Goal: Task Accomplishment & Management: Complete application form

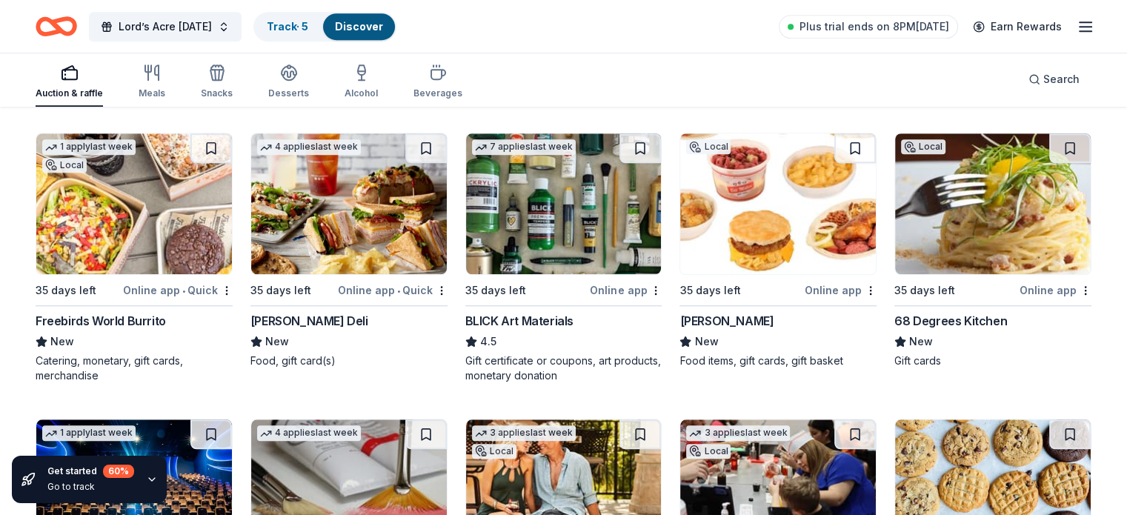
scroll to position [1274, 0]
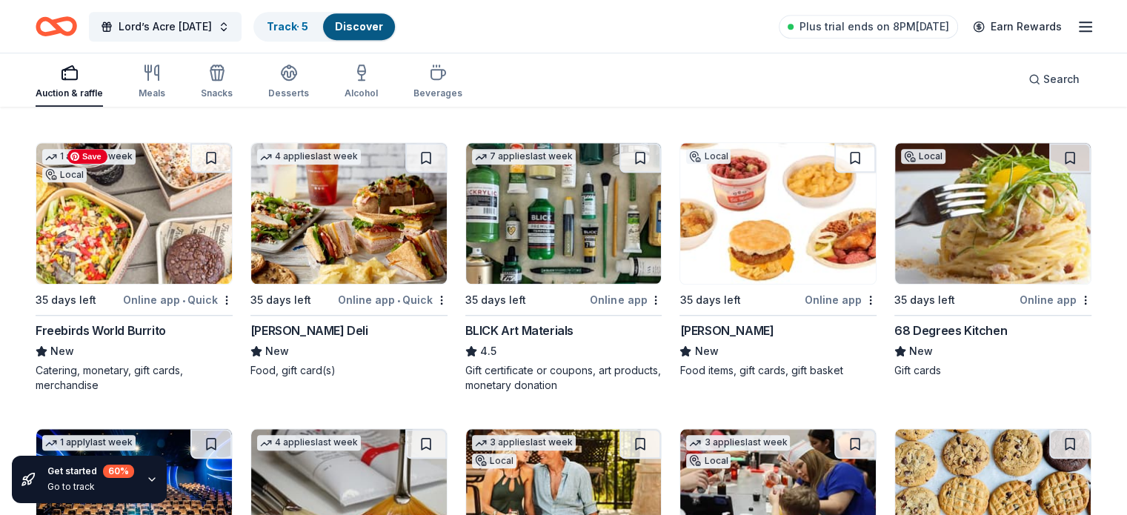
click at [151, 238] on img at bounding box center [134, 213] width 196 height 141
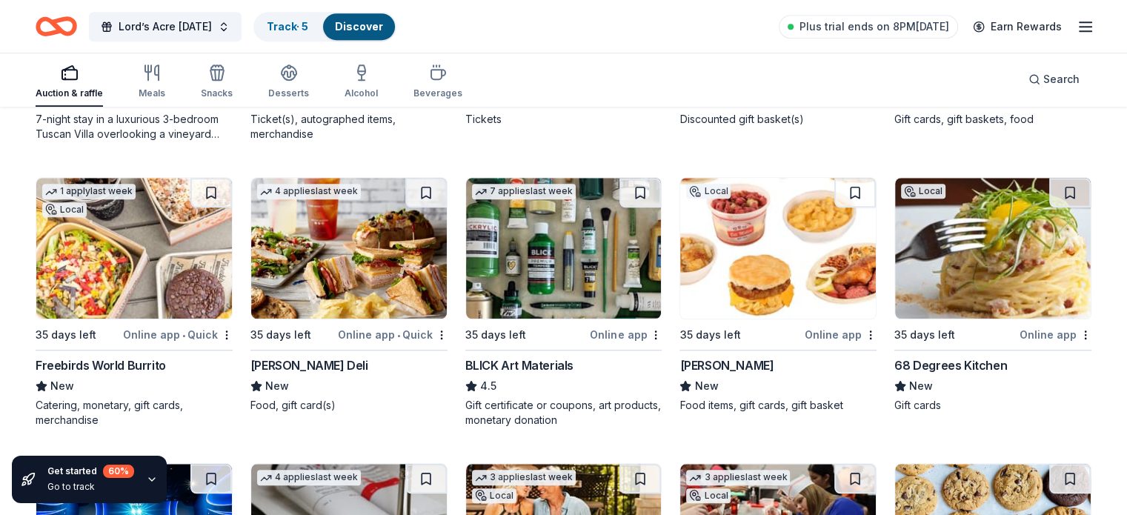
scroll to position [1243, 0]
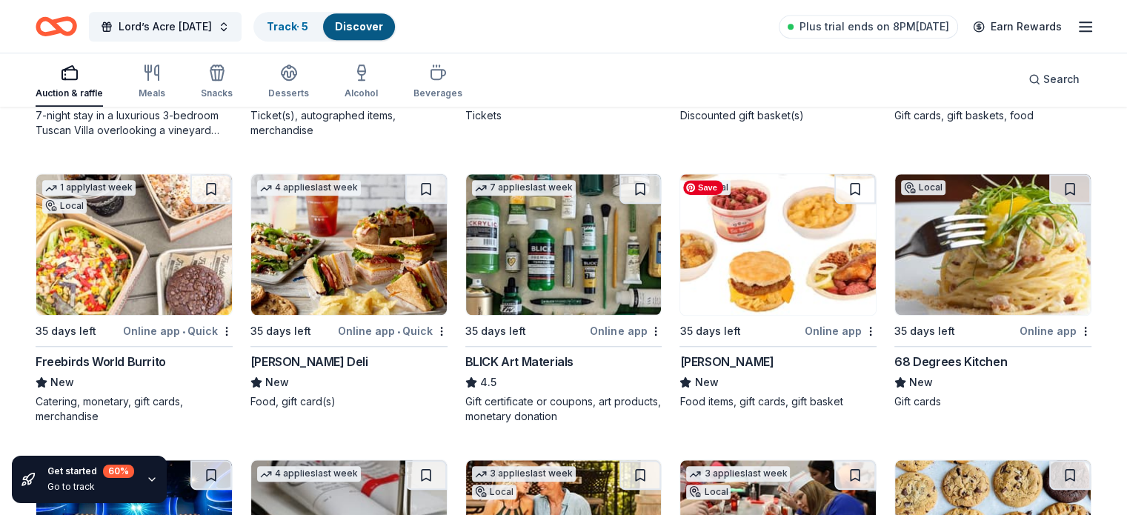
click at [772, 245] on img at bounding box center [778, 244] width 196 height 141
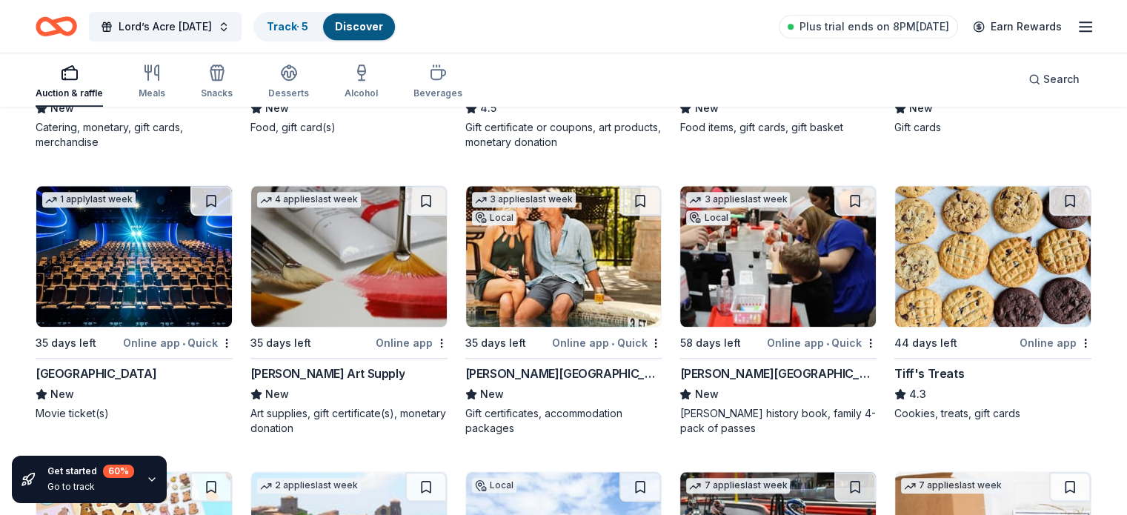
scroll to position [1540, 0]
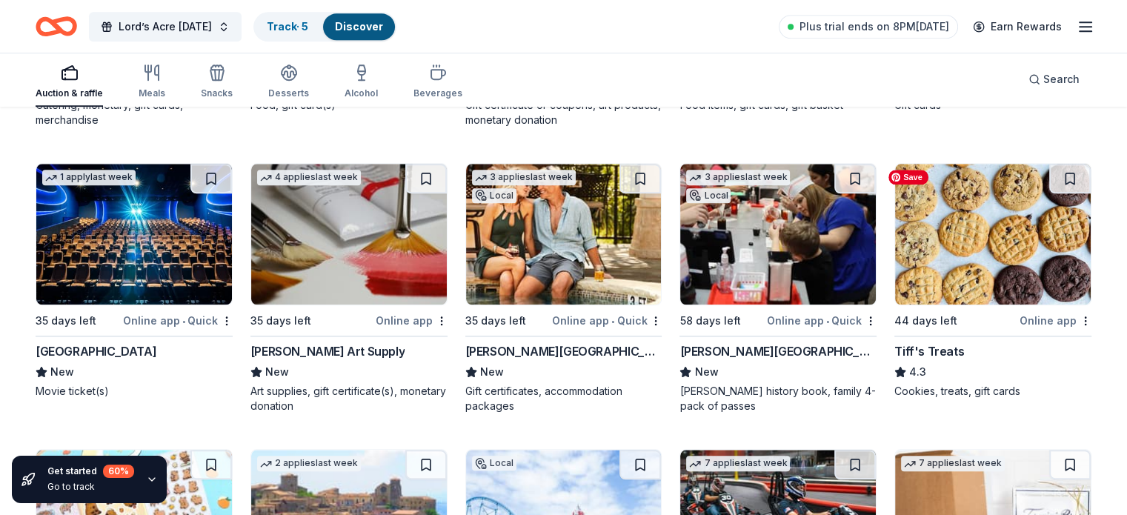
click at [972, 250] on img at bounding box center [993, 234] width 196 height 141
click at [169, 236] on img at bounding box center [134, 234] width 196 height 141
click at [556, 236] on img at bounding box center [564, 234] width 196 height 141
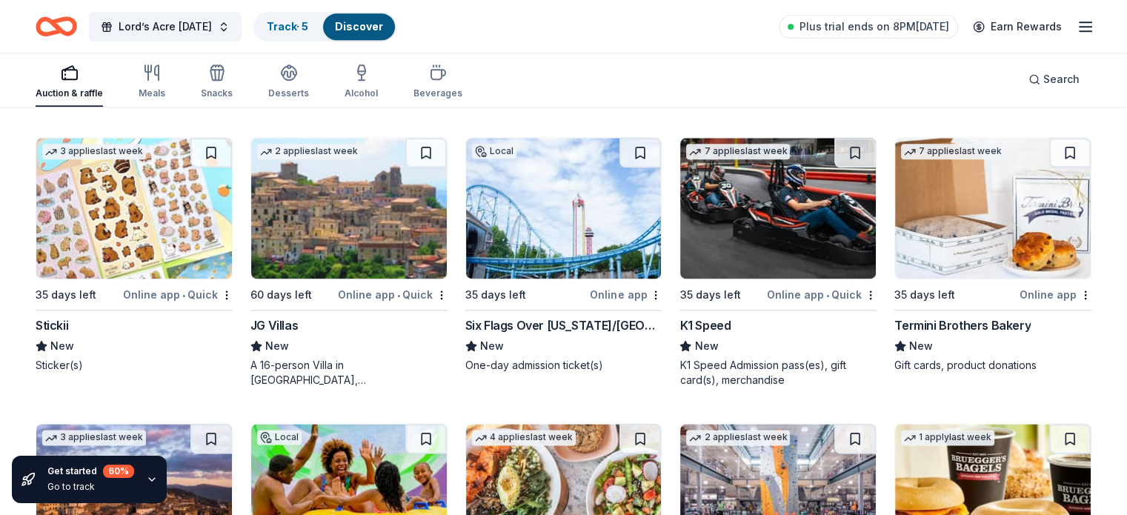
scroll to position [1871, 0]
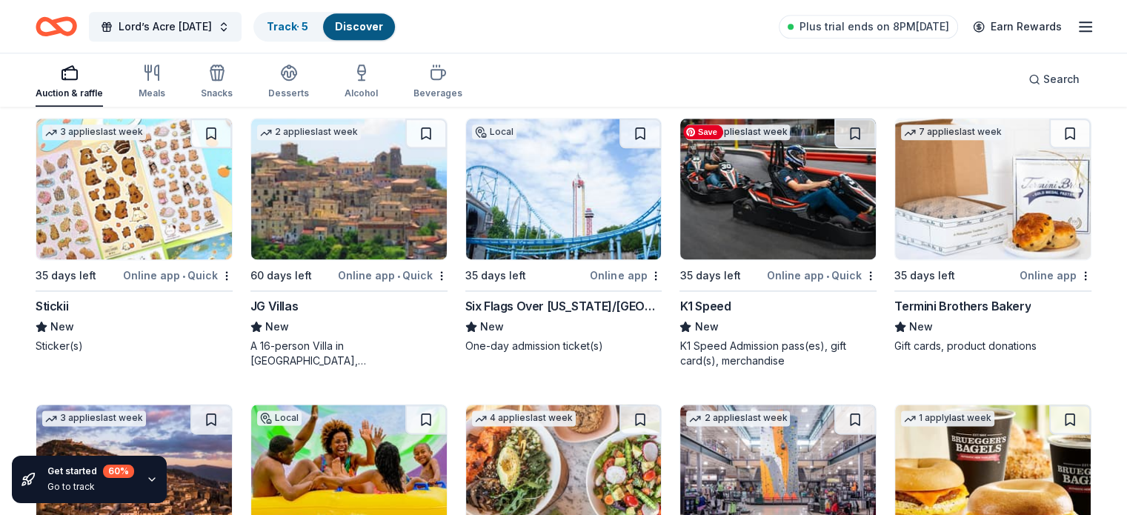
click at [782, 207] on img at bounding box center [778, 189] width 196 height 141
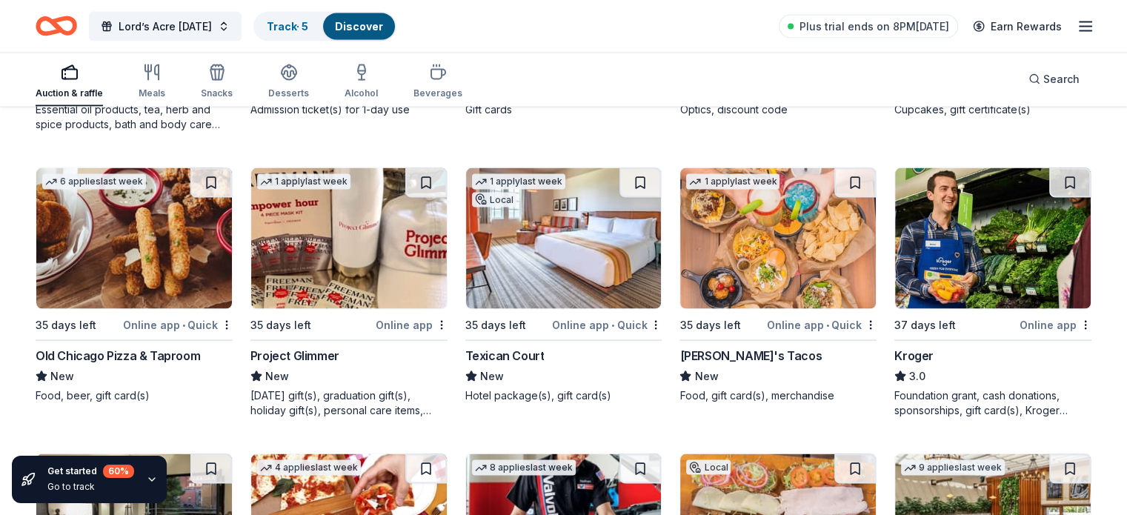
scroll to position [2955, 0]
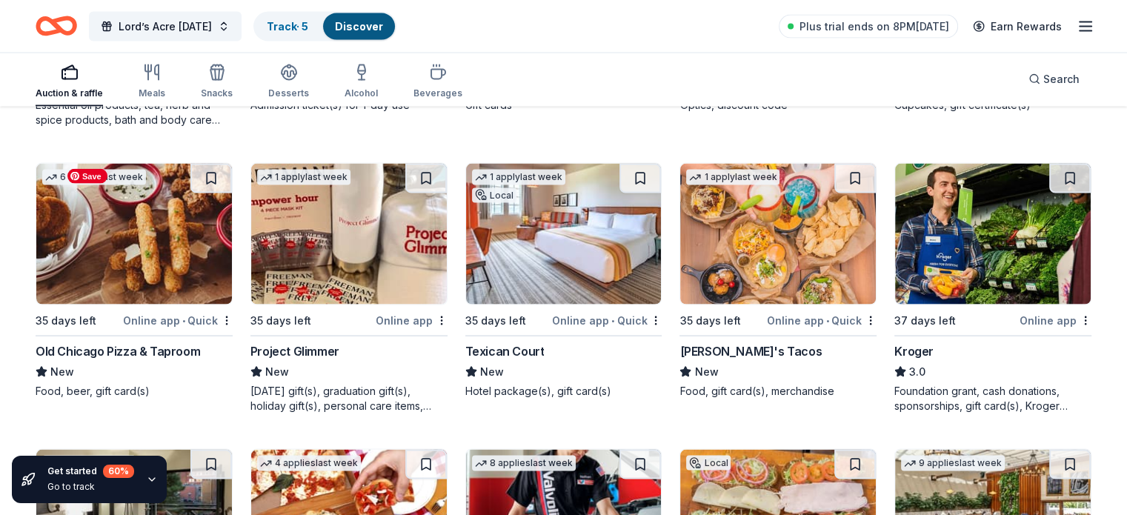
click at [145, 260] on img at bounding box center [134, 234] width 196 height 141
click at [553, 242] on img at bounding box center [564, 234] width 196 height 141
click at [744, 247] on img at bounding box center [778, 234] width 196 height 141
click at [979, 263] on img at bounding box center [993, 234] width 196 height 141
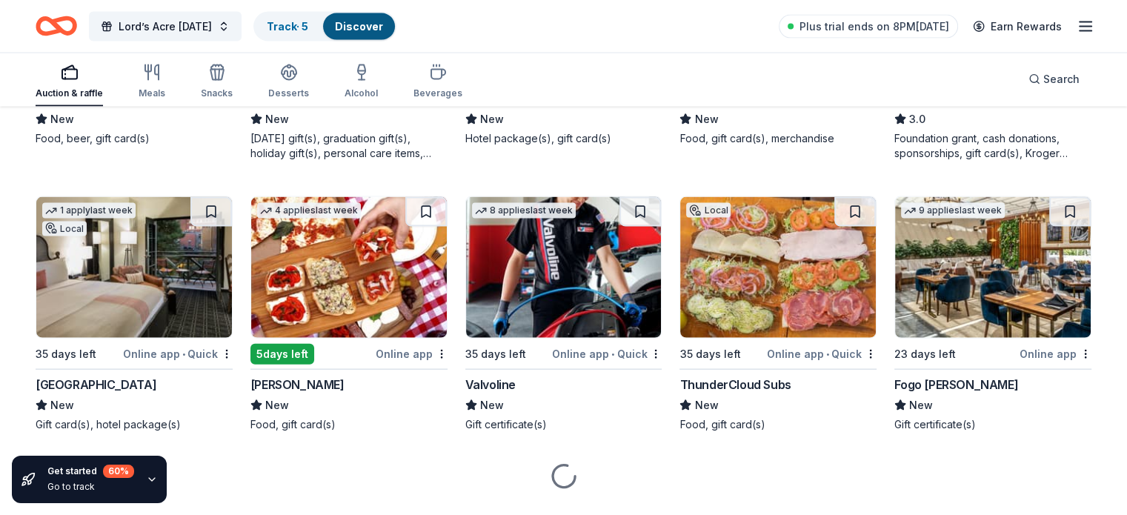
scroll to position [3240, 0]
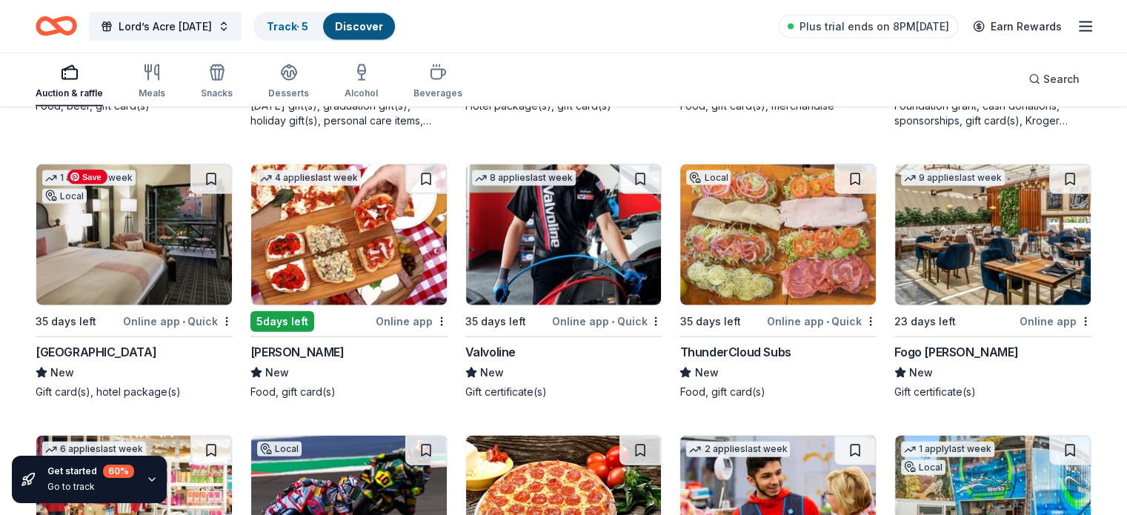
click at [165, 224] on img at bounding box center [134, 234] width 196 height 141
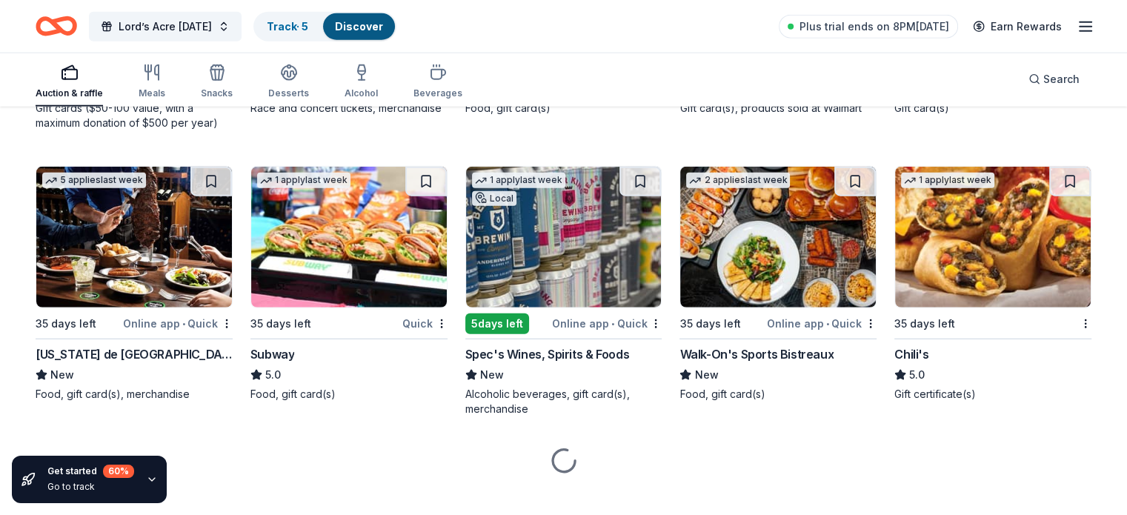
scroll to position [3805, 0]
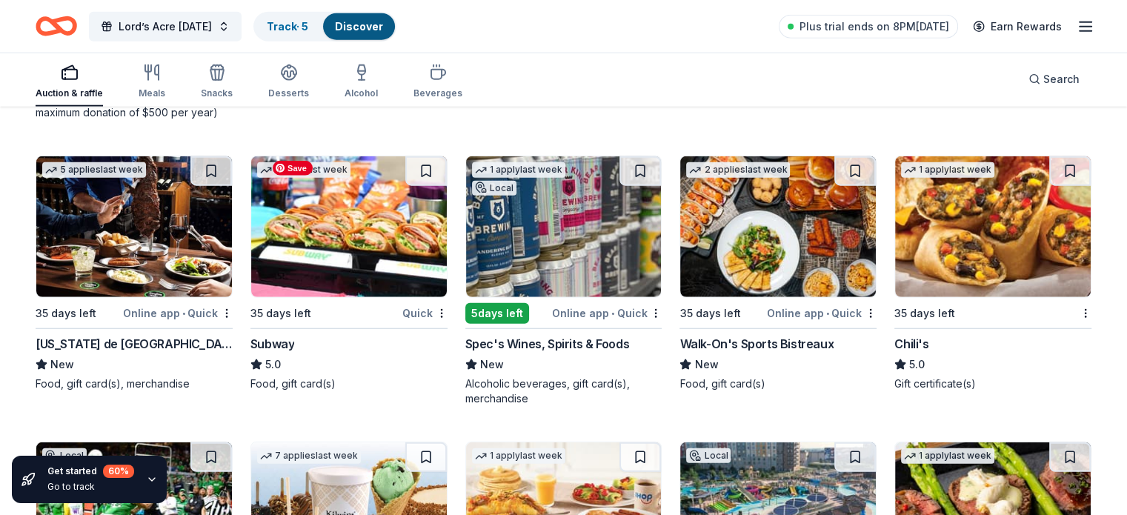
click at [361, 233] on img at bounding box center [349, 226] width 196 height 141
click at [960, 243] on img at bounding box center [993, 226] width 196 height 141
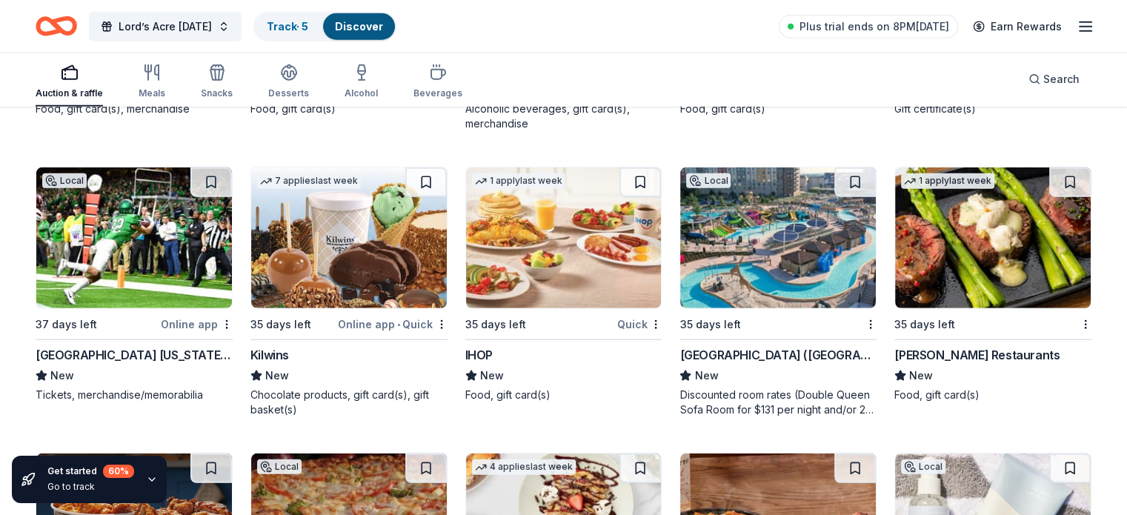
scroll to position [4121, 0]
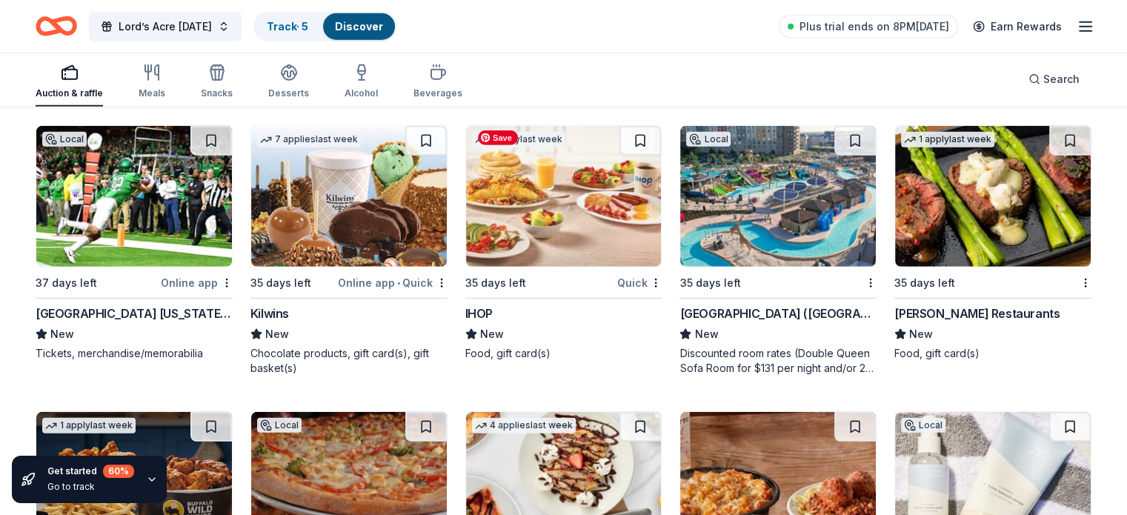
click at [556, 219] on img at bounding box center [564, 196] width 196 height 141
click at [308, 26] on link "Track · 5" at bounding box center [287, 26] width 41 height 13
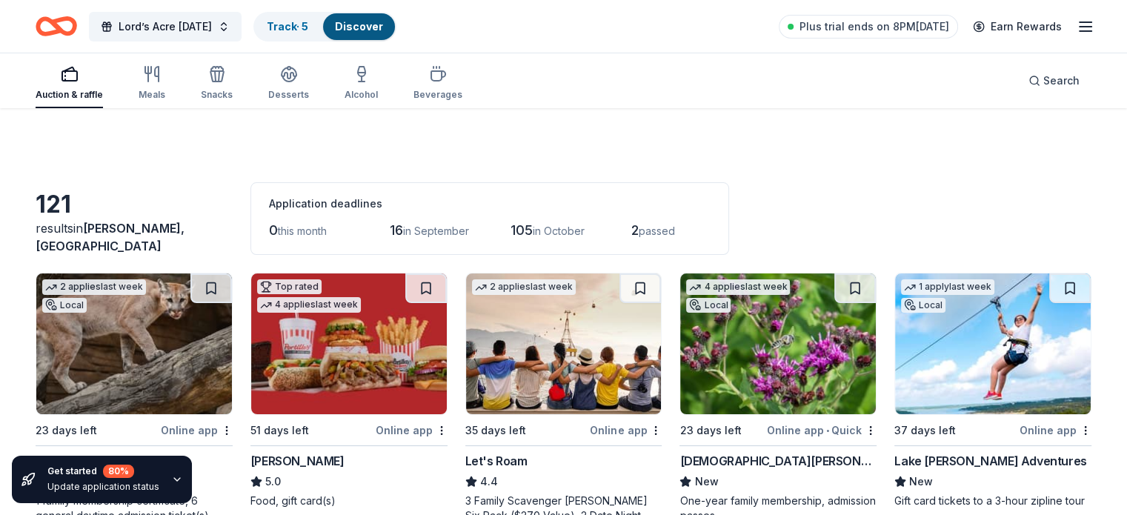
click at [383, 22] on link "Discover" at bounding box center [359, 26] width 48 height 13
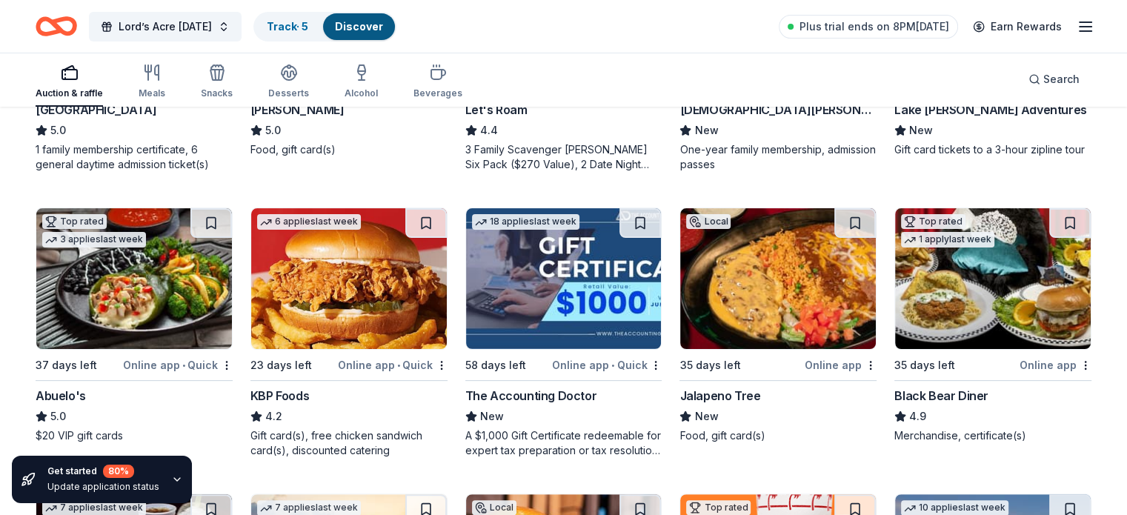
scroll to position [393, 0]
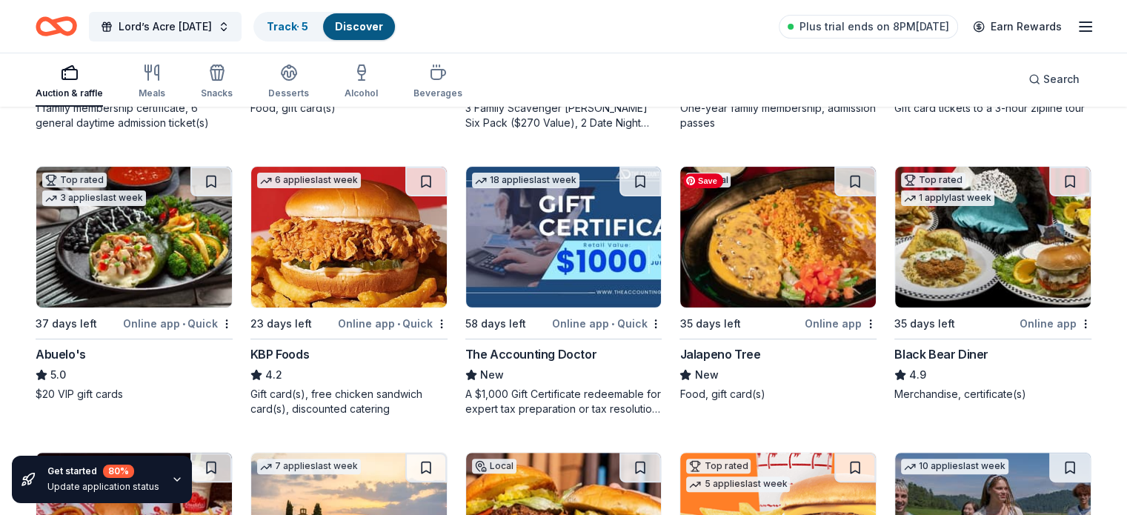
click at [770, 236] on img at bounding box center [778, 237] width 196 height 141
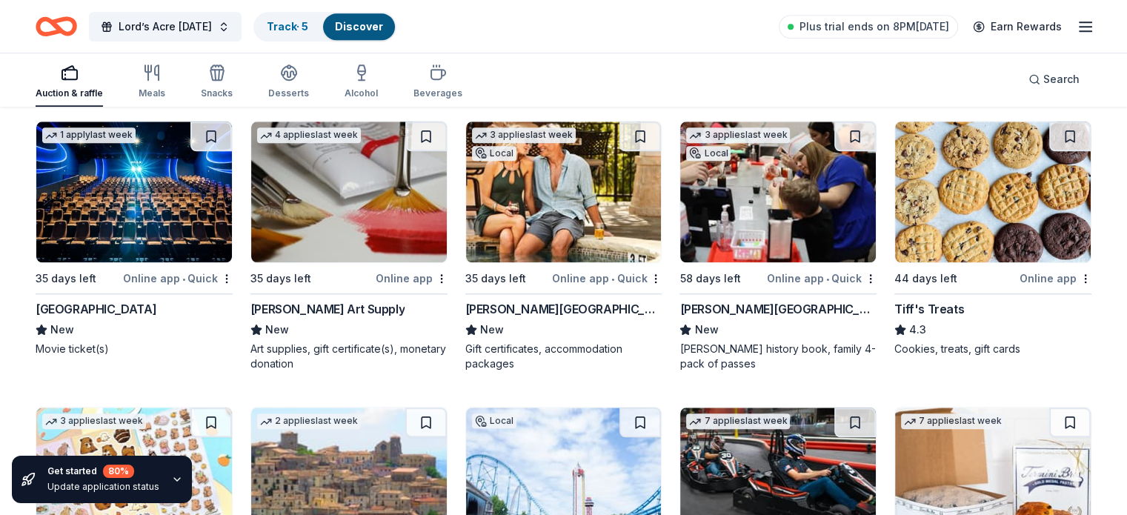
scroll to position [1600, 0]
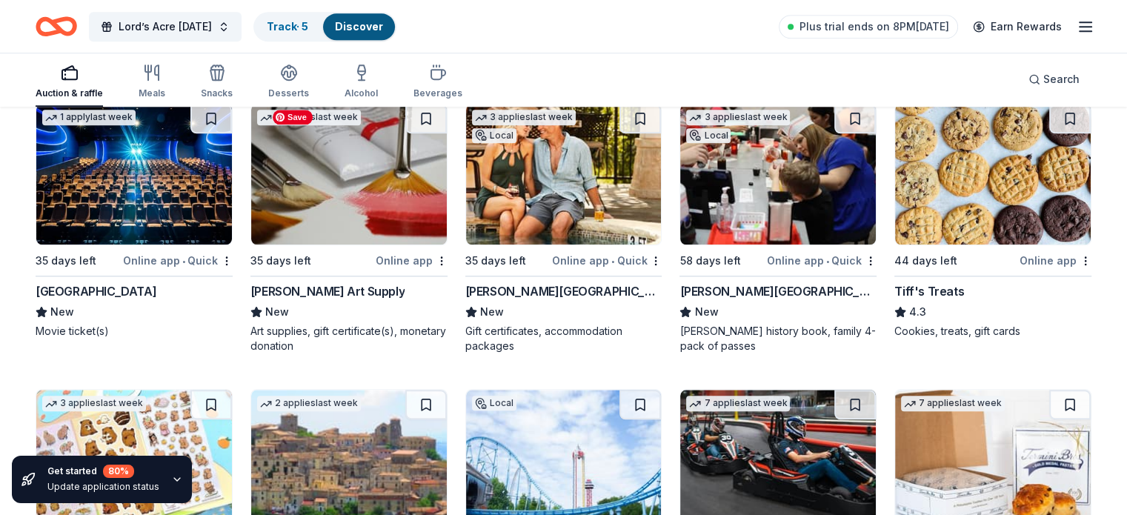
click at [350, 214] on img at bounding box center [349, 174] width 196 height 141
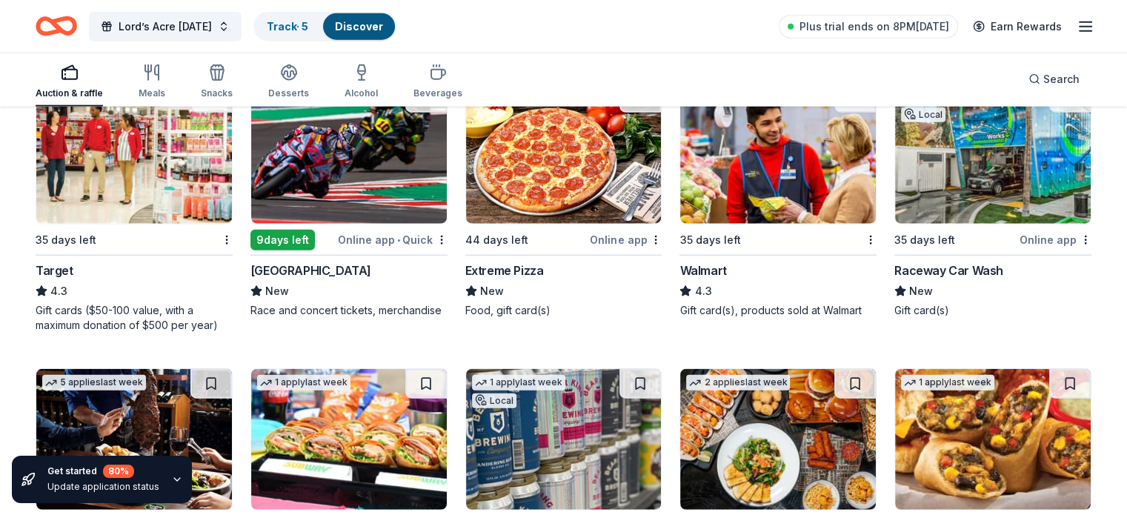
scroll to position [3669, 0]
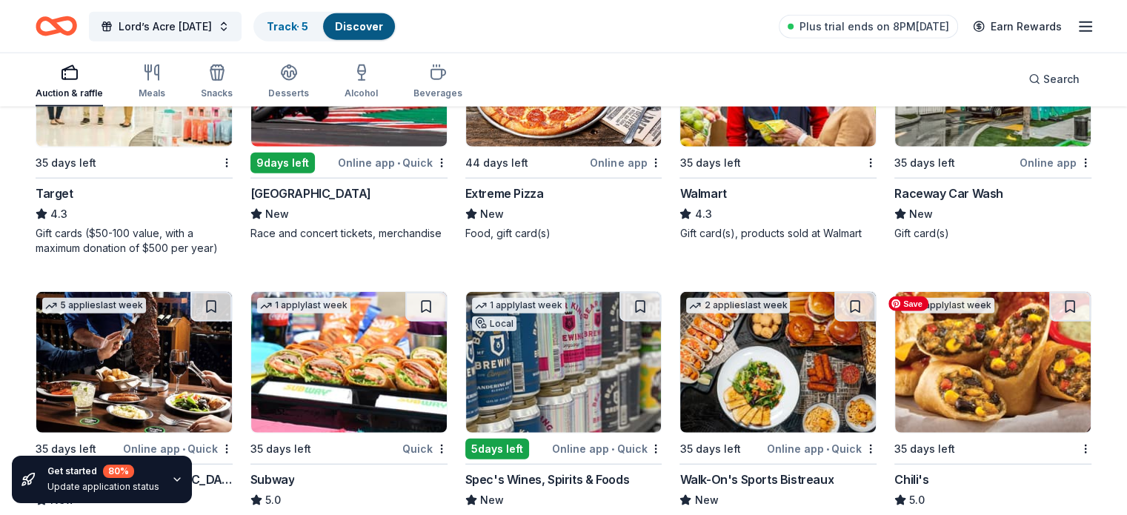
click at [973, 352] on img at bounding box center [993, 362] width 196 height 141
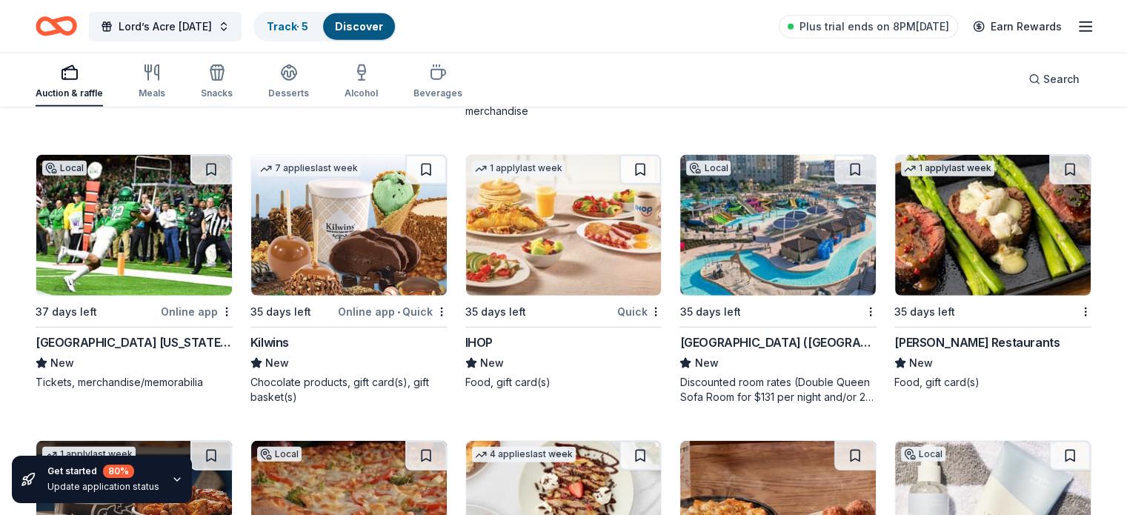
scroll to position [4134, 0]
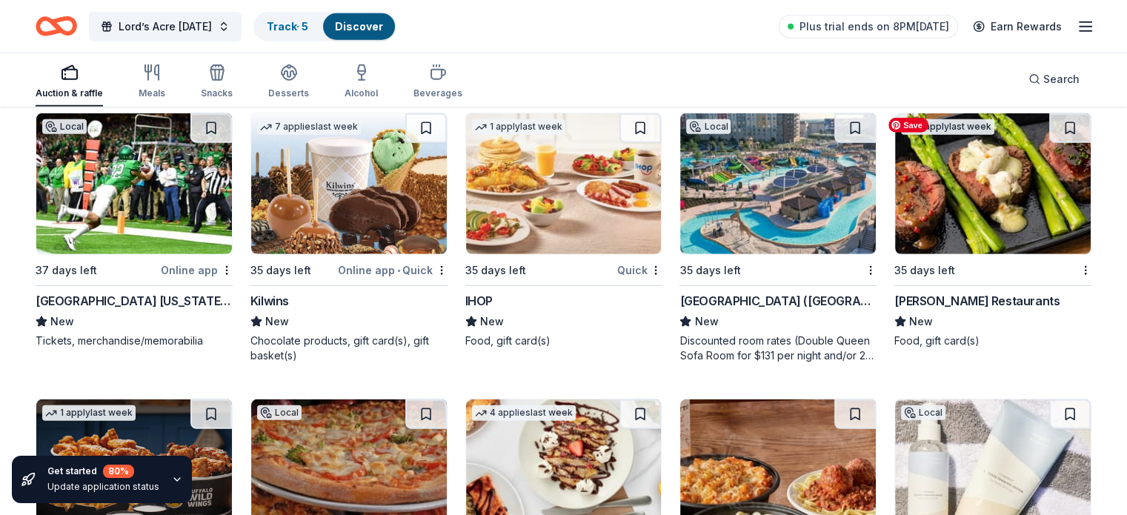
click at [957, 196] on img at bounding box center [993, 183] width 196 height 141
click at [545, 180] on img at bounding box center [564, 183] width 196 height 141
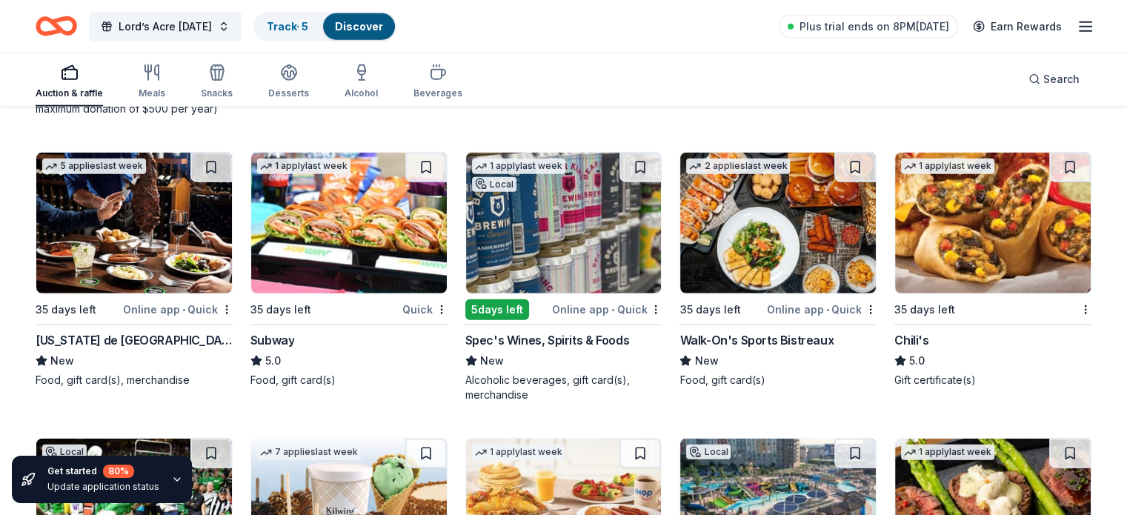
scroll to position [3803, 0]
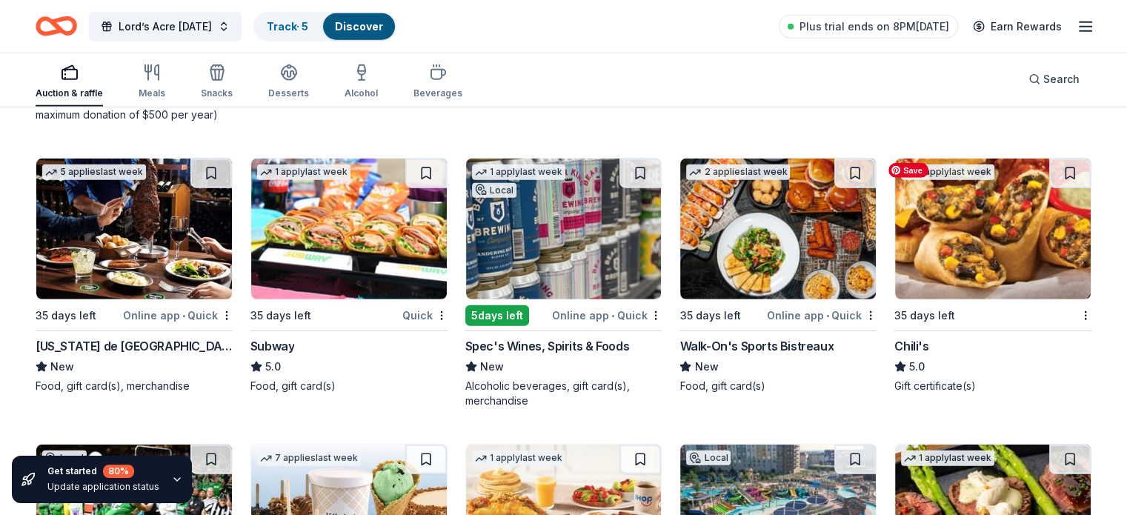
click at [983, 245] on img at bounding box center [993, 229] width 196 height 141
click at [370, 245] on img at bounding box center [349, 229] width 196 height 141
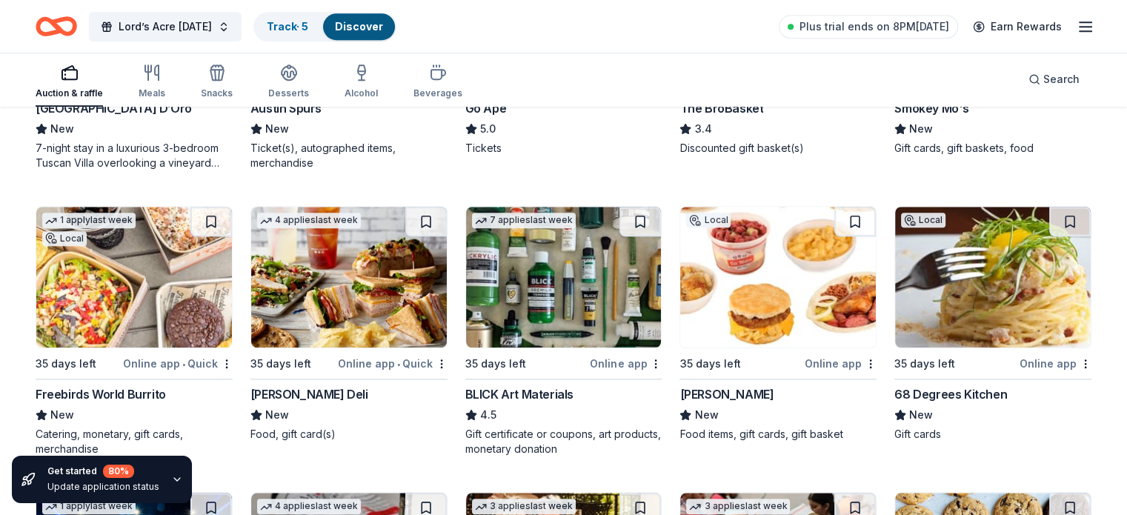
scroll to position [1163, 0]
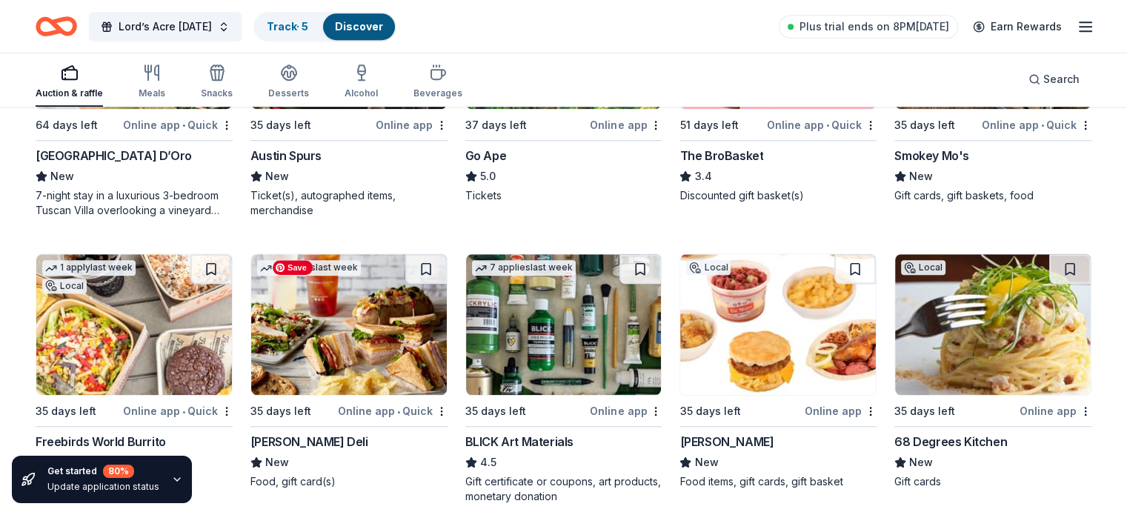
click at [358, 333] on img at bounding box center [349, 324] width 196 height 141
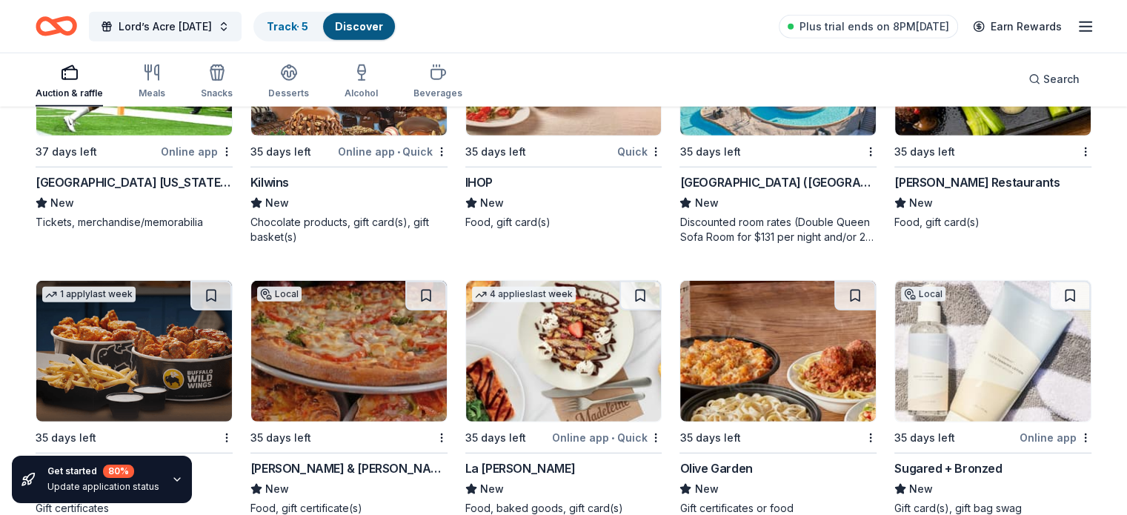
scroll to position [4282, 0]
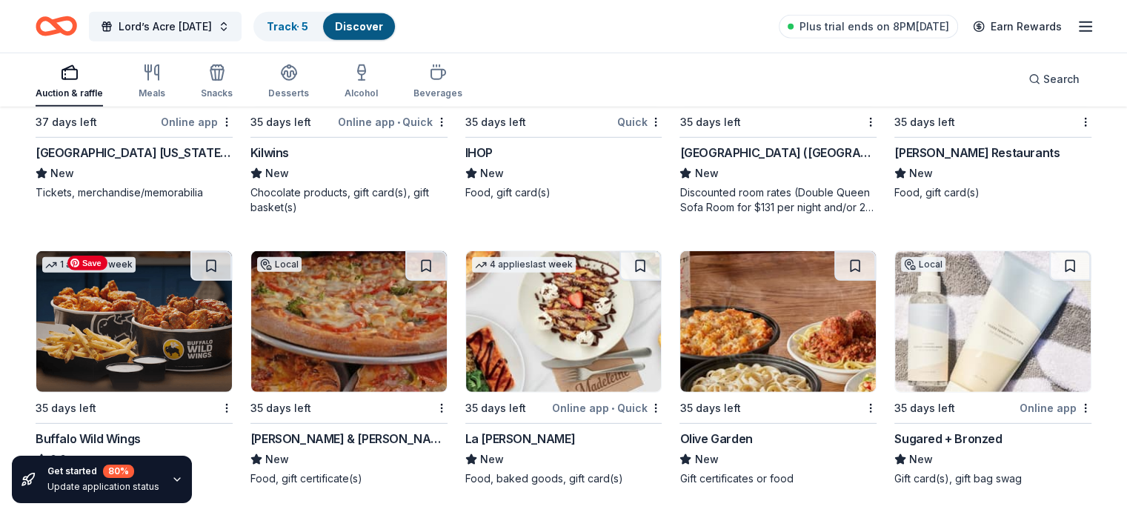
click at [168, 337] on img at bounding box center [134, 321] width 196 height 141
click at [583, 332] on img at bounding box center [564, 321] width 196 height 141
click at [768, 308] on img at bounding box center [778, 321] width 196 height 141
click at [1017, 328] on img at bounding box center [993, 321] width 196 height 141
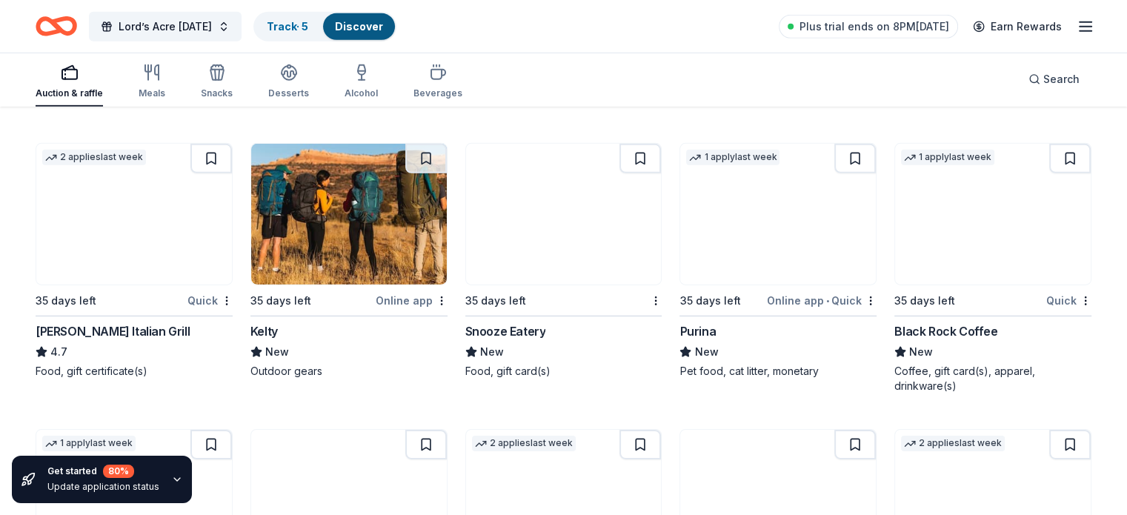
scroll to position [4667, 0]
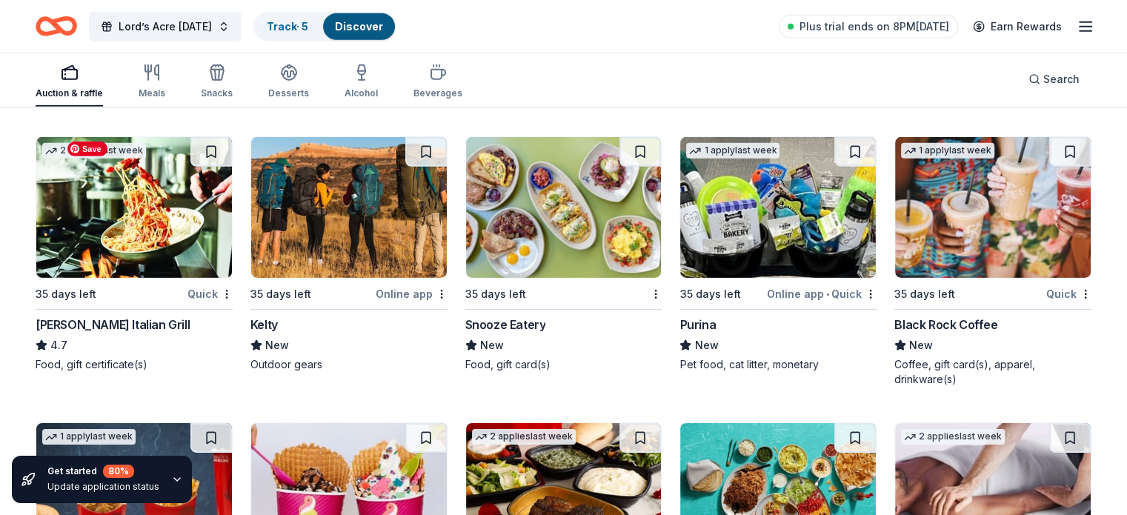
click at [167, 247] on img at bounding box center [134, 207] width 196 height 141
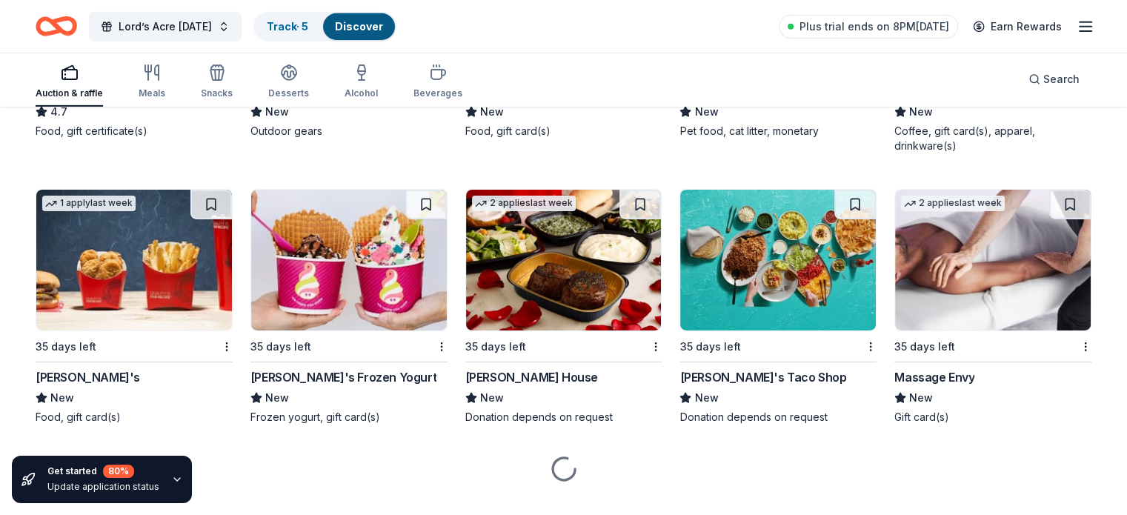
scroll to position [4913, 0]
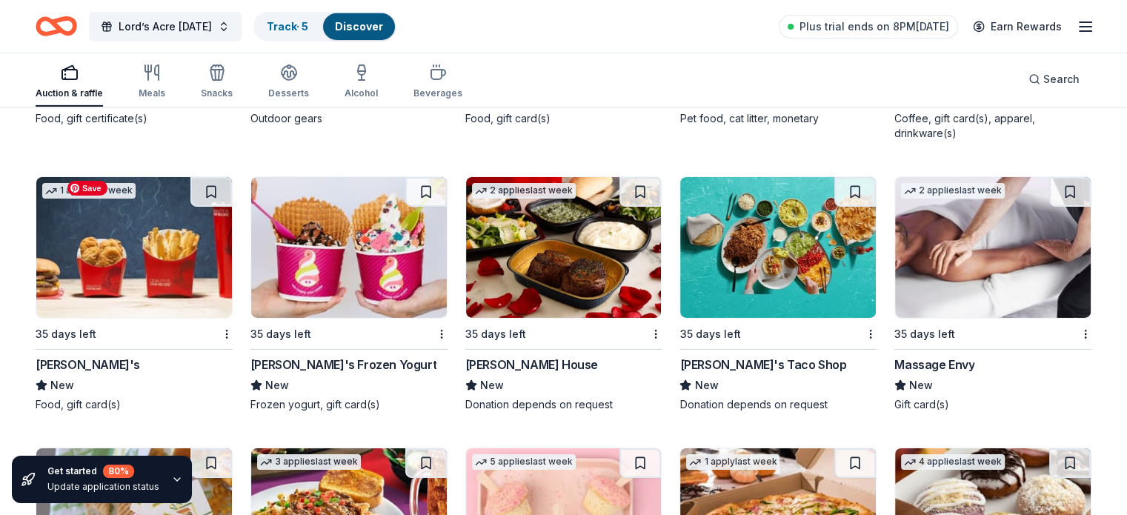
click at [137, 260] on img at bounding box center [134, 247] width 196 height 141
click at [356, 257] on img at bounding box center [349, 247] width 196 height 141
click at [577, 247] on img at bounding box center [564, 247] width 196 height 141
click at [764, 265] on img at bounding box center [778, 247] width 196 height 141
click at [977, 245] on img at bounding box center [993, 247] width 196 height 141
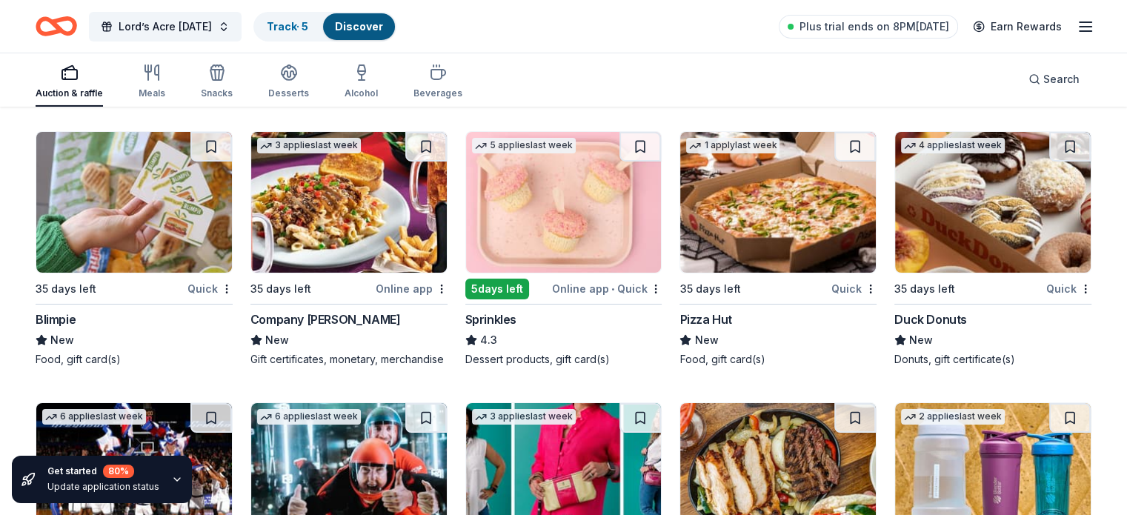
scroll to position [5266, 0]
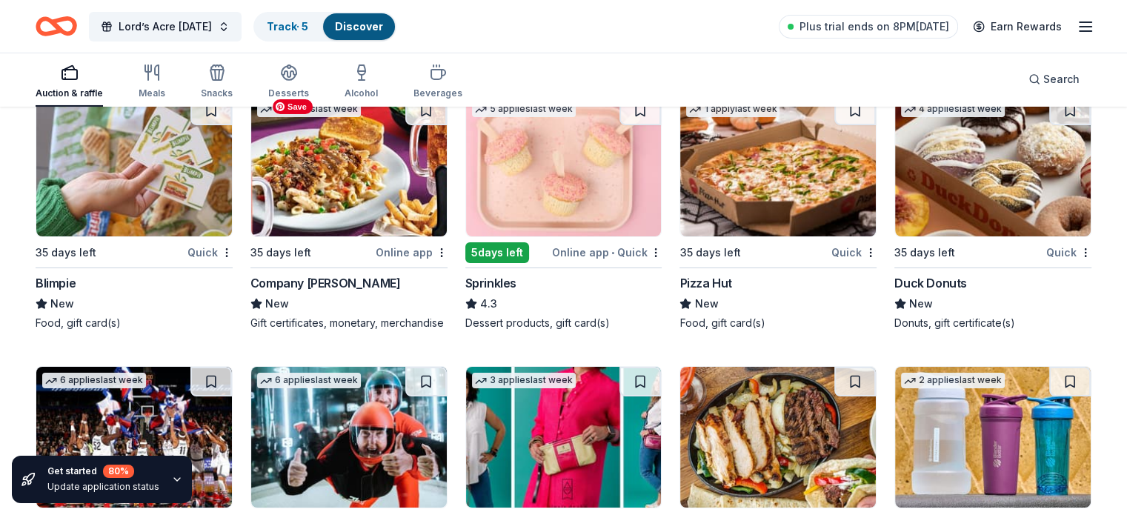
click at [344, 171] on img at bounding box center [349, 166] width 196 height 141
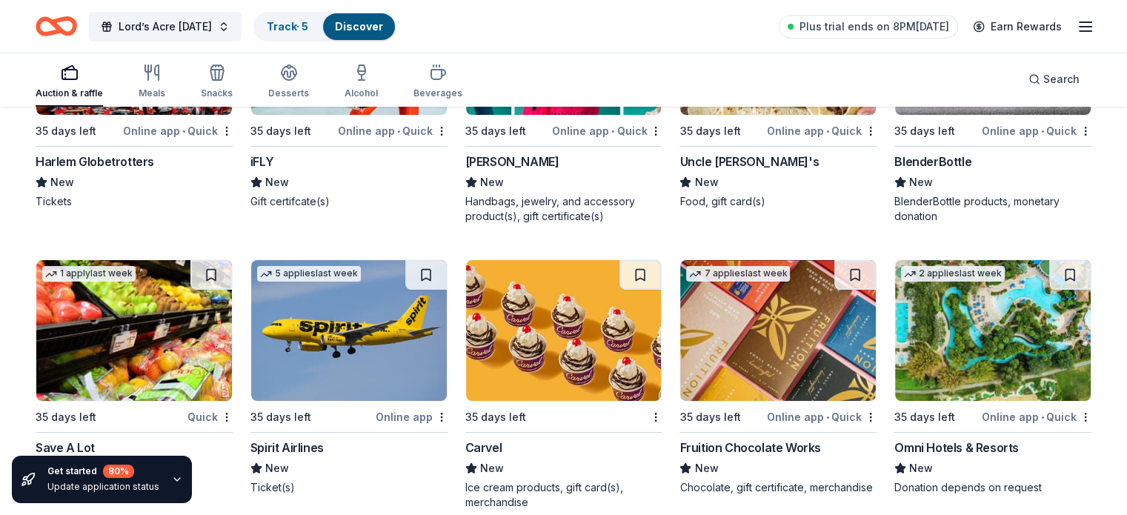
scroll to position [5691, 0]
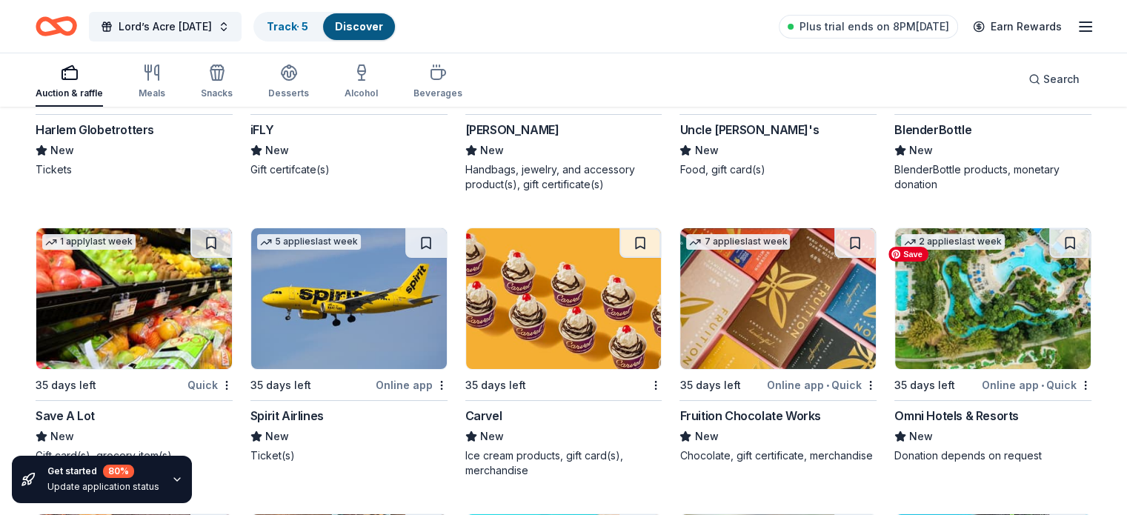
click at [994, 327] on img at bounding box center [993, 298] width 196 height 141
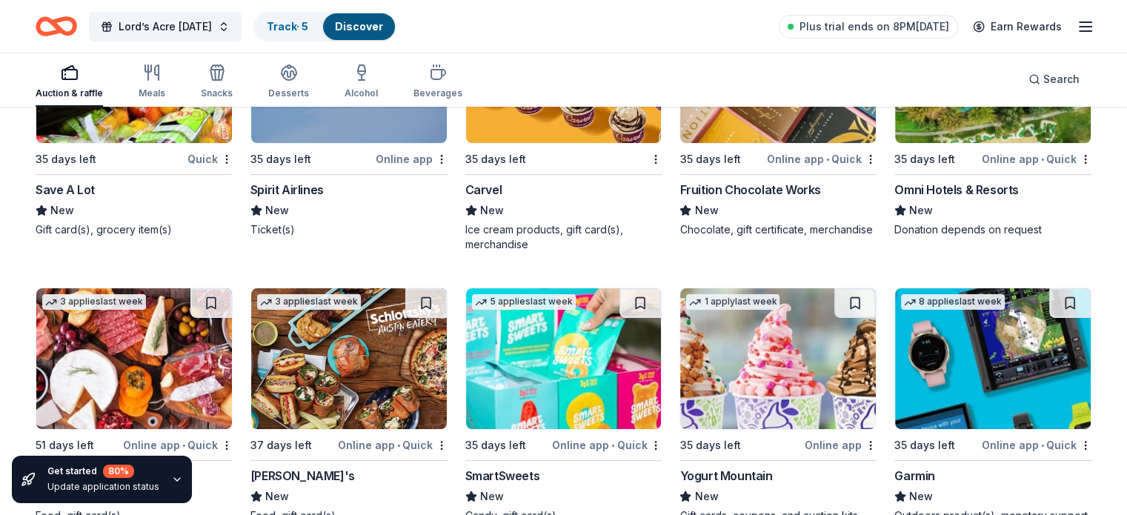
scroll to position [6045, 0]
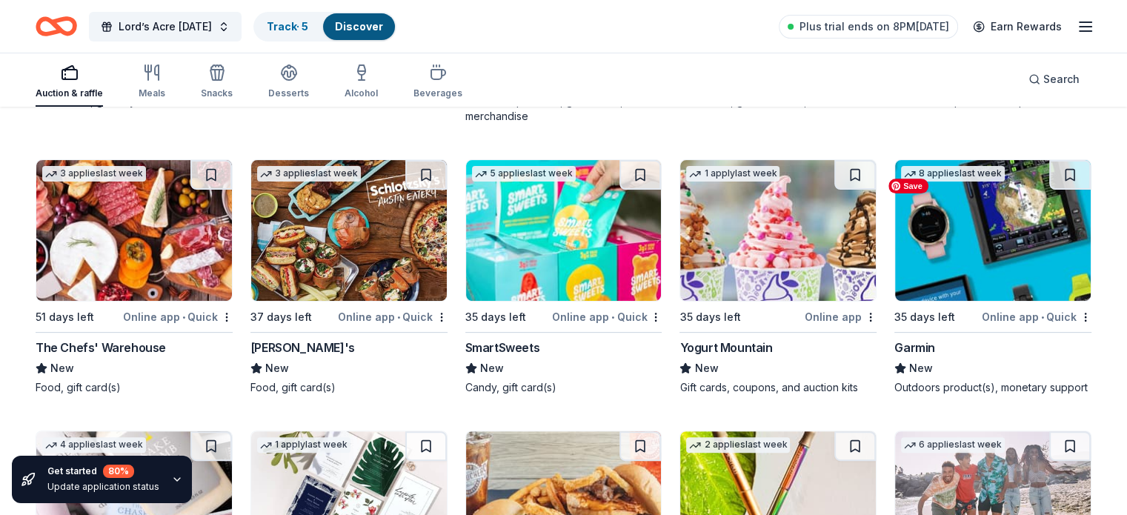
click at [979, 276] on img at bounding box center [993, 230] width 196 height 141
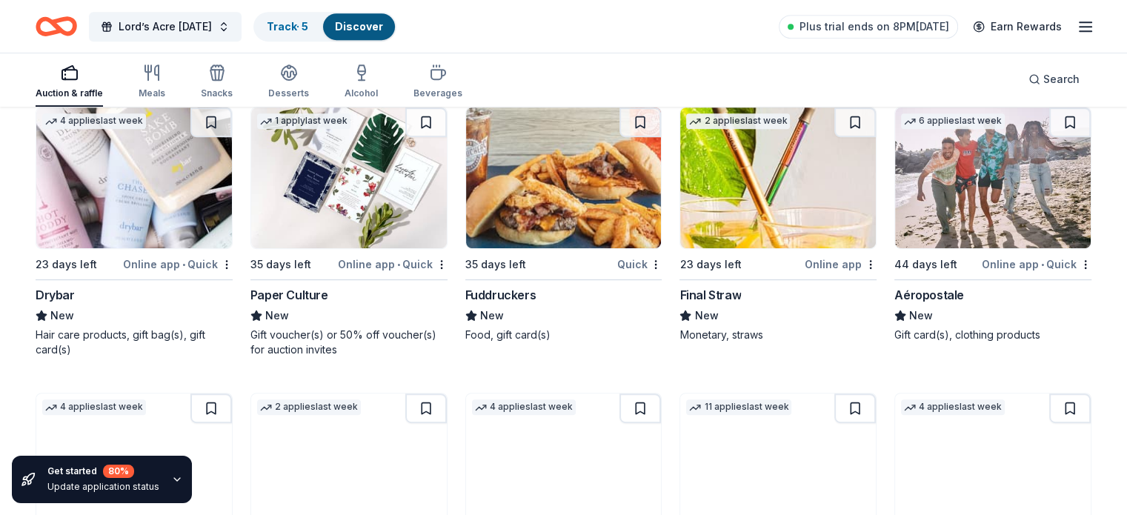
scroll to position [6377, 0]
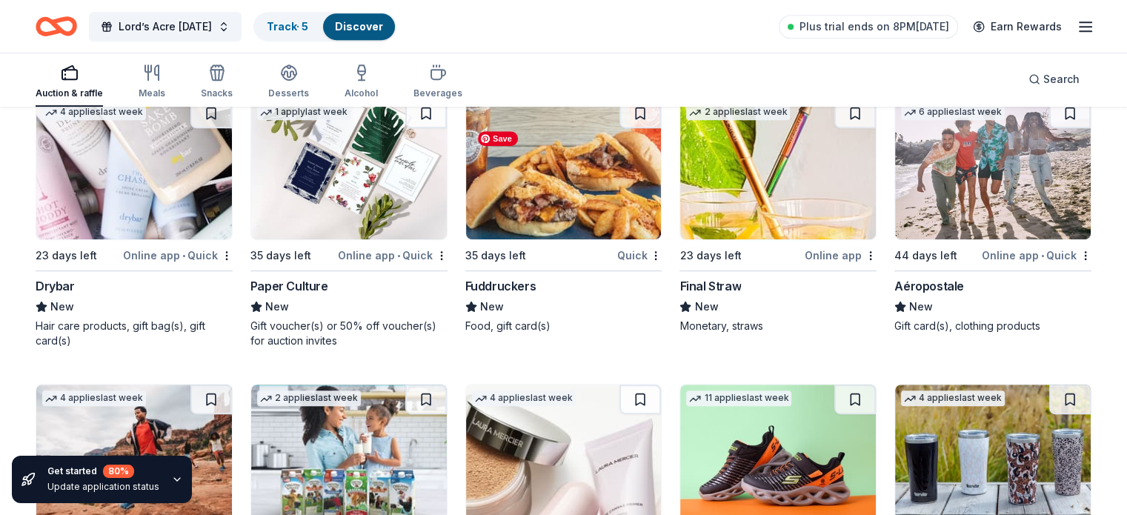
click at [545, 199] on img at bounding box center [564, 169] width 196 height 141
click at [986, 239] on img at bounding box center [993, 169] width 196 height 141
click at [160, 190] on img at bounding box center [134, 169] width 196 height 141
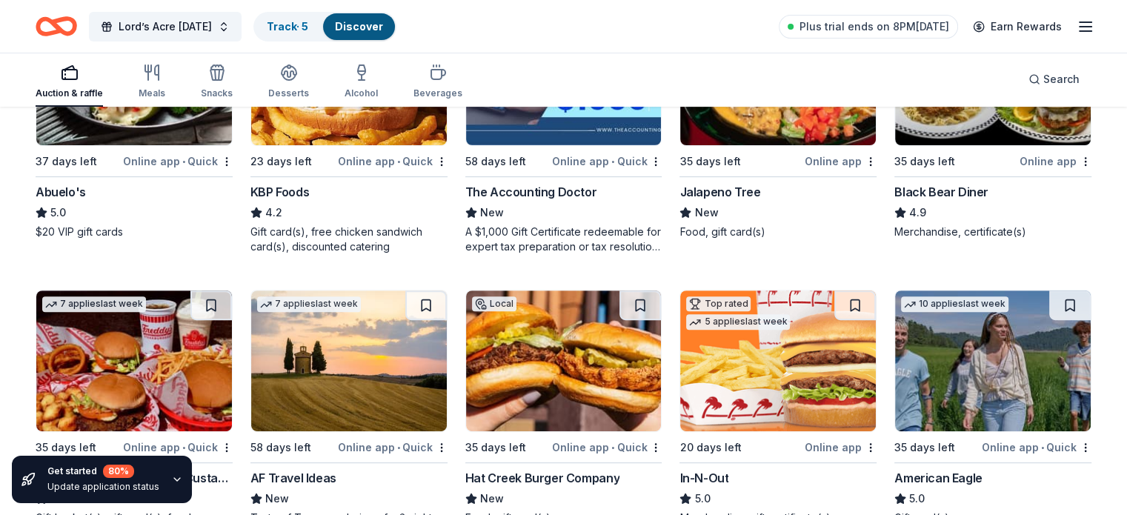
scroll to position [0, 0]
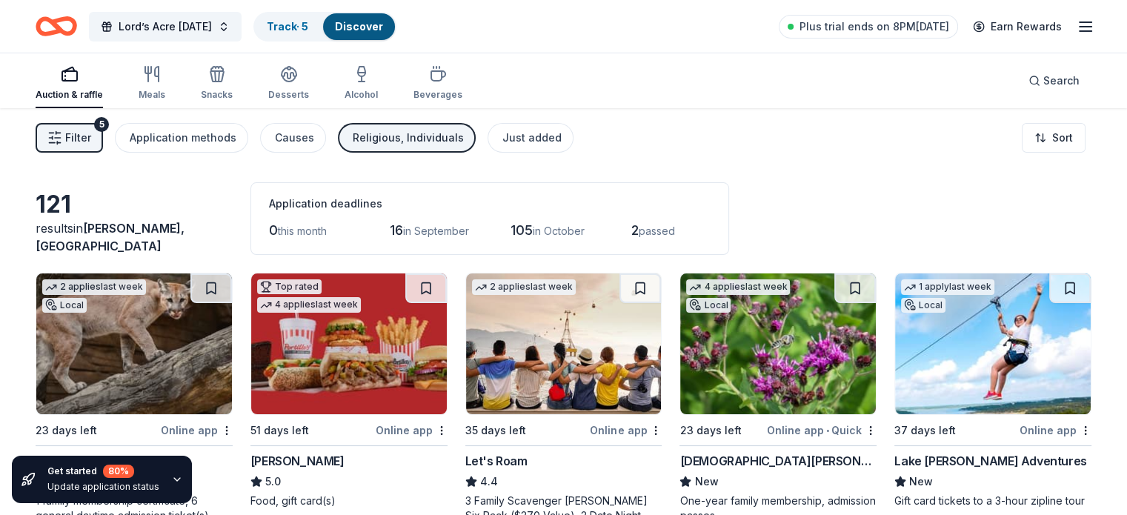
click at [1079, 31] on line "button" at bounding box center [1085, 31] width 12 height 0
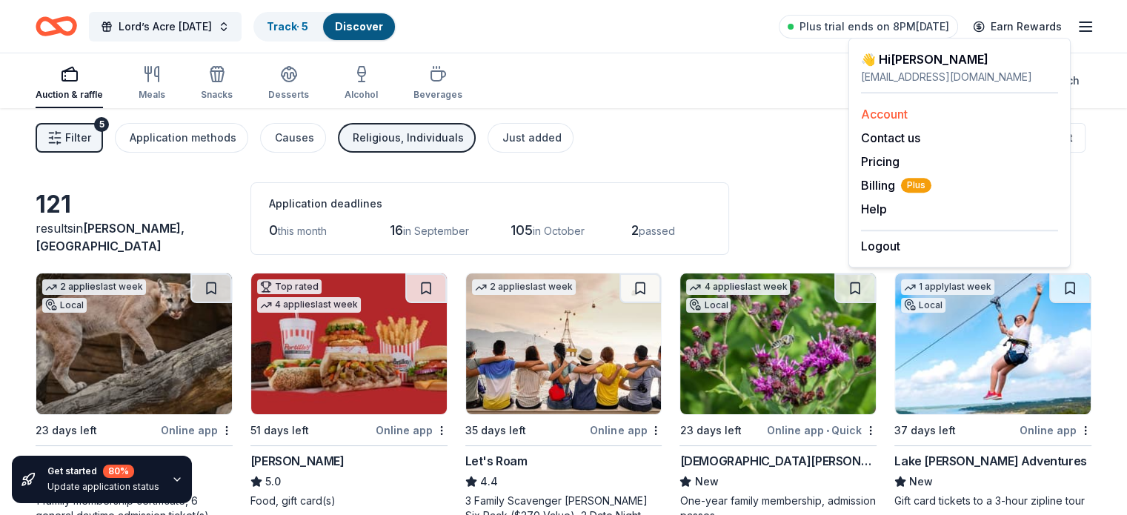
click at [901, 112] on link "Account" at bounding box center [884, 114] width 47 height 15
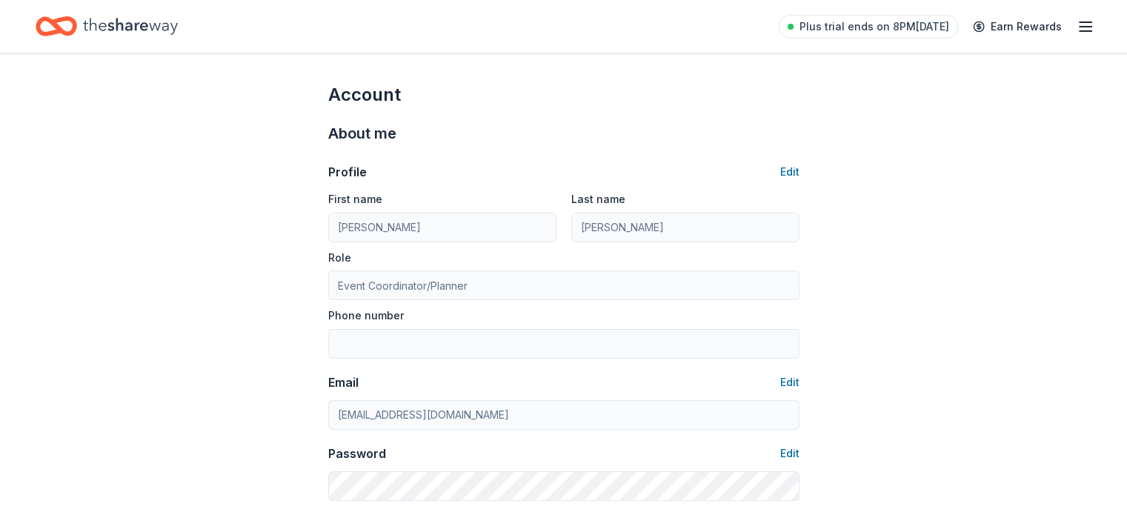
click at [1076, 28] on icon "button" at bounding box center [1085, 27] width 18 height 18
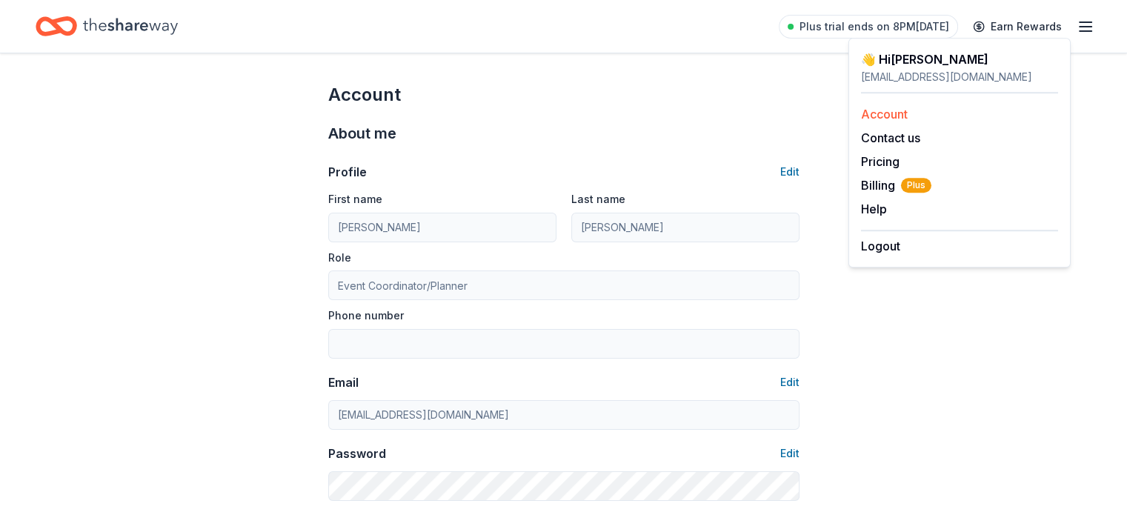
click at [897, 115] on link "Account" at bounding box center [884, 114] width 47 height 15
click at [147, 23] on icon "Home" at bounding box center [130, 26] width 95 height 30
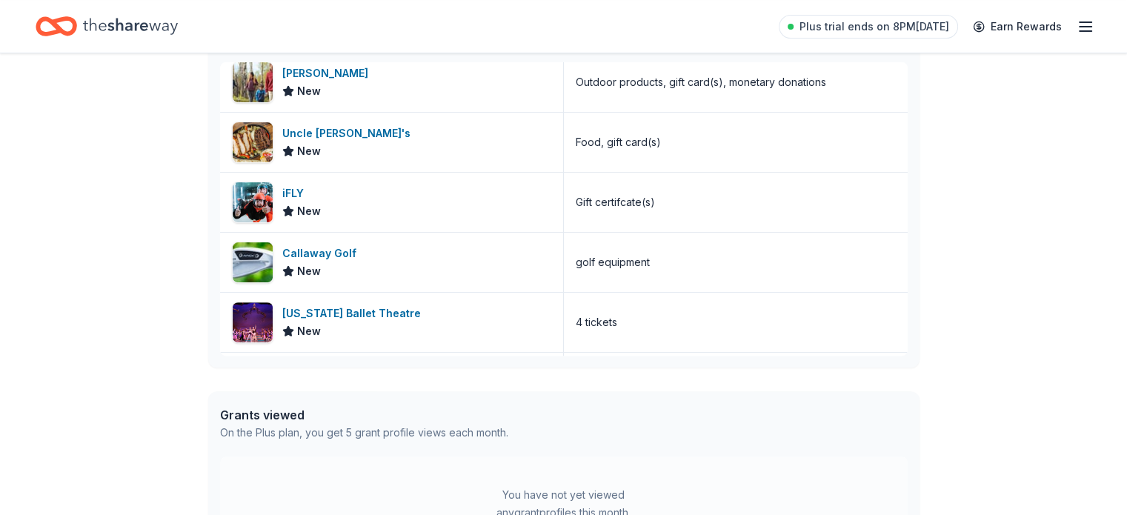
scroll to position [2646, 0]
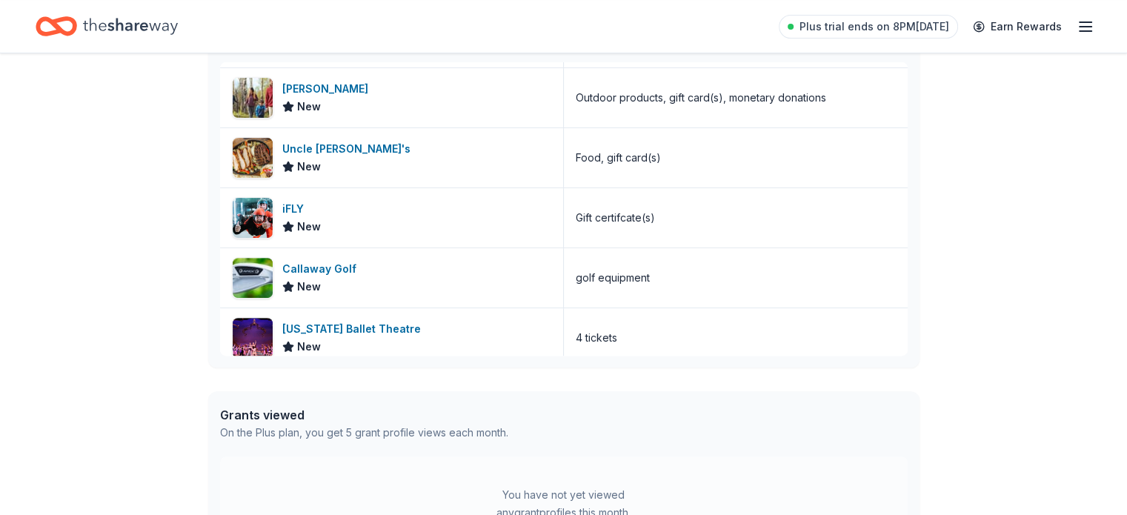
click at [907, 284] on div "In-Kind donors viewed On the Plus plan, you get unlimited in-kind profile views…" at bounding box center [563, 182] width 711 height 370
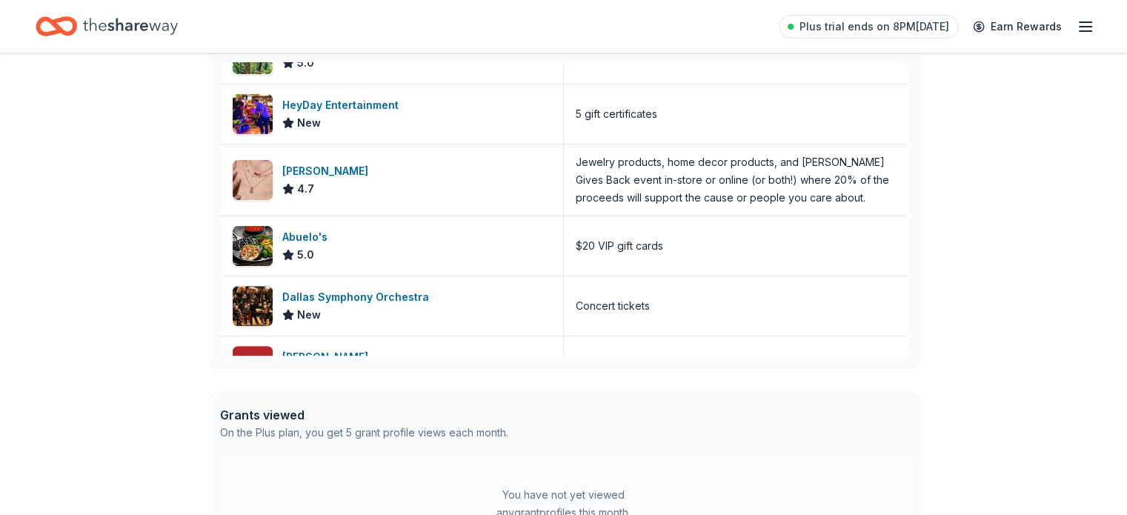
scroll to position [3201, 0]
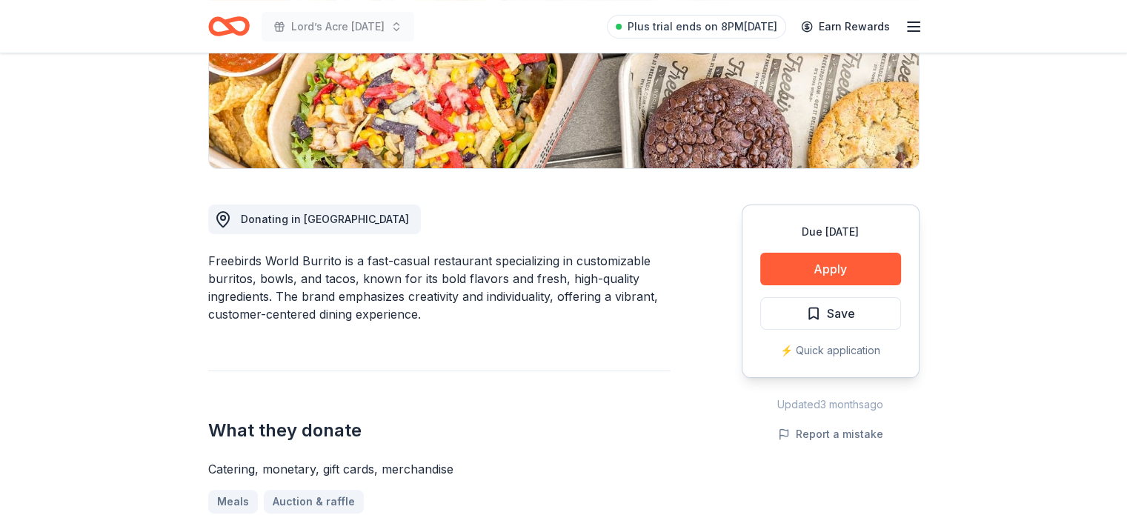
scroll to position [308, 0]
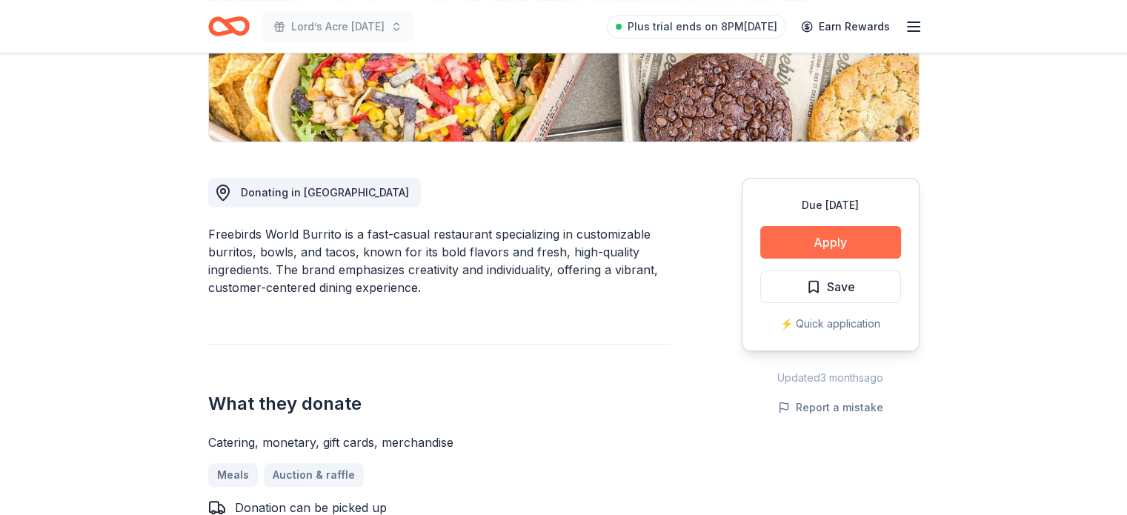
click at [834, 244] on button "Apply" at bounding box center [830, 242] width 141 height 33
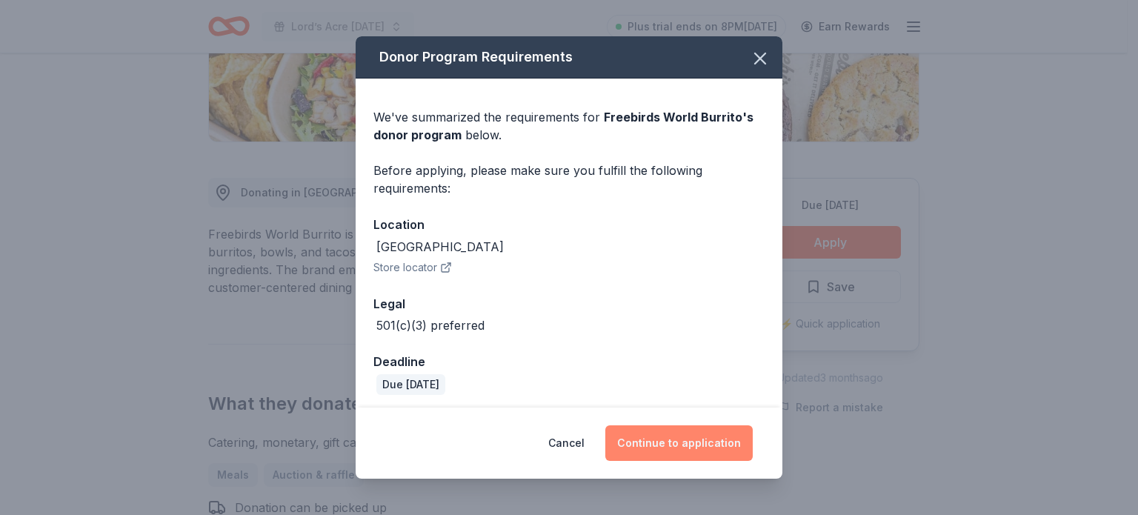
click at [690, 440] on button "Continue to application" at bounding box center [678, 443] width 147 height 36
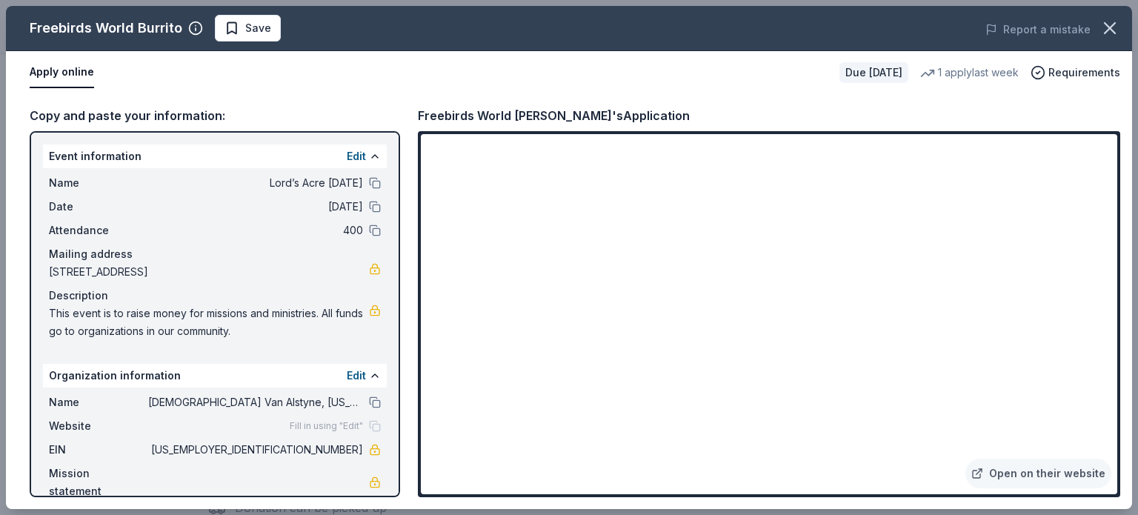
drag, startPoint x: 1117, startPoint y: 185, endPoint x: 1120, endPoint y: 227, distance: 42.3
click at [1120, 227] on div "Copy and paste your information: Event information Edit Name Lord’s Acre Harves…" at bounding box center [569, 301] width 1126 height 415
click at [1108, 25] on icon "button" at bounding box center [1109, 28] width 21 height 21
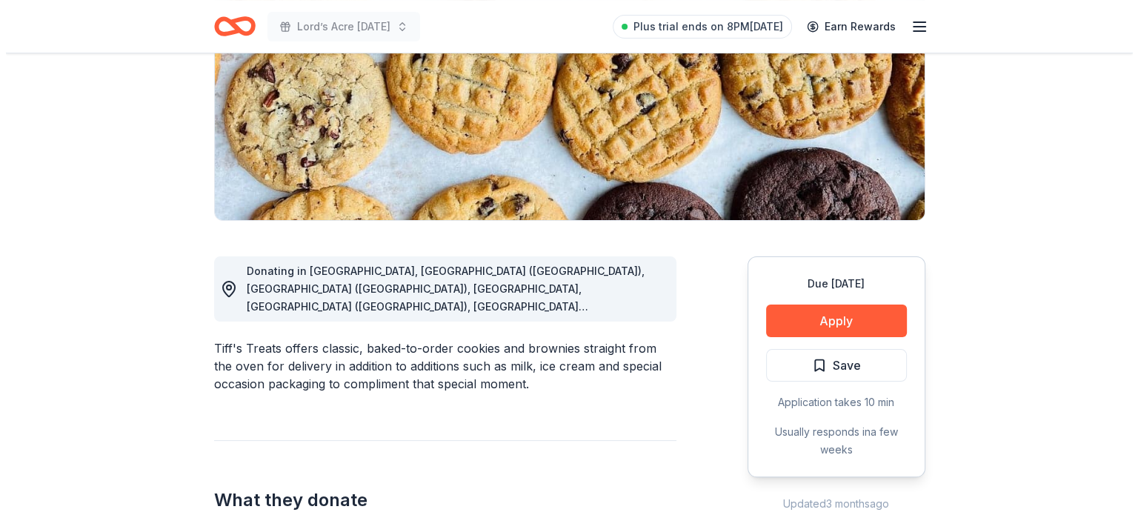
scroll to position [233, 0]
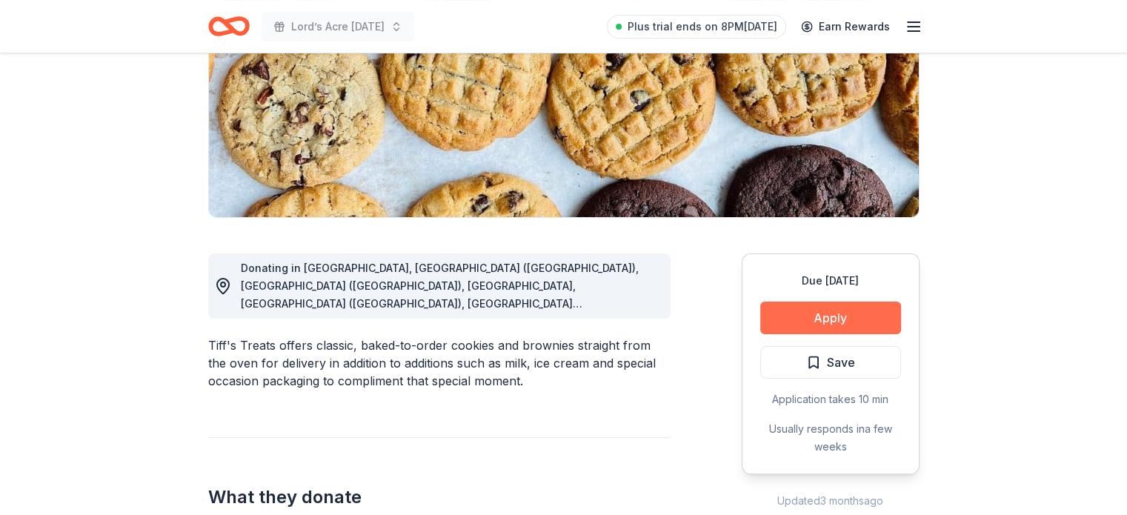
click at [848, 330] on button "Apply" at bounding box center [830, 318] width 141 height 33
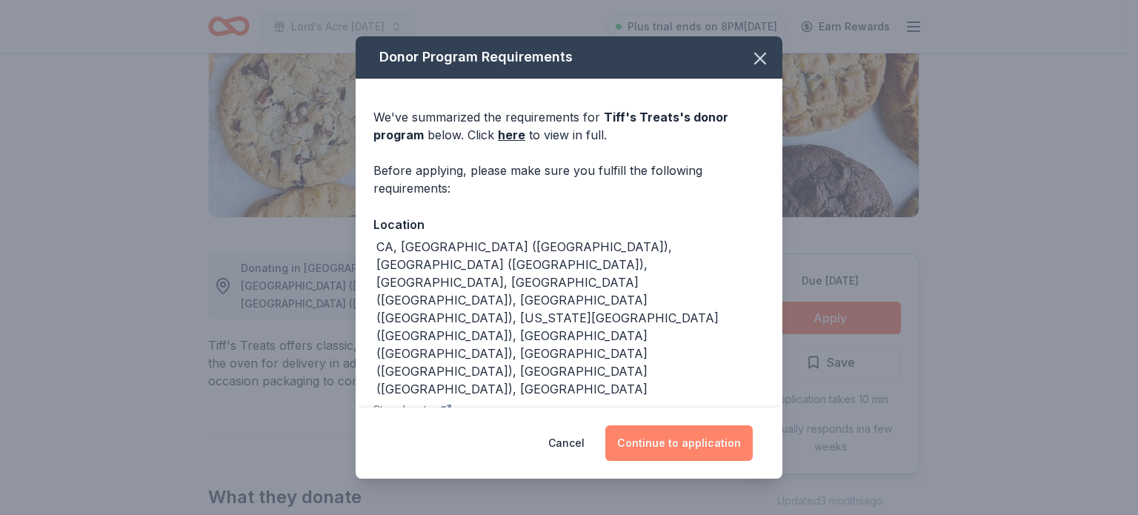
click at [729, 438] on button "Continue to application" at bounding box center [678, 443] width 147 height 36
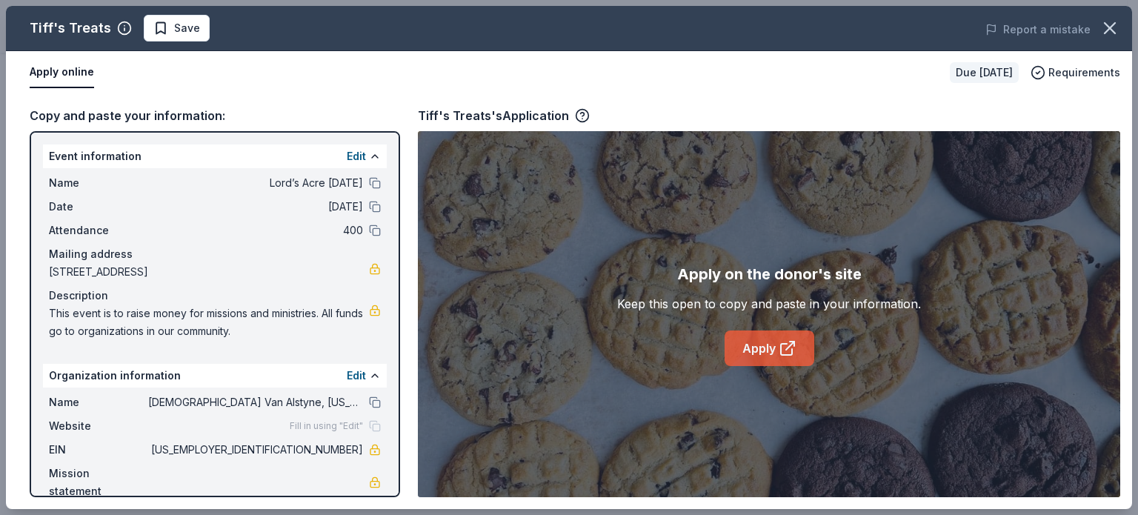
click at [765, 362] on link "Apply" at bounding box center [770, 348] width 90 height 36
click at [782, 358] on link "Apply" at bounding box center [770, 348] width 90 height 36
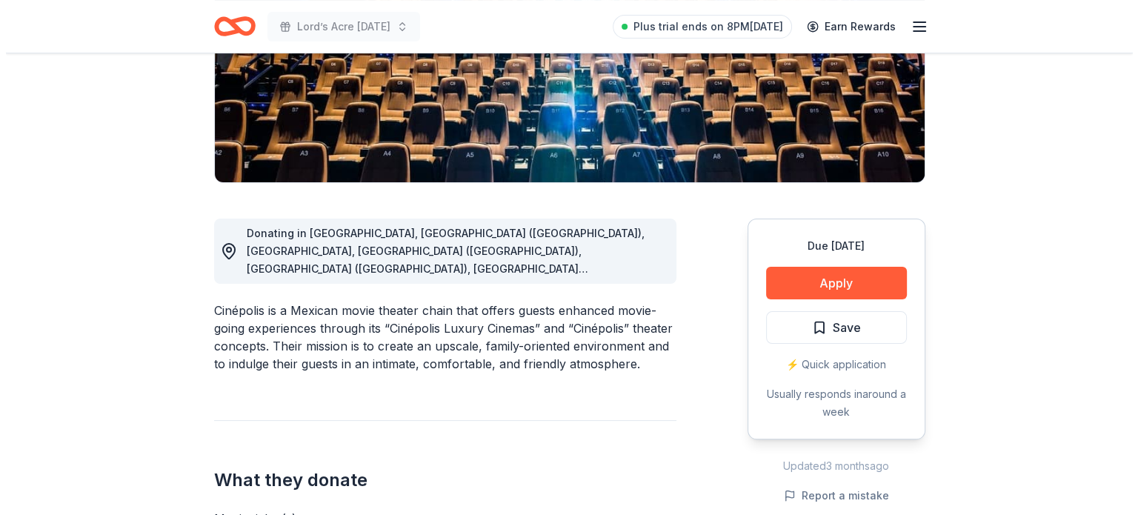
scroll to position [273, 0]
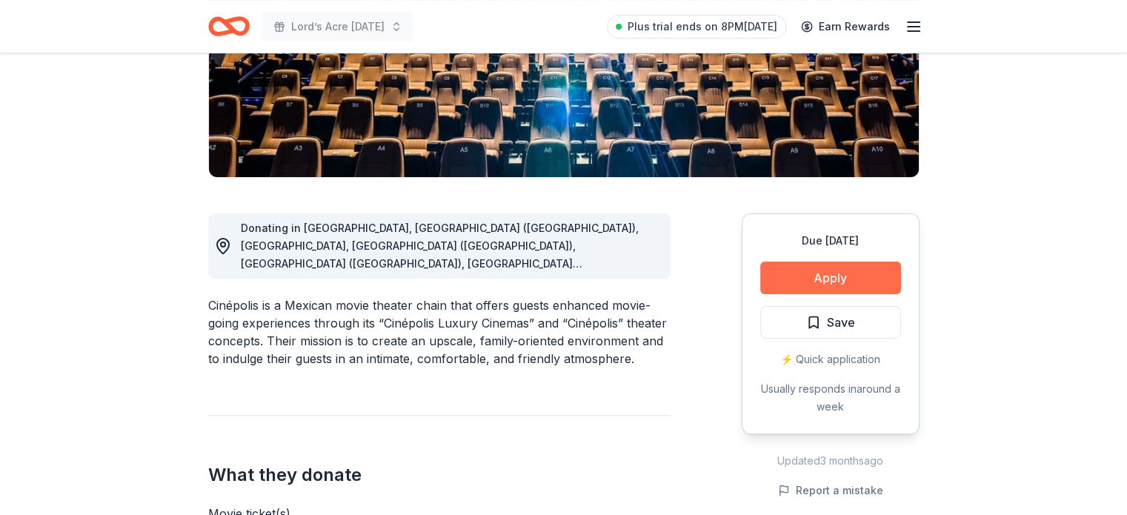
click at [845, 271] on button "Apply" at bounding box center [830, 278] width 141 height 33
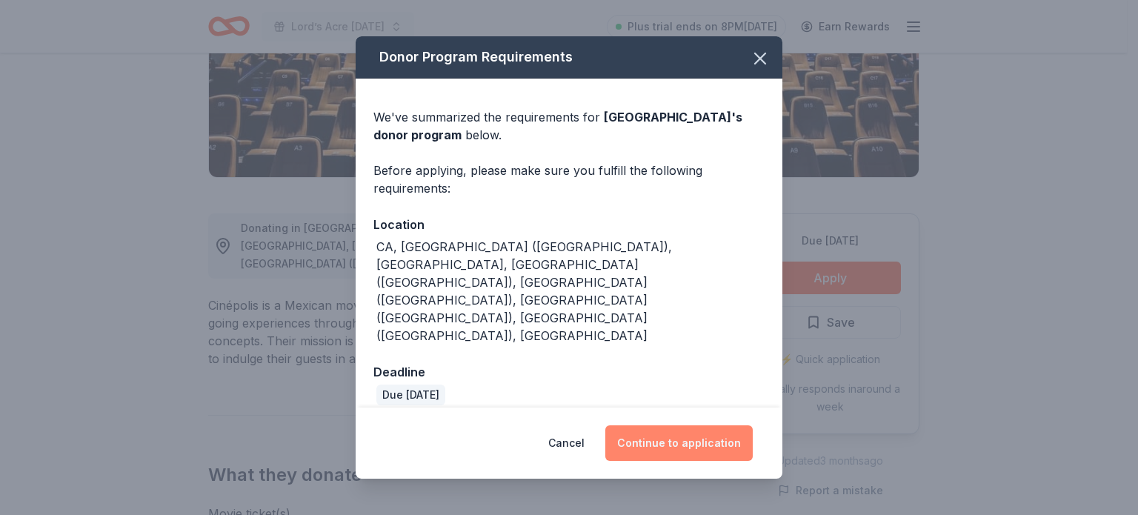
click at [693, 425] on button "Continue to application" at bounding box center [678, 443] width 147 height 36
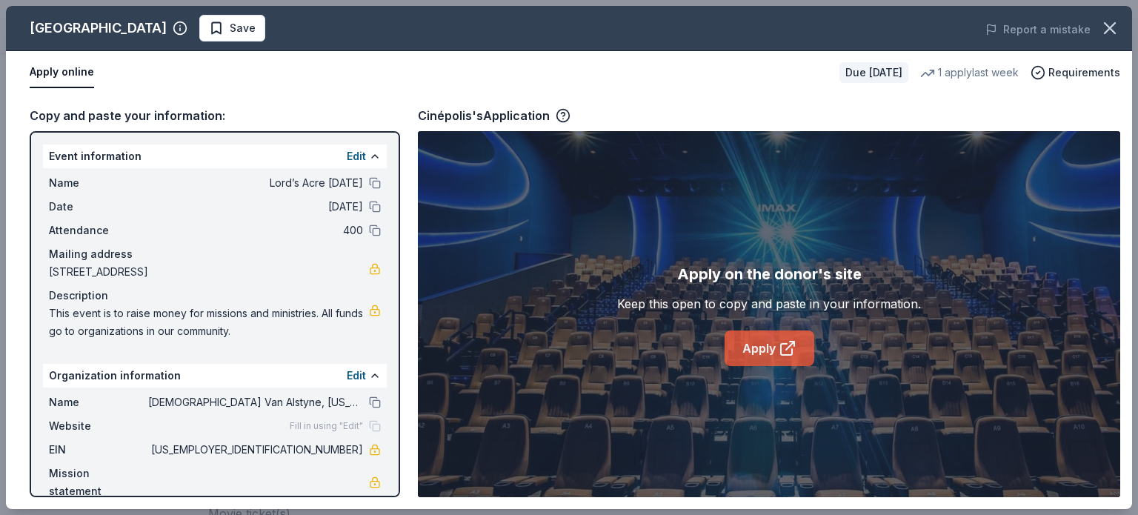
click at [770, 355] on link "Apply" at bounding box center [770, 348] width 90 height 36
click at [773, 342] on link "Apply" at bounding box center [770, 348] width 90 height 36
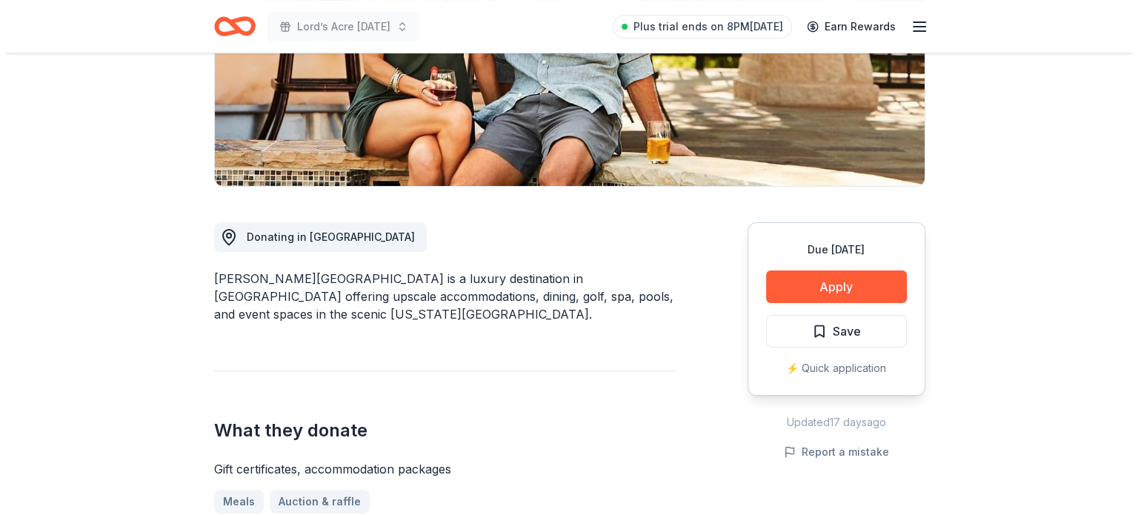
scroll to position [284, 0]
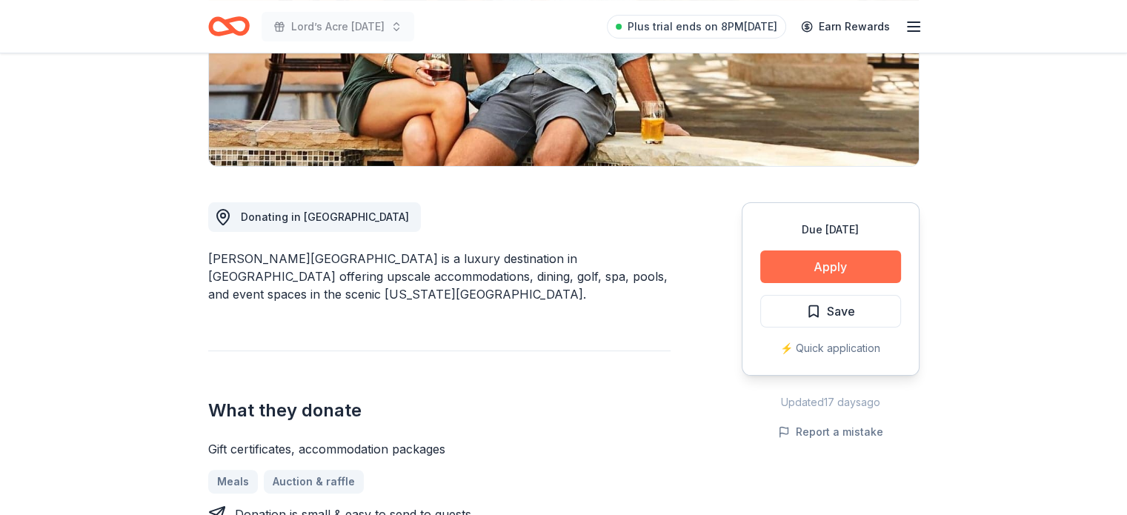
click at [828, 263] on button "Apply" at bounding box center [830, 266] width 141 height 33
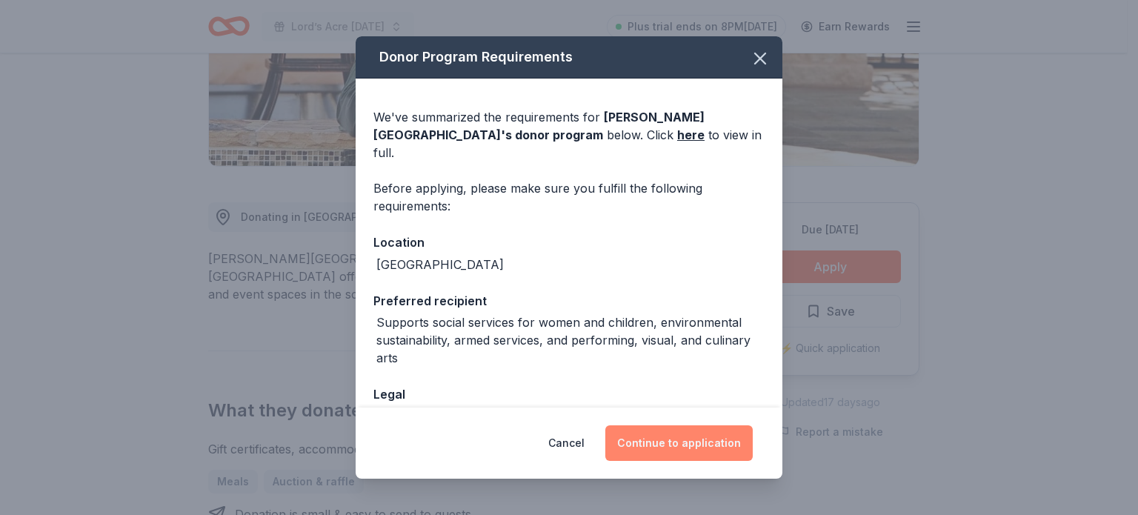
click at [697, 444] on button "Continue to application" at bounding box center [678, 443] width 147 height 36
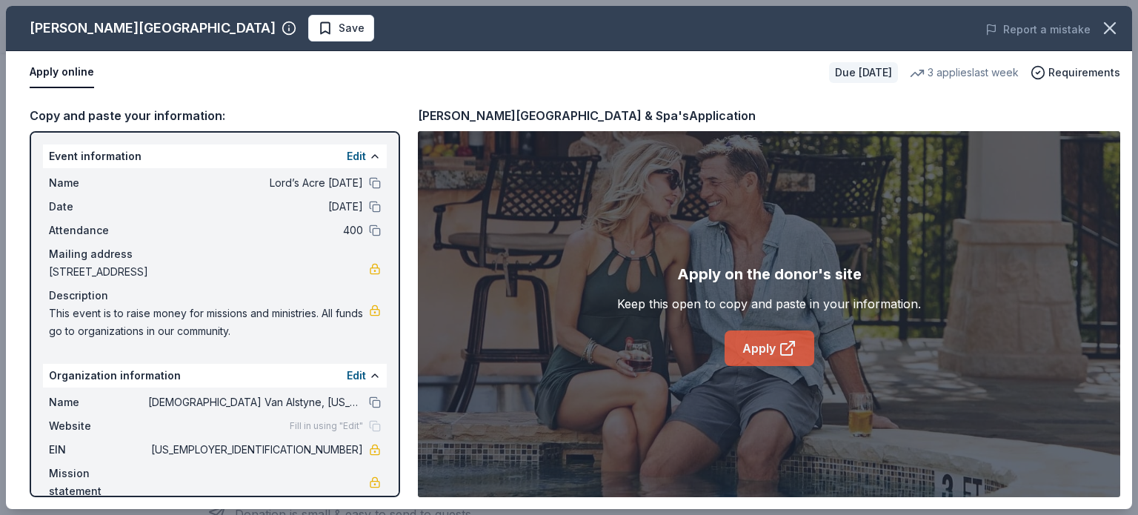
click at [777, 347] on link "Apply" at bounding box center [770, 348] width 90 height 36
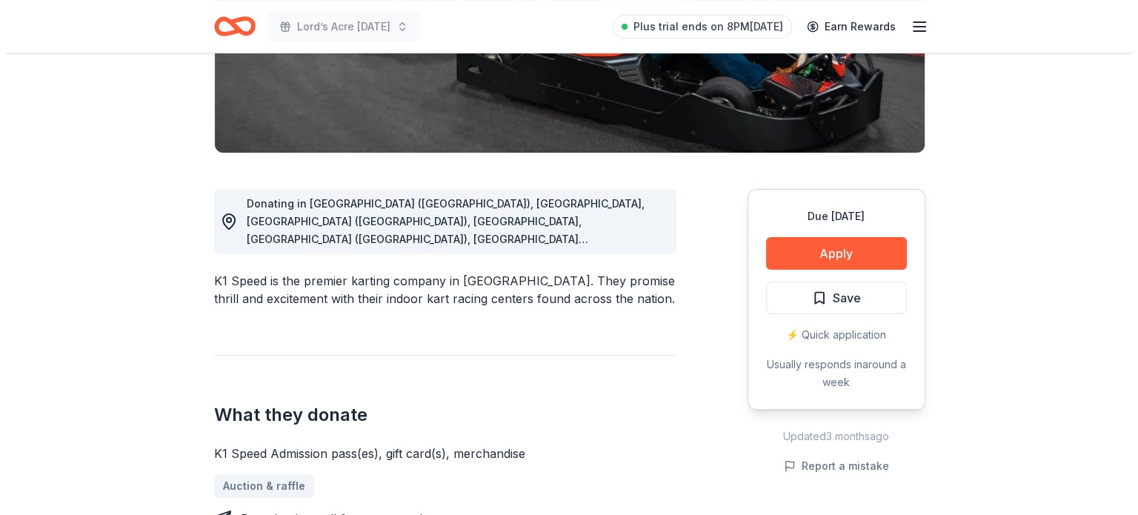
scroll to position [305, 0]
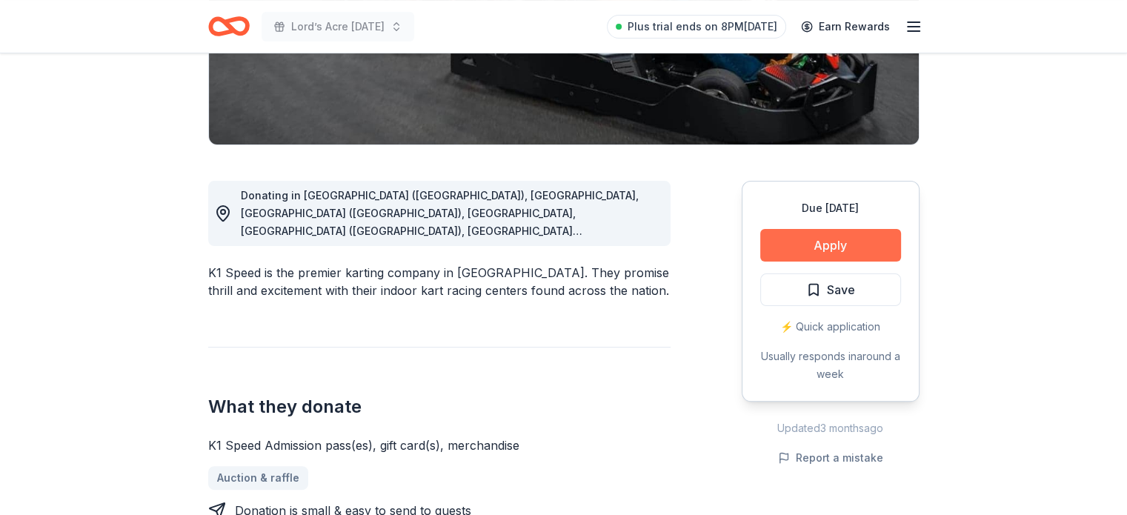
click at [851, 245] on button "Apply" at bounding box center [830, 245] width 141 height 33
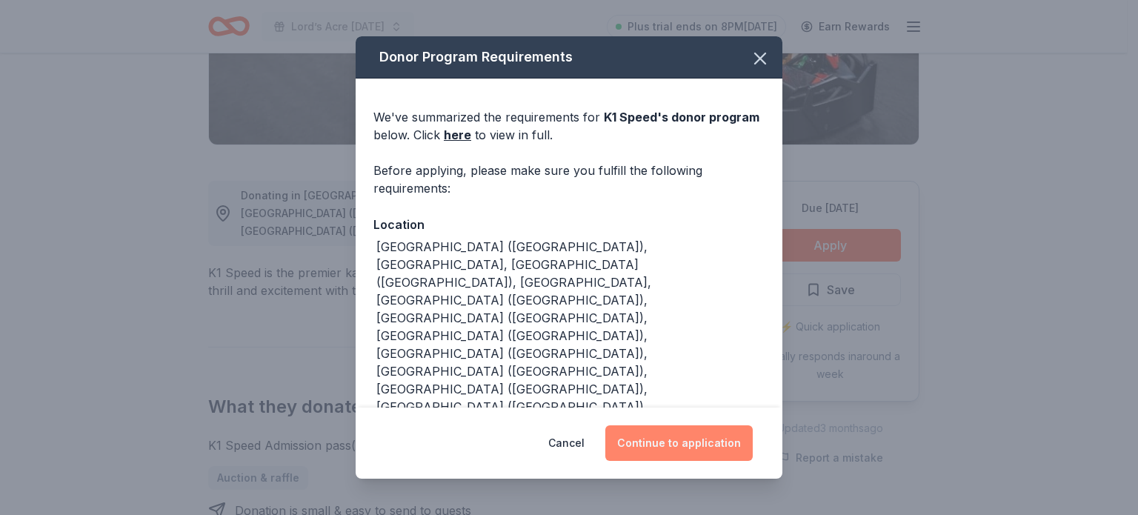
click at [685, 436] on button "Continue to application" at bounding box center [678, 443] width 147 height 36
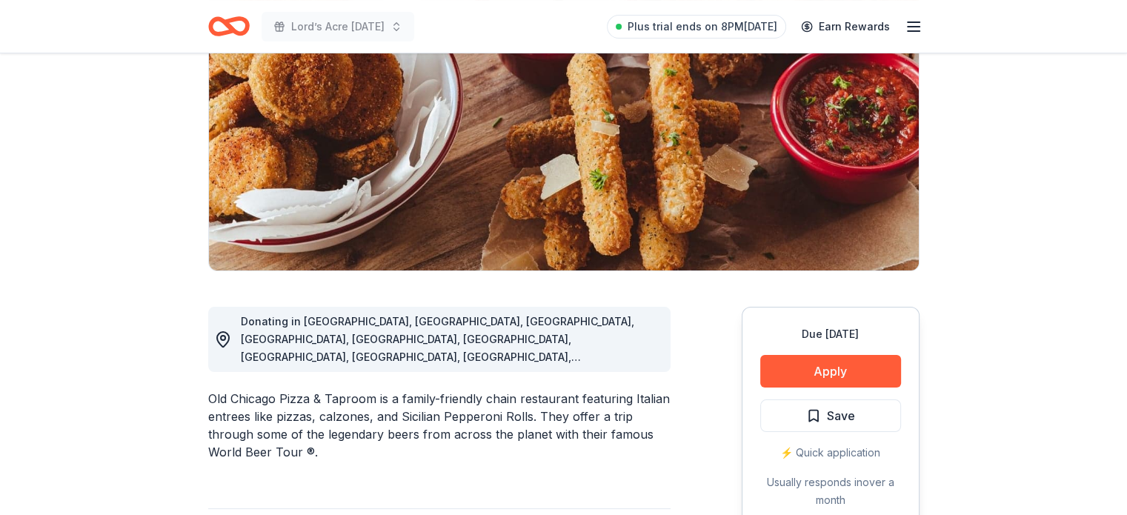
scroll to position [196, 0]
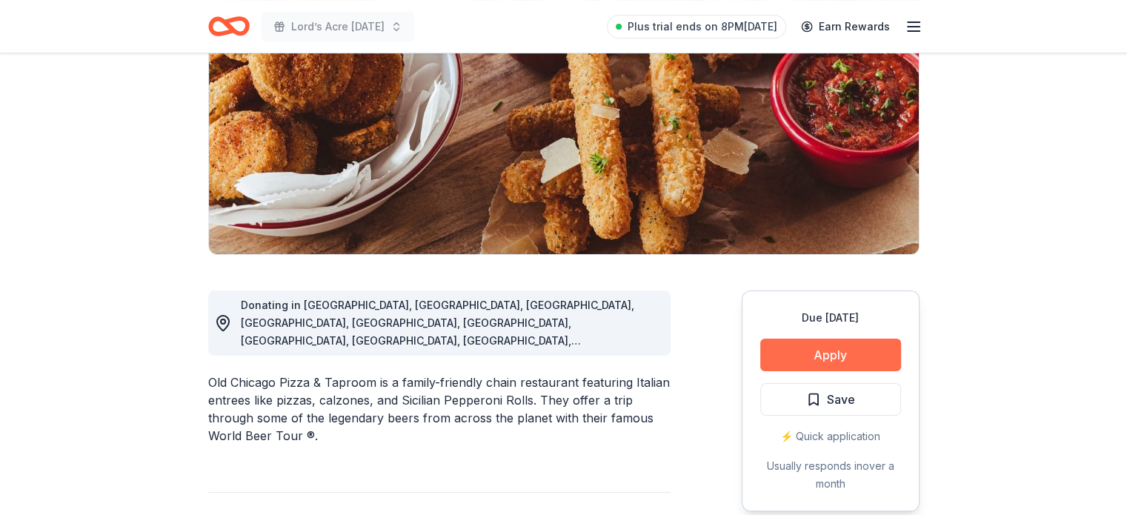
click at [830, 349] on button "Apply" at bounding box center [830, 355] width 141 height 33
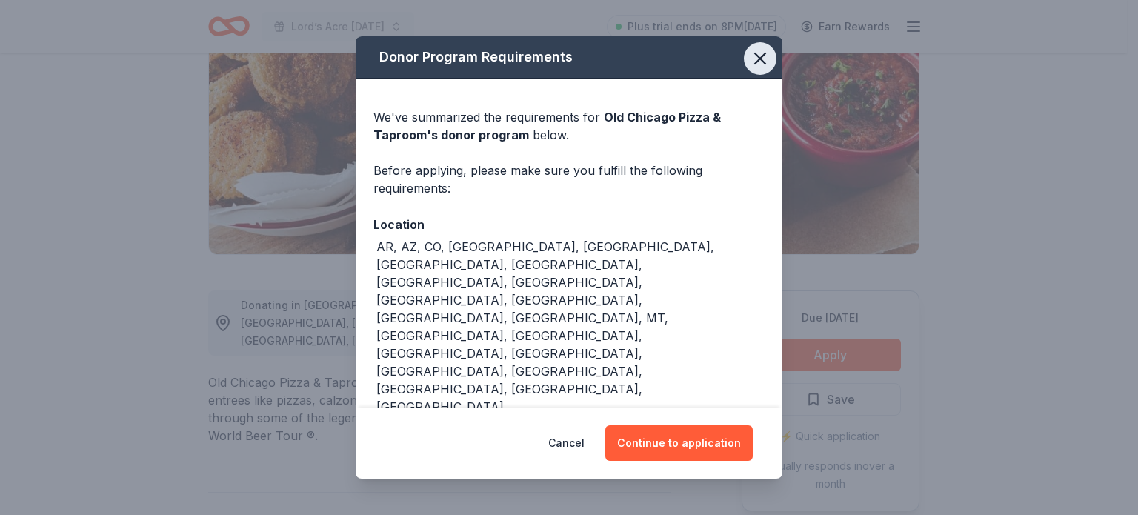
click at [763, 64] on icon "button" at bounding box center [760, 58] width 10 height 10
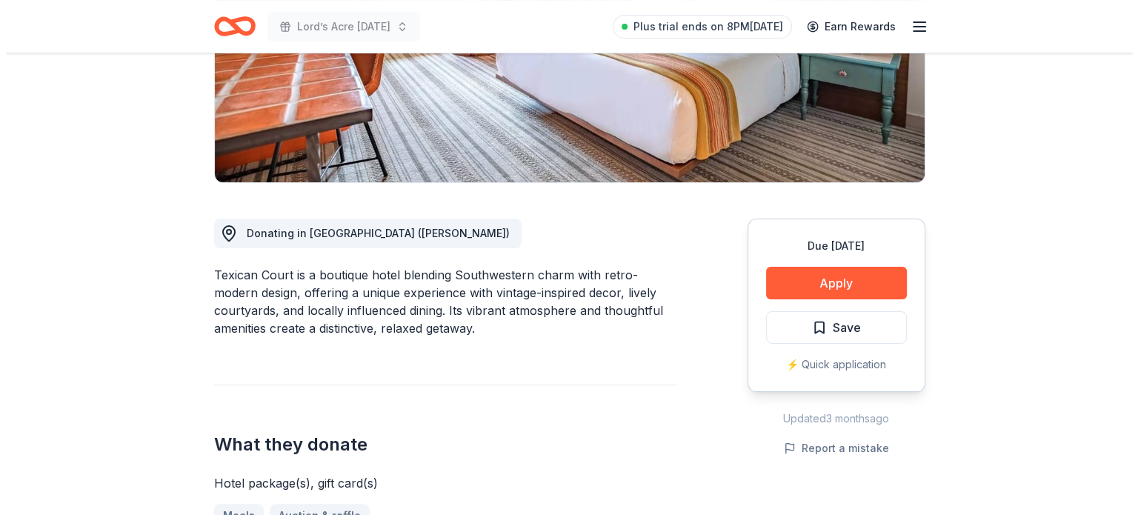
scroll to position [259, 0]
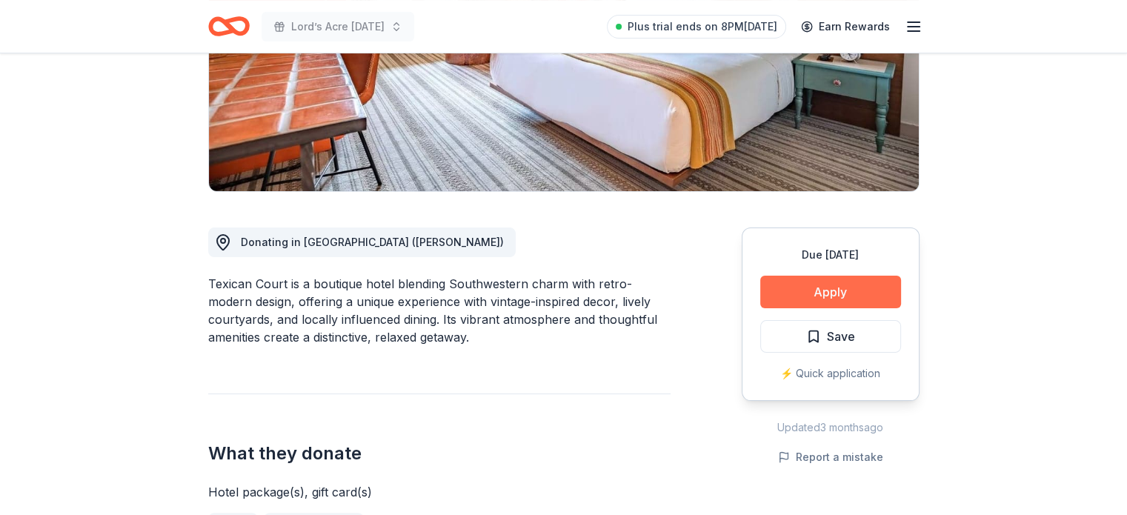
click at [865, 285] on button "Apply" at bounding box center [830, 292] width 141 height 33
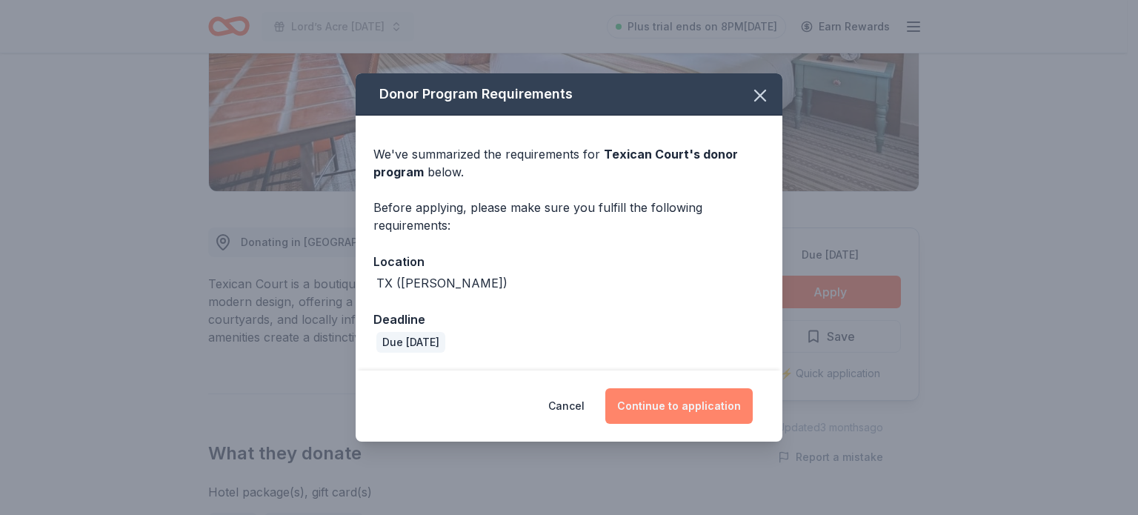
click at [703, 402] on button "Continue to application" at bounding box center [678, 406] width 147 height 36
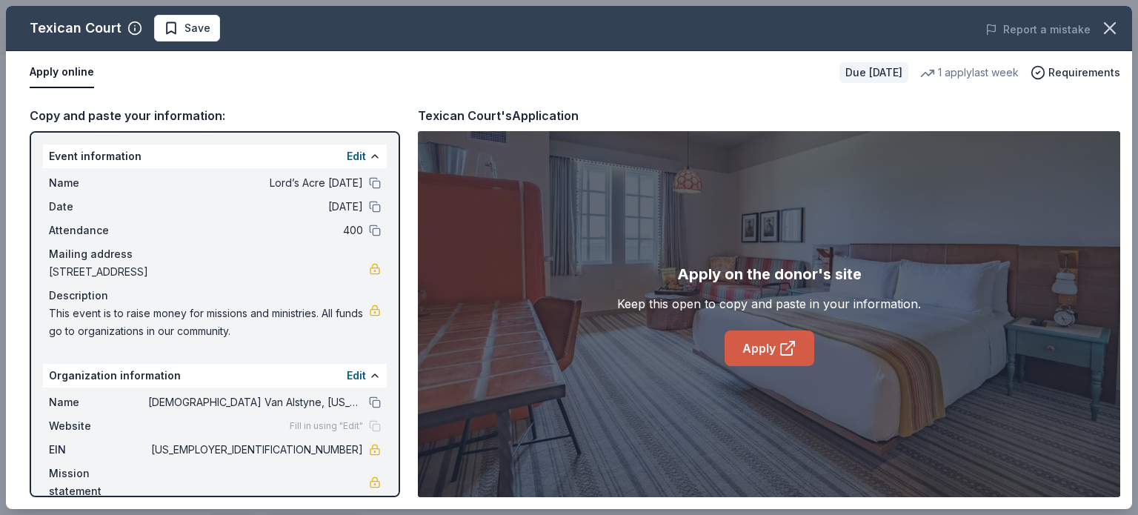
click at [770, 349] on link "Apply" at bounding box center [770, 348] width 90 height 36
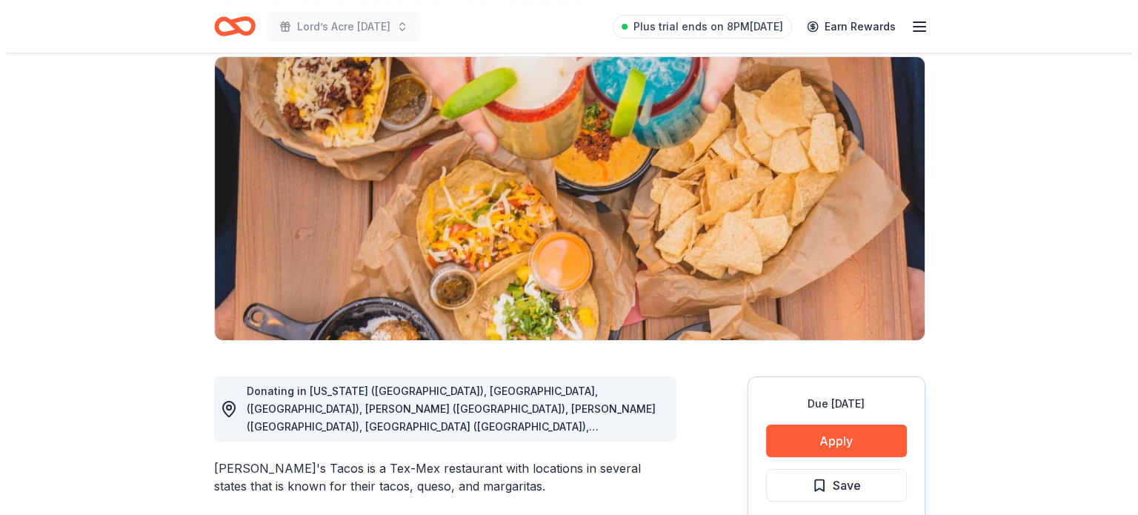
scroll to position [113, 0]
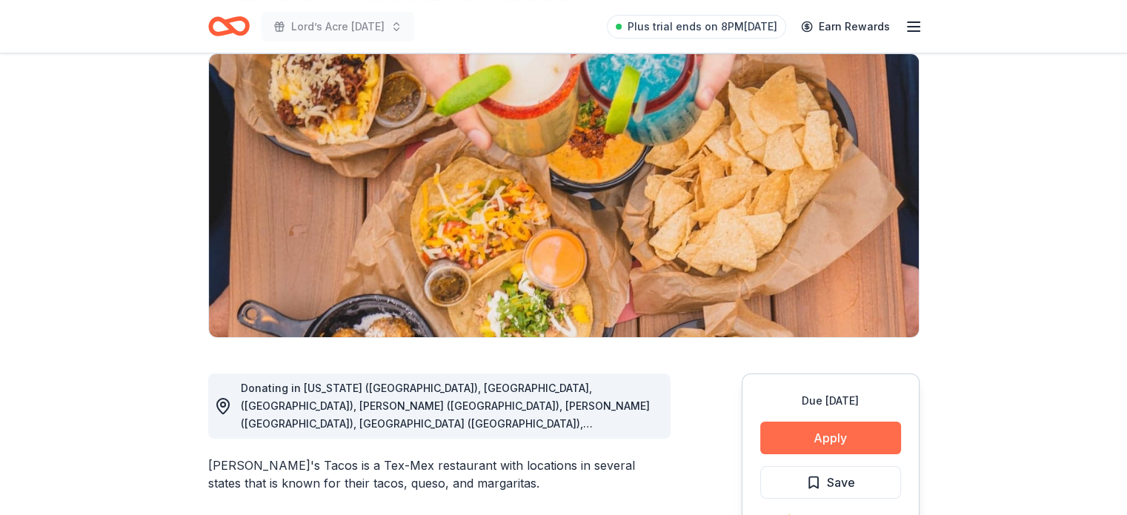
click at [827, 437] on button "Apply" at bounding box center [830, 438] width 141 height 33
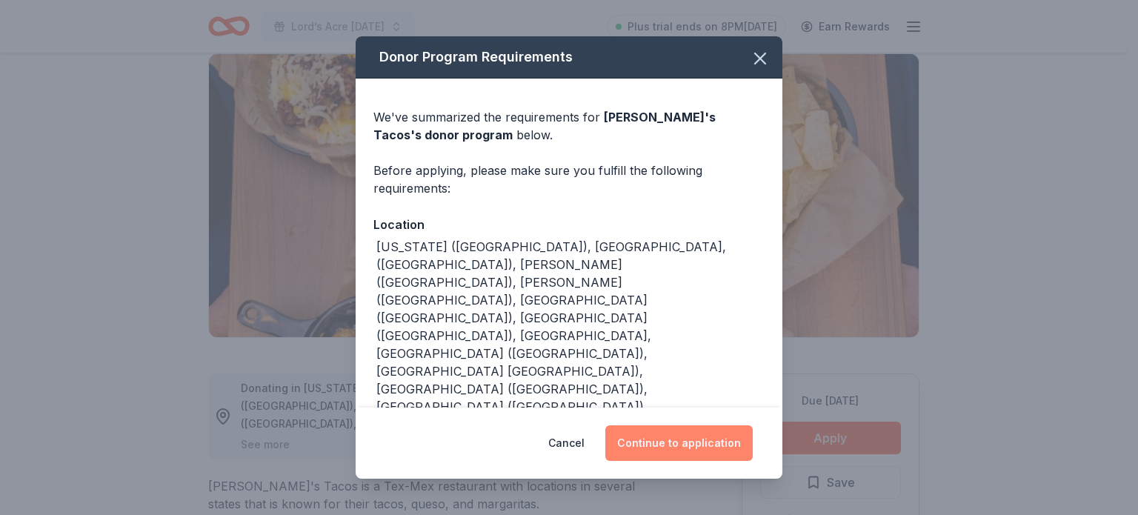
click at [714, 450] on button "Continue to application" at bounding box center [678, 443] width 147 height 36
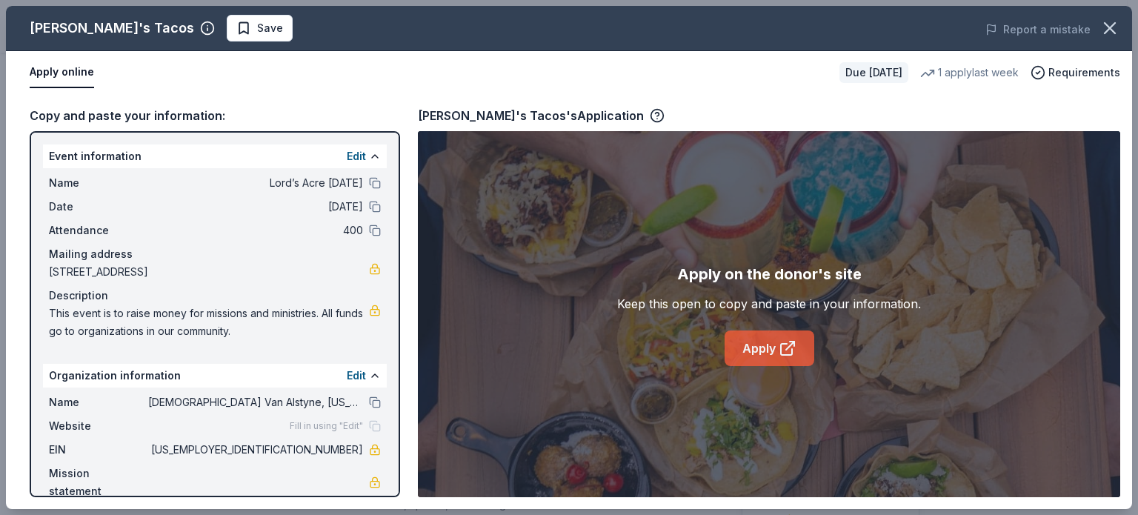
click at [756, 344] on link "Apply" at bounding box center [770, 348] width 90 height 36
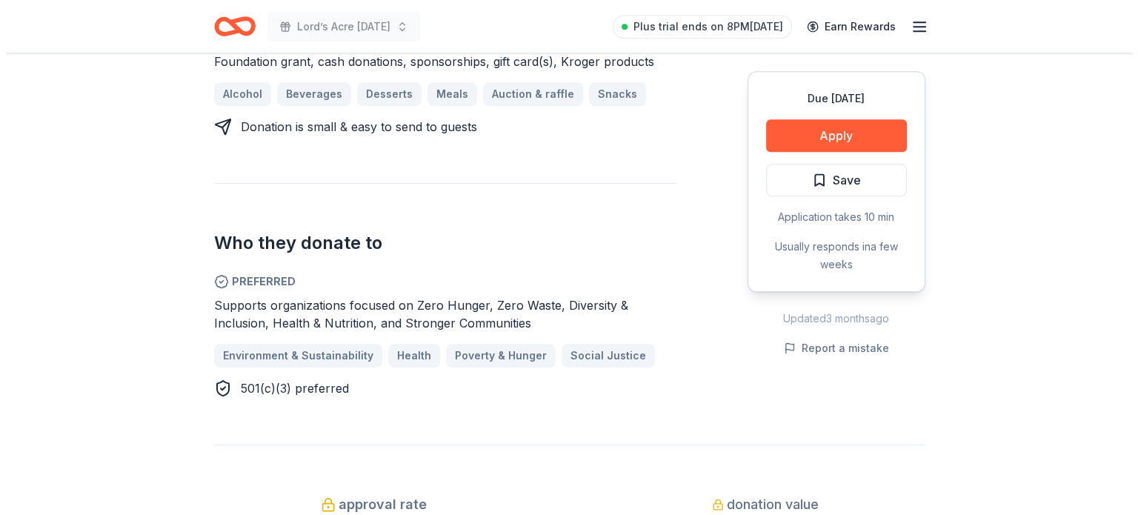
scroll to position [707, 0]
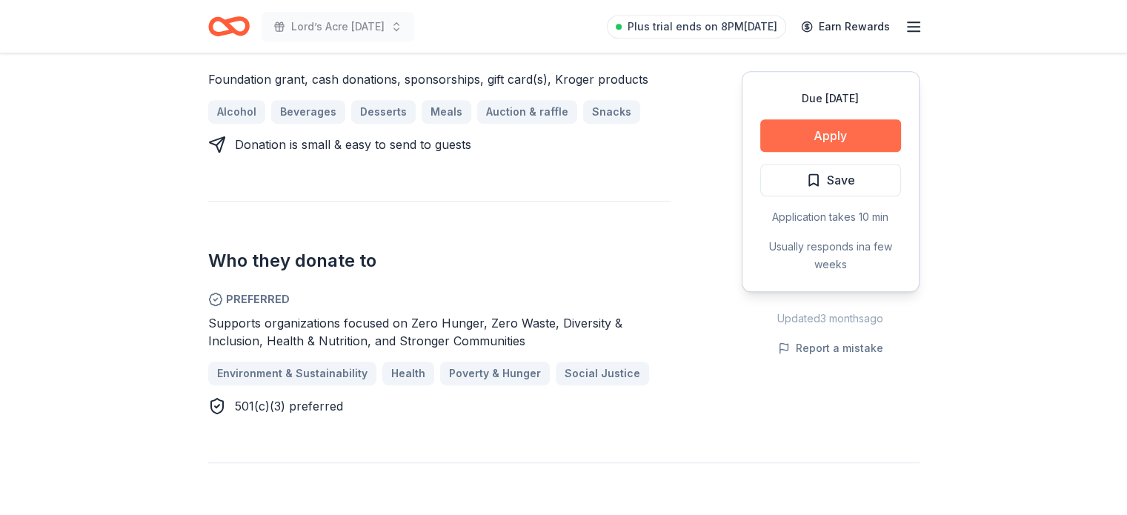
click at [873, 132] on button "Apply" at bounding box center [830, 135] width 141 height 33
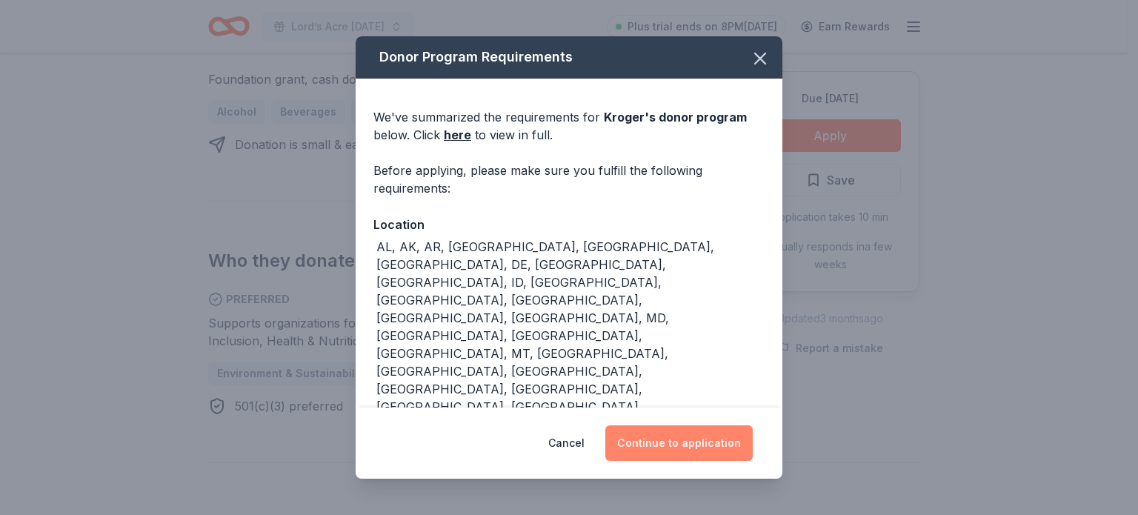
click at [729, 438] on button "Continue to application" at bounding box center [678, 443] width 147 height 36
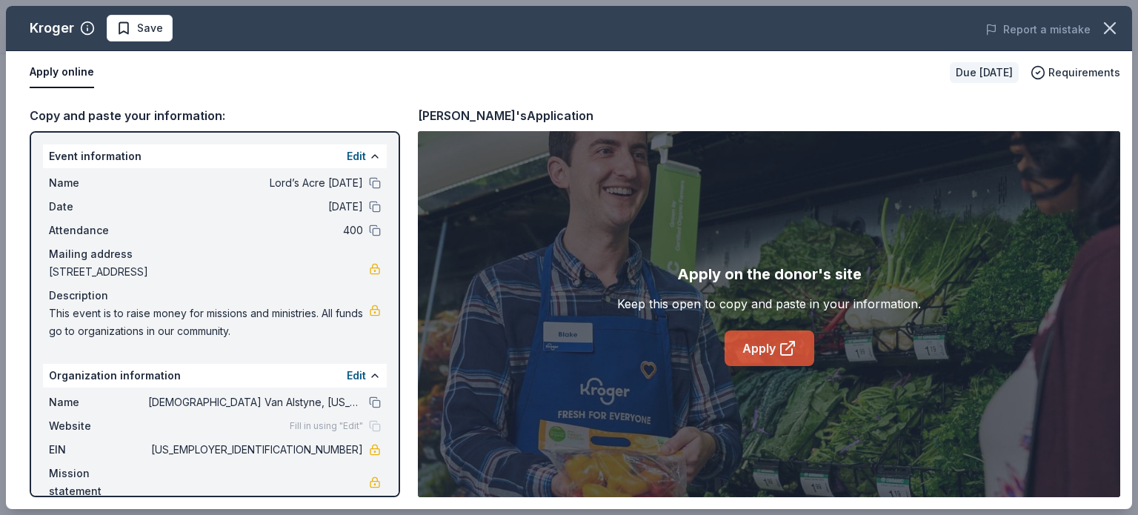
click at [765, 356] on link "Apply" at bounding box center [770, 348] width 90 height 36
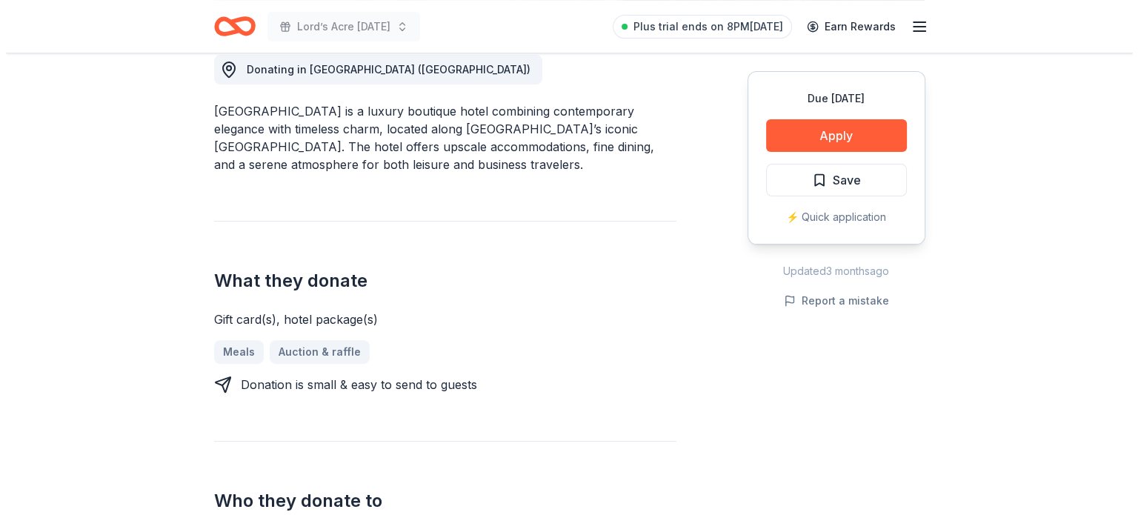
scroll to position [436, 0]
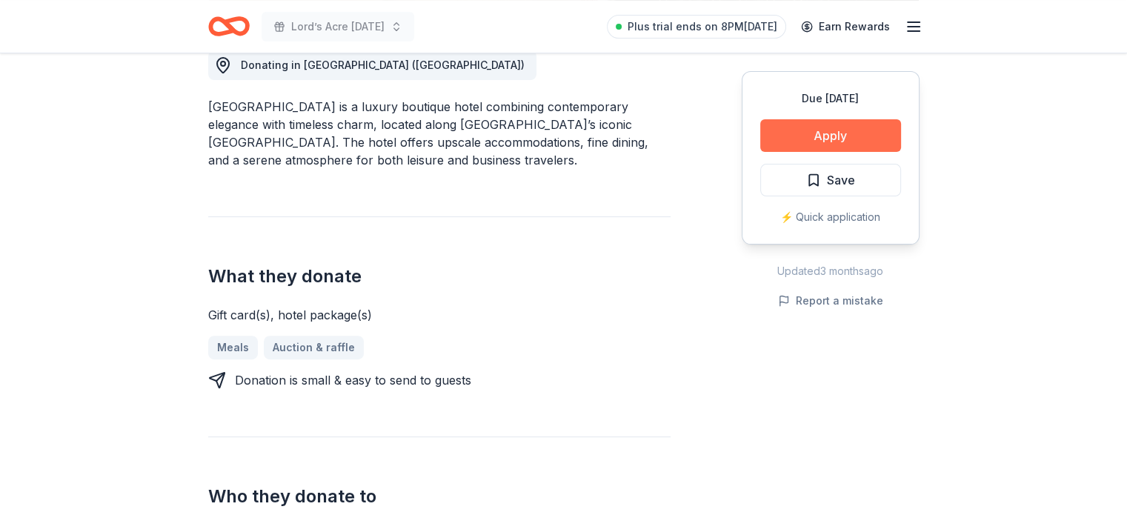
click at [836, 130] on button "Apply" at bounding box center [830, 135] width 141 height 33
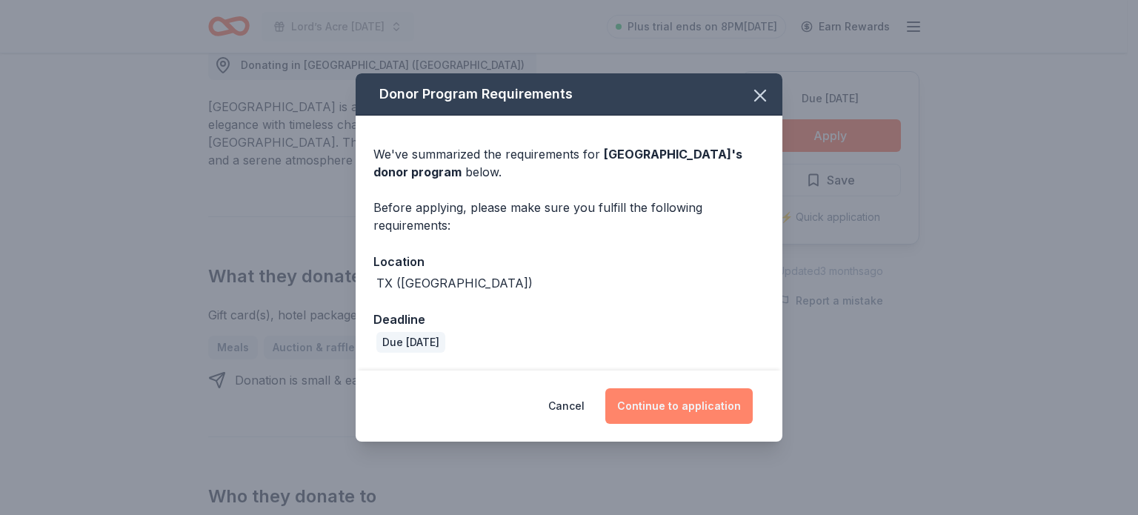
click at [699, 407] on button "Continue to application" at bounding box center [678, 406] width 147 height 36
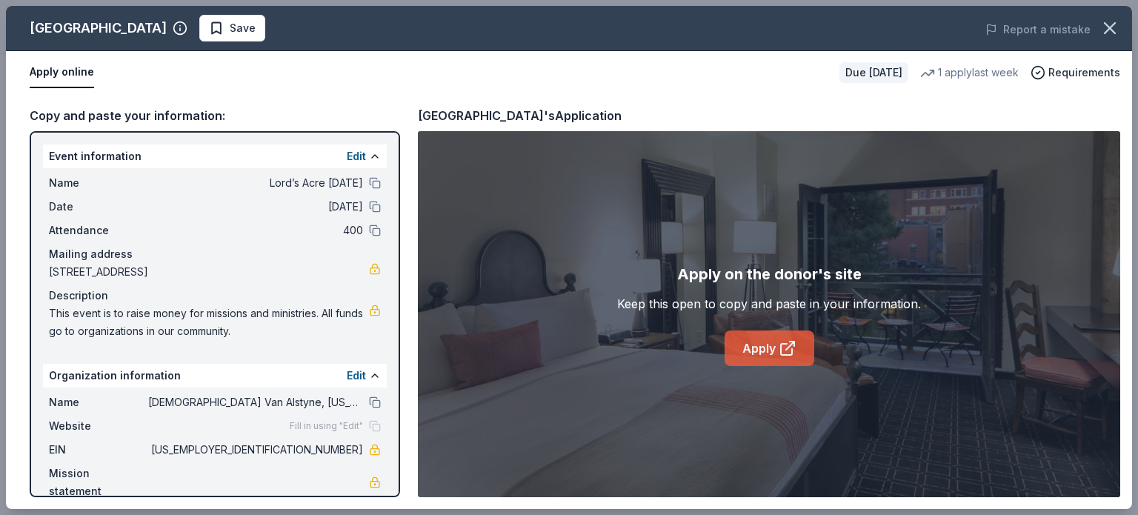
click at [776, 343] on link "Apply" at bounding box center [770, 348] width 90 height 36
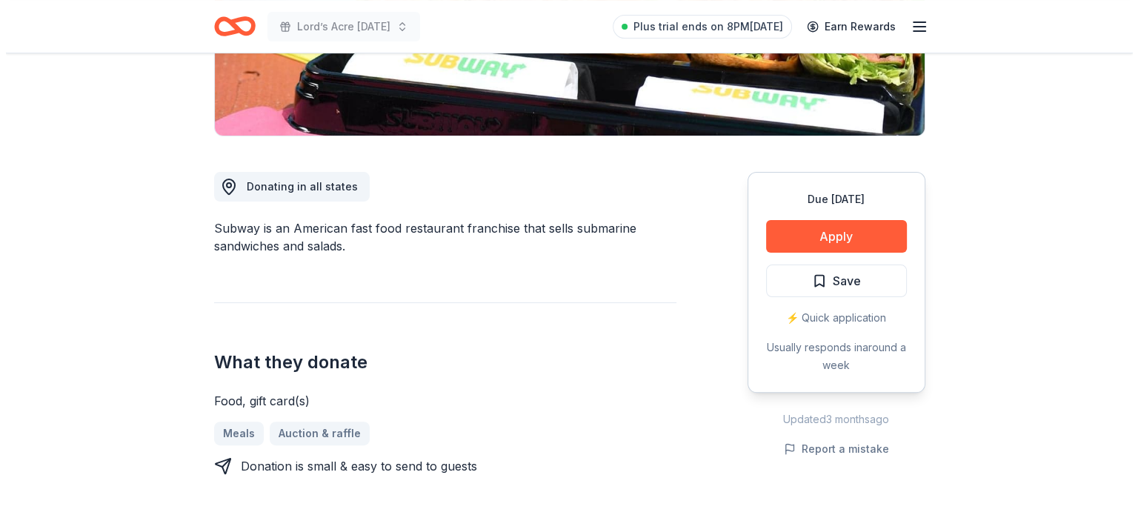
scroll to position [331, 0]
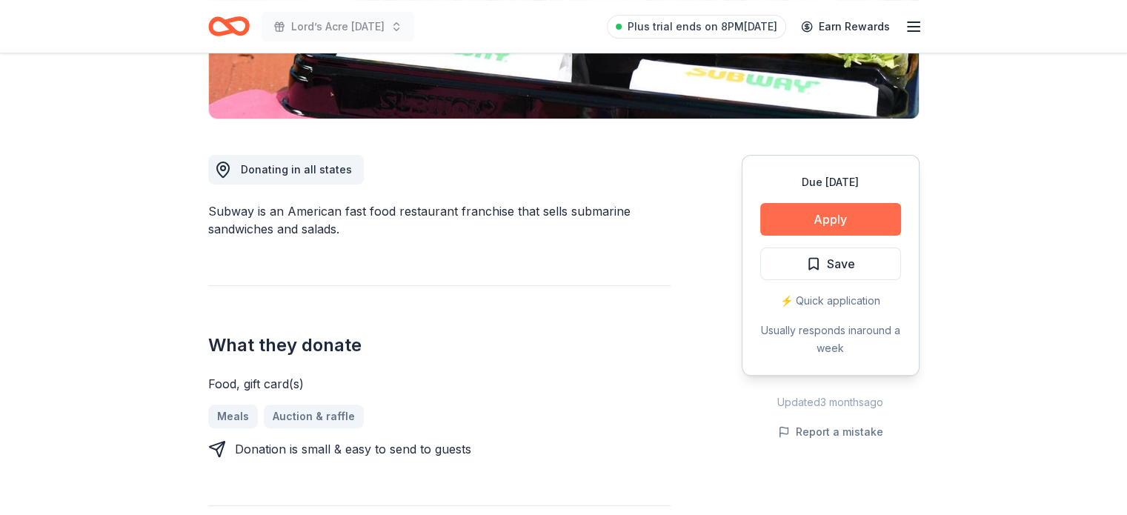
click at [843, 224] on button "Apply" at bounding box center [830, 219] width 141 height 33
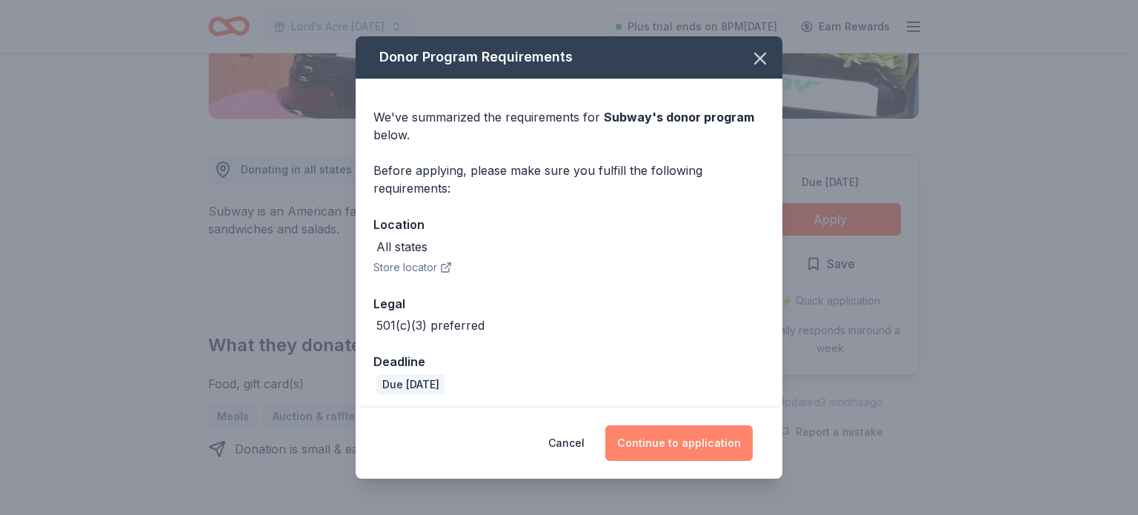
click at [696, 436] on button "Continue to application" at bounding box center [678, 443] width 147 height 36
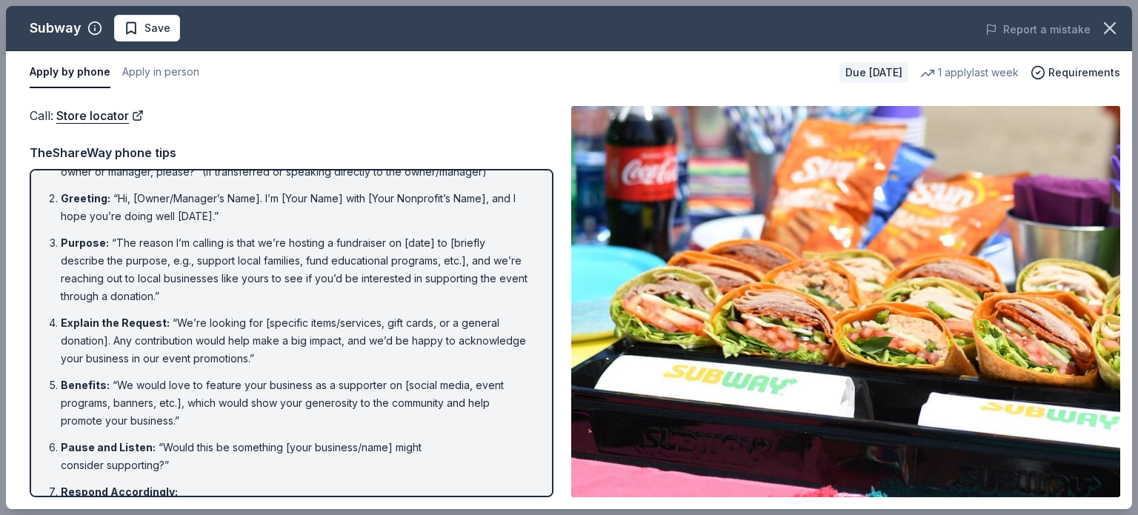
scroll to position [0, 0]
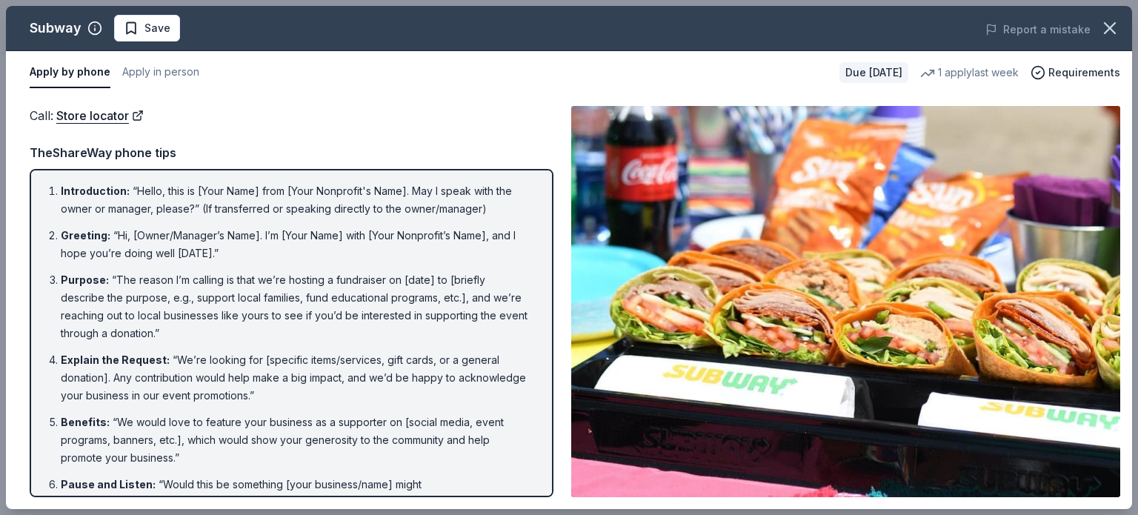
drag, startPoint x: 639, startPoint y: 32, endPoint x: 635, endPoint y: -25, distance: 57.2
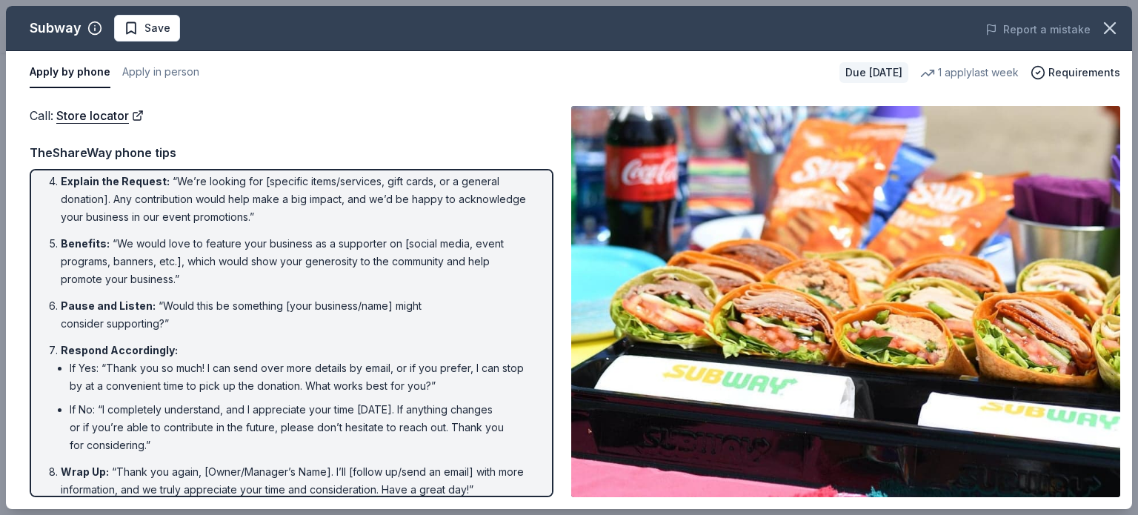
scroll to position [192, 0]
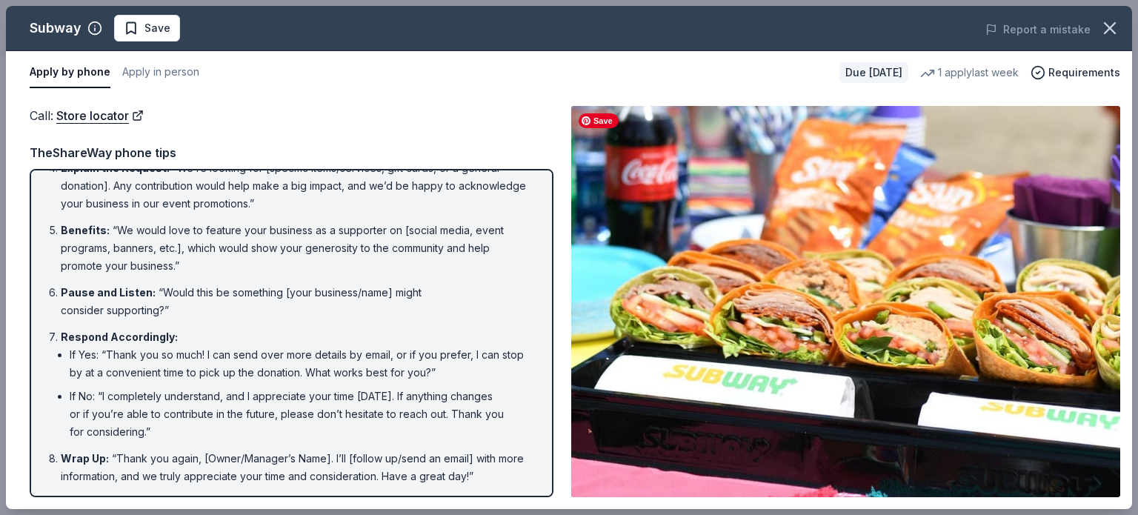
click at [916, 376] on img at bounding box center [845, 301] width 549 height 391
click at [164, 74] on button "Apply in person" at bounding box center [160, 72] width 77 height 31
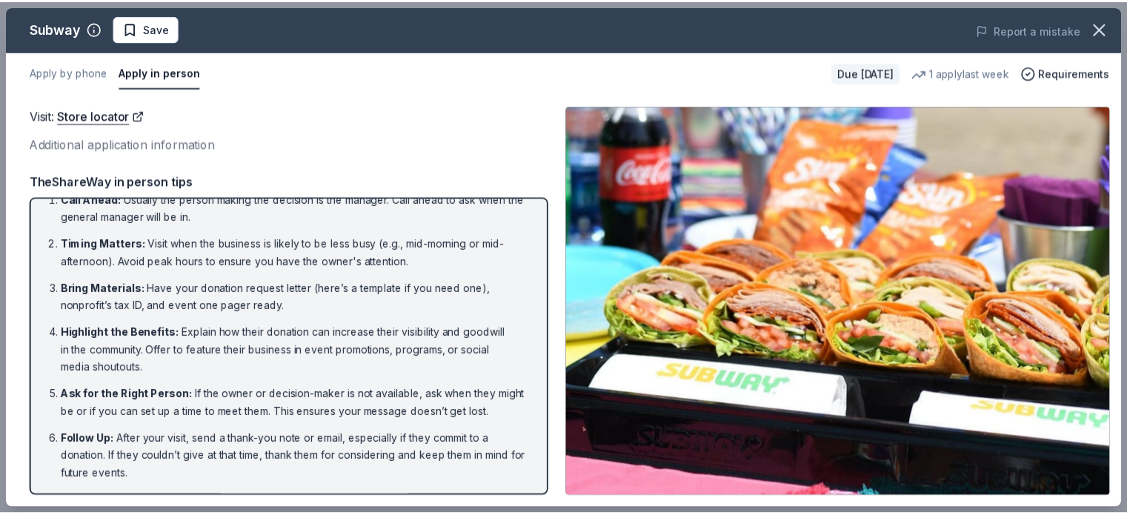
scroll to position [36, 0]
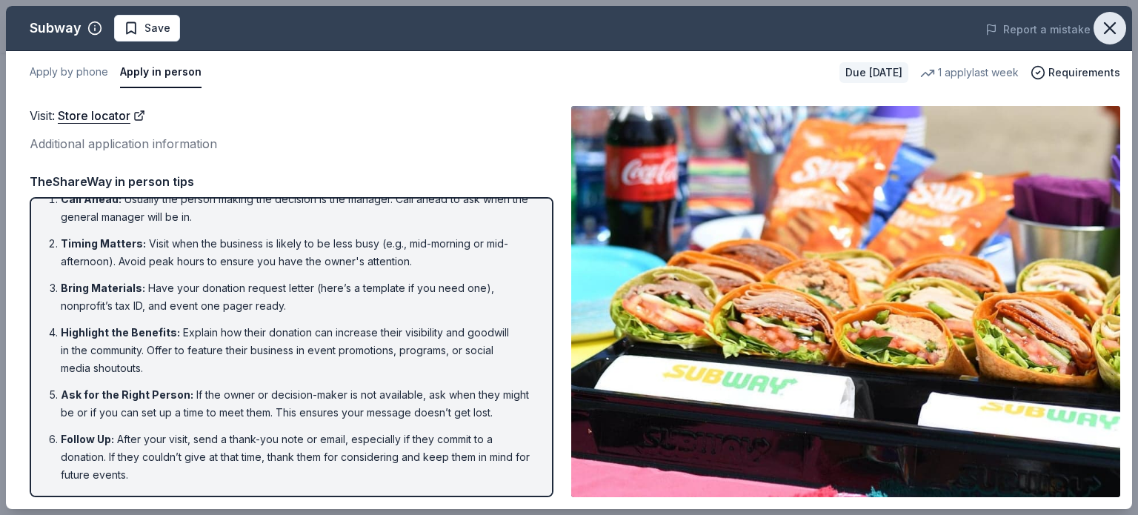
click at [1111, 32] on icon "button" at bounding box center [1109, 28] width 21 height 21
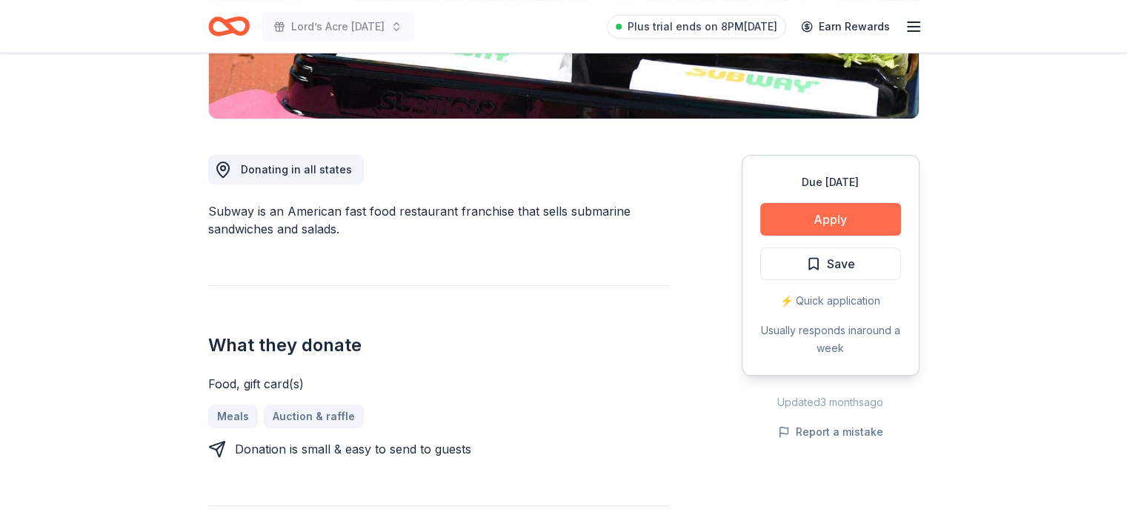
click at [829, 216] on button "Apply" at bounding box center [830, 219] width 141 height 33
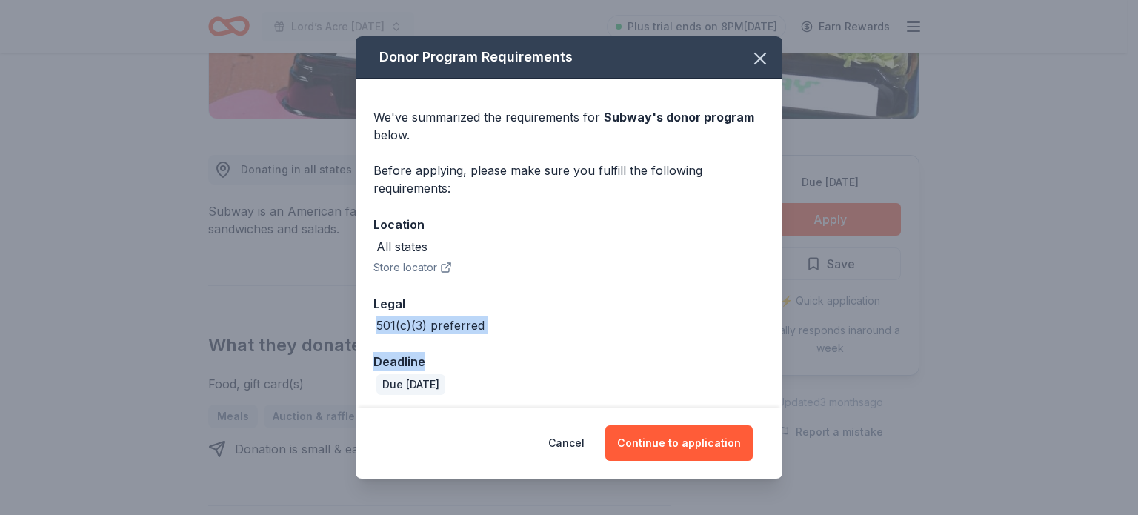
drag, startPoint x: 770, startPoint y: 312, endPoint x: 762, endPoint y: 368, distance: 57.0
click at [762, 368] on div "We've summarized the requirements for Subway 's donor program below. Before app…" at bounding box center [569, 246] width 427 height 334
click at [705, 441] on button "Continue to application" at bounding box center [678, 443] width 147 height 36
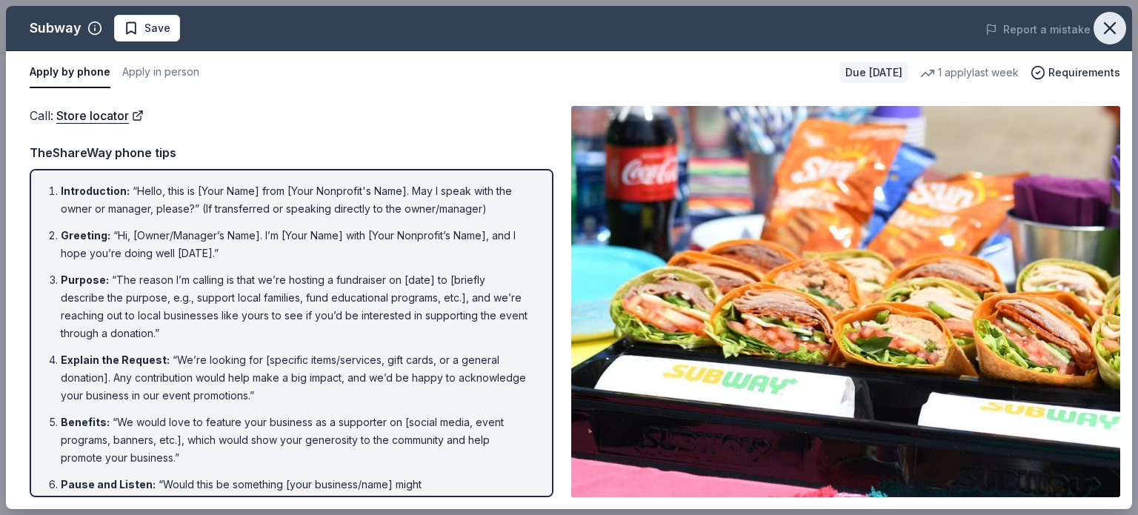
click at [1117, 33] on icon "button" at bounding box center [1109, 28] width 21 height 21
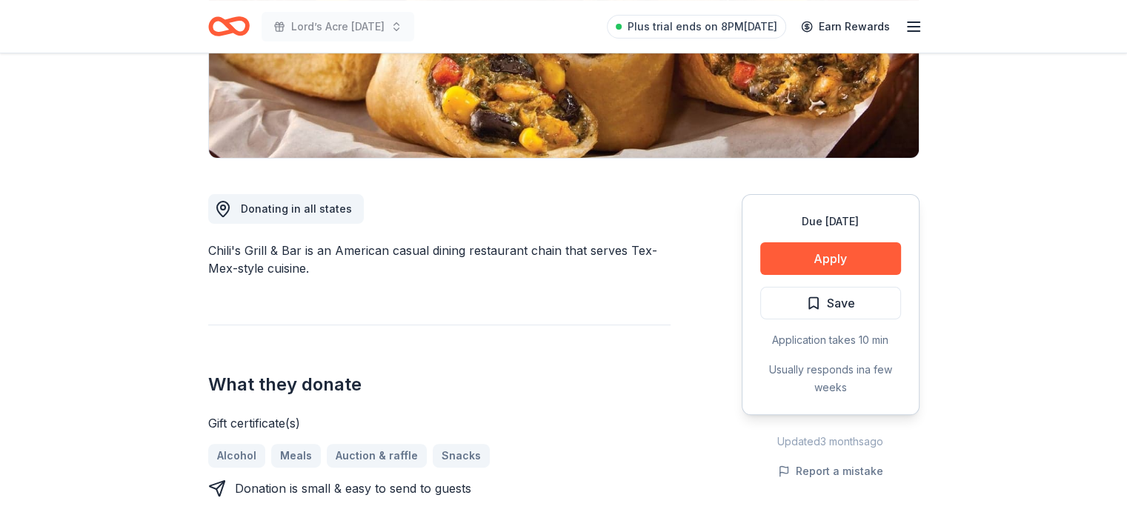
scroll to position [294, 0]
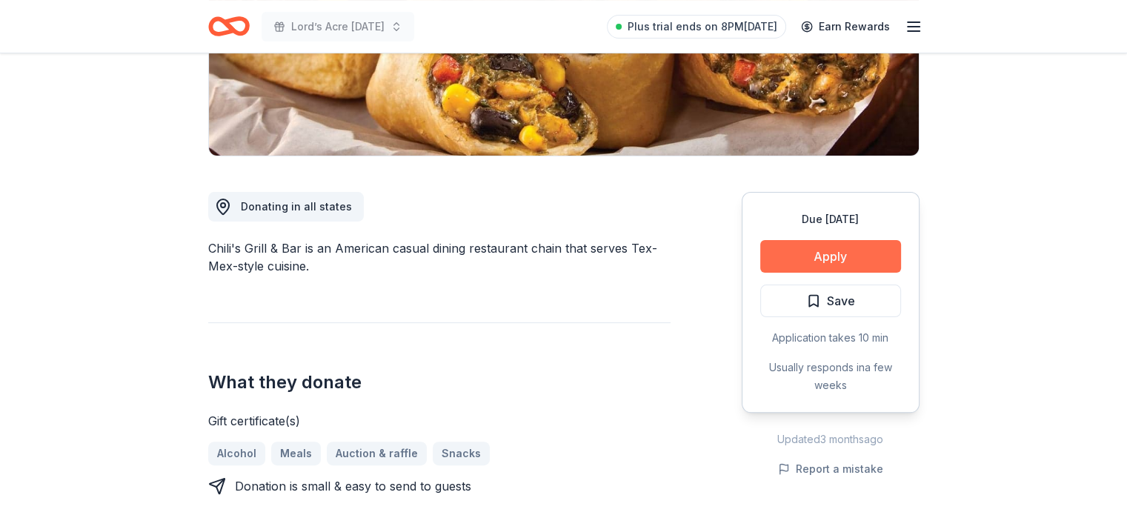
click at [871, 253] on button "Apply" at bounding box center [830, 256] width 141 height 33
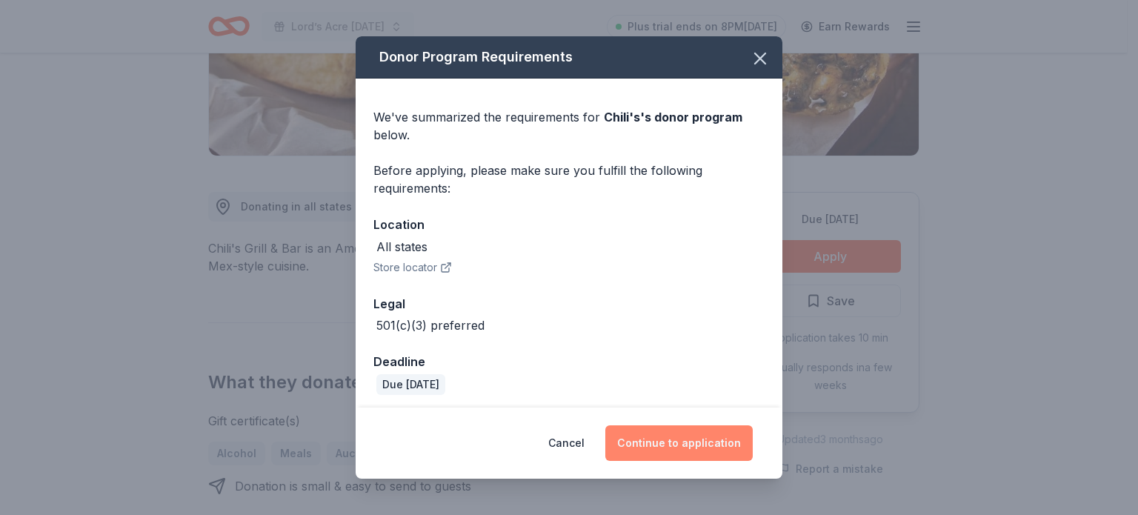
click at [722, 450] on button "Continue to application" at bounding box center [678, 443] width 147 height 36
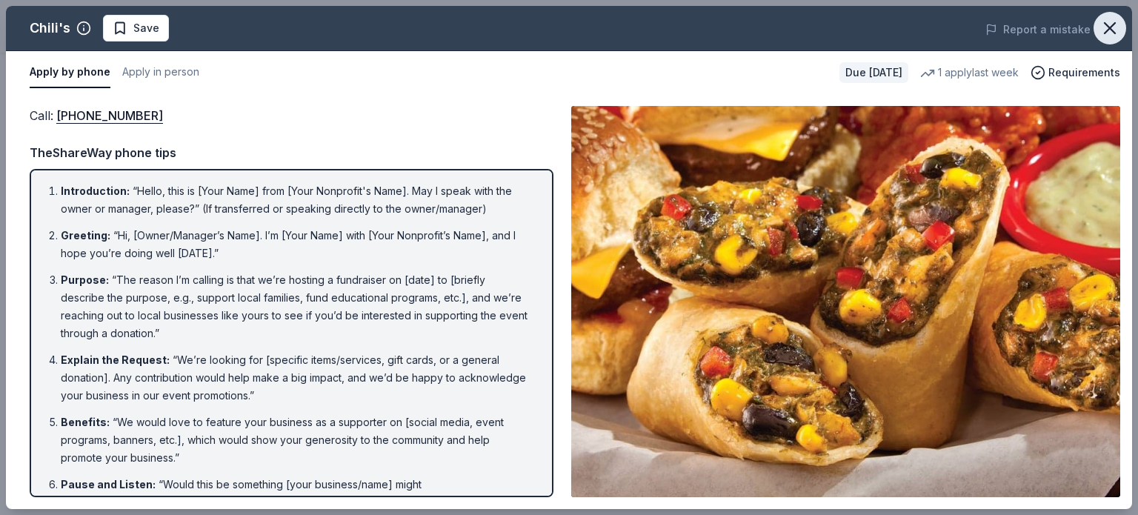
click at [1111, 29] on icon "button" at bounding box center [1110, 28] width 10 height 10
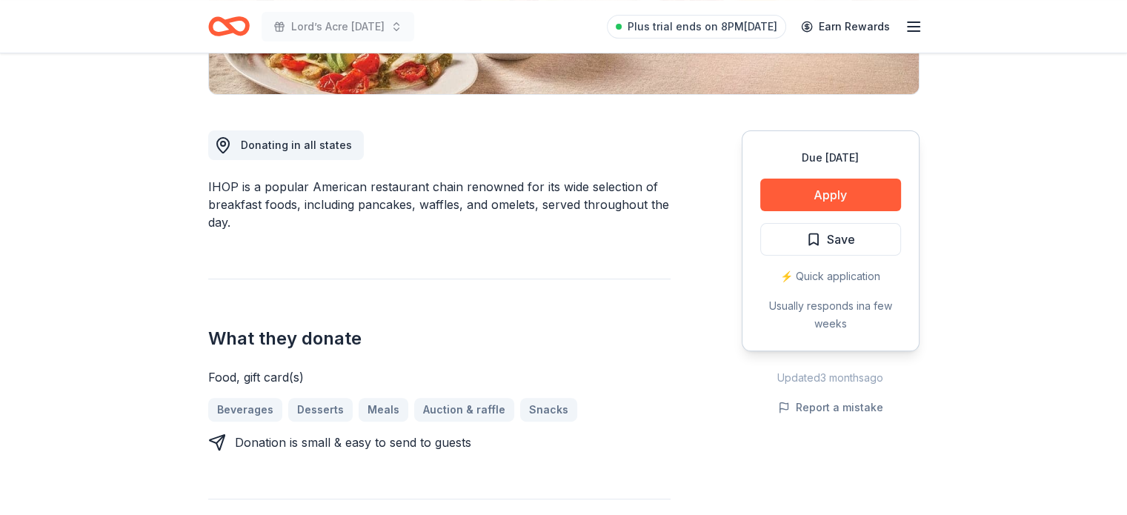
scroll to position [358, 0]
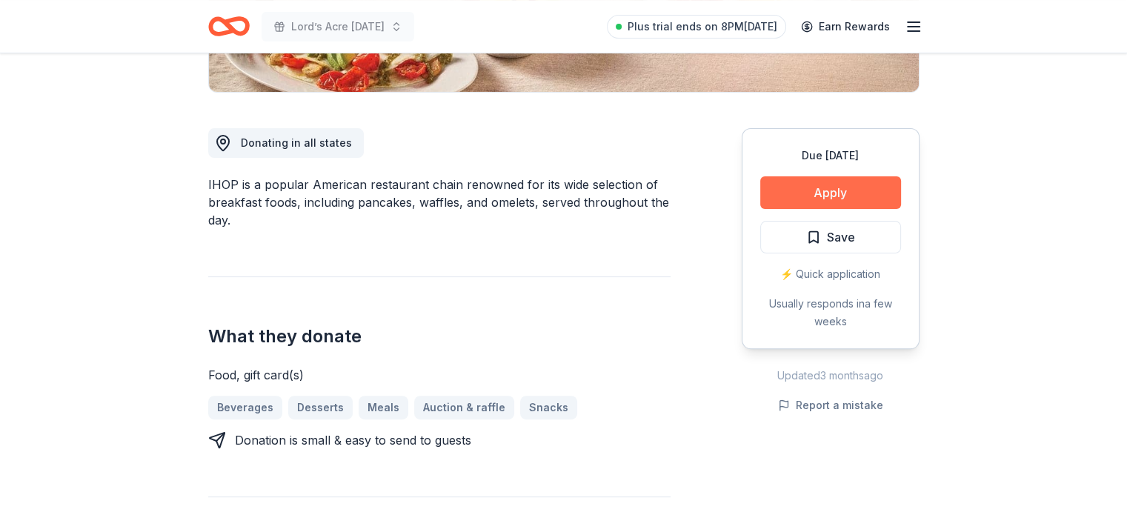
click at [819, 191] on button "Apply" at bounding box center [830, 192] width 141 height 33
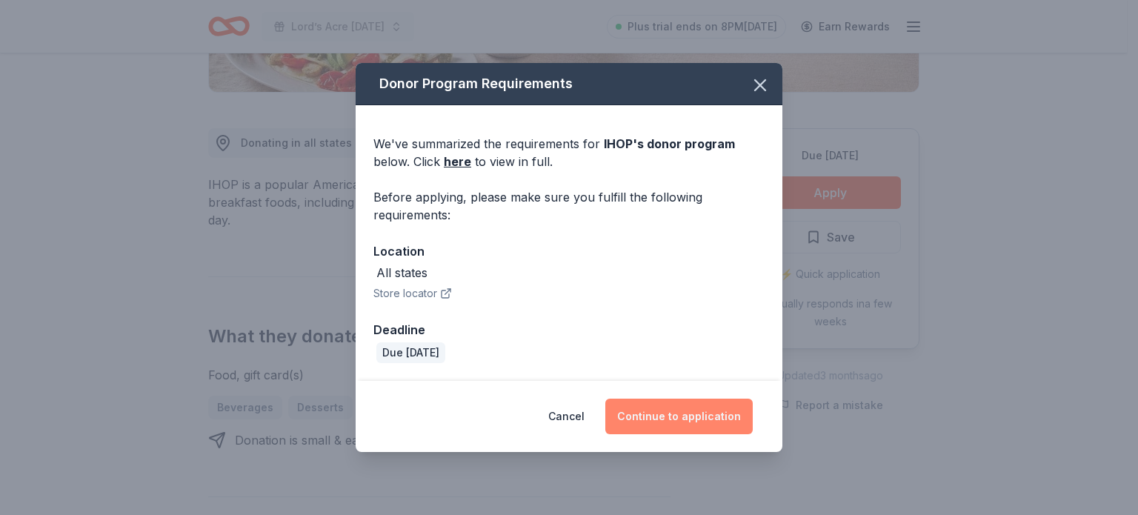
click at [709, 409] on button "Continue to application" at bounding box center [678, 417] width 147 height 36
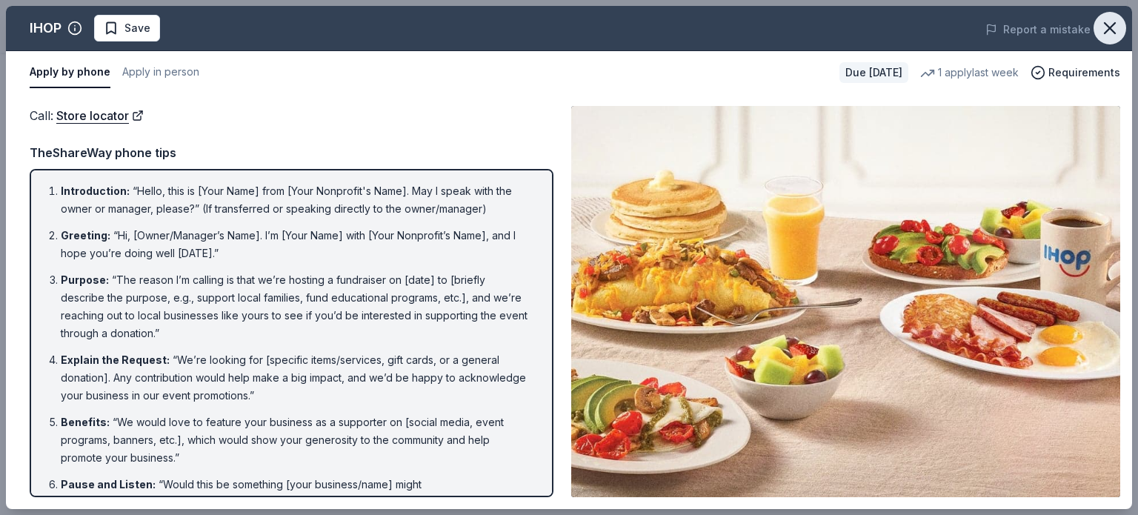
click at [1109, 22] on icon "button" at bounding box center [1109, 28] width 21 height 21
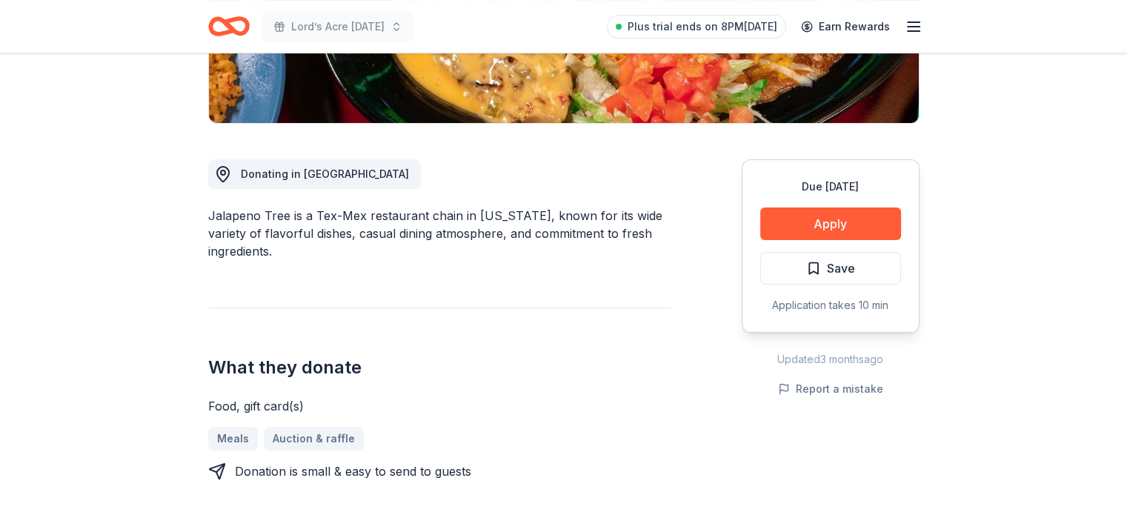
scroll to position [341, 0]
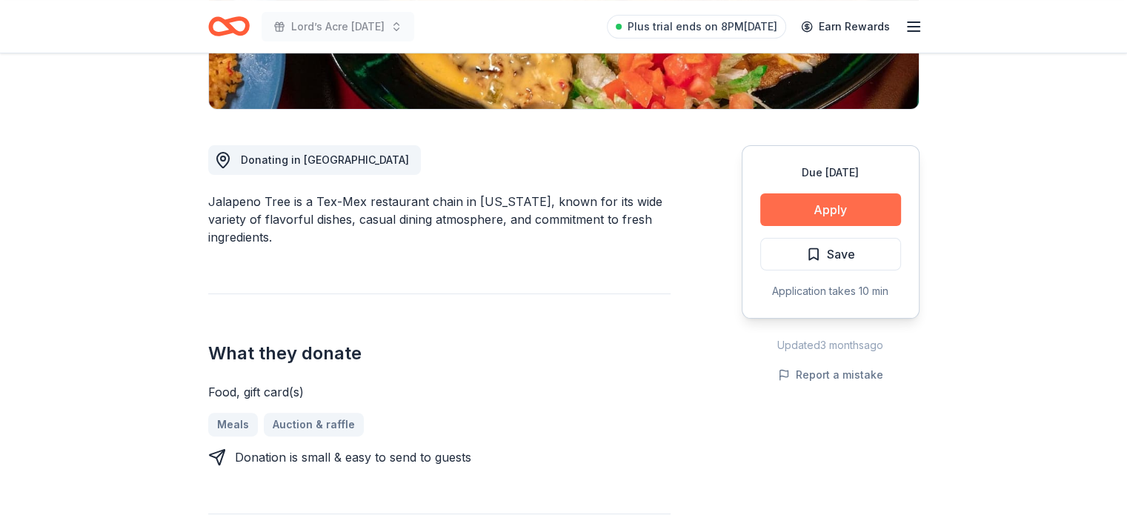
click at [858, 204] on button "Apply" at bounding box center [830, 209] width 141 height 33
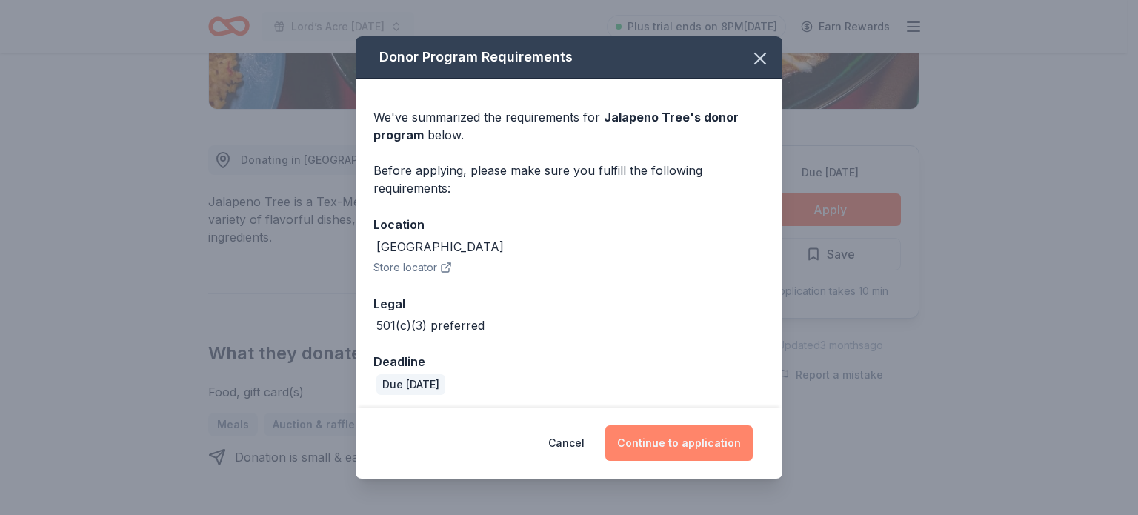
click at [688, 450] on button "Continue to application" at bounding box center [678, 443] width 147 height 36
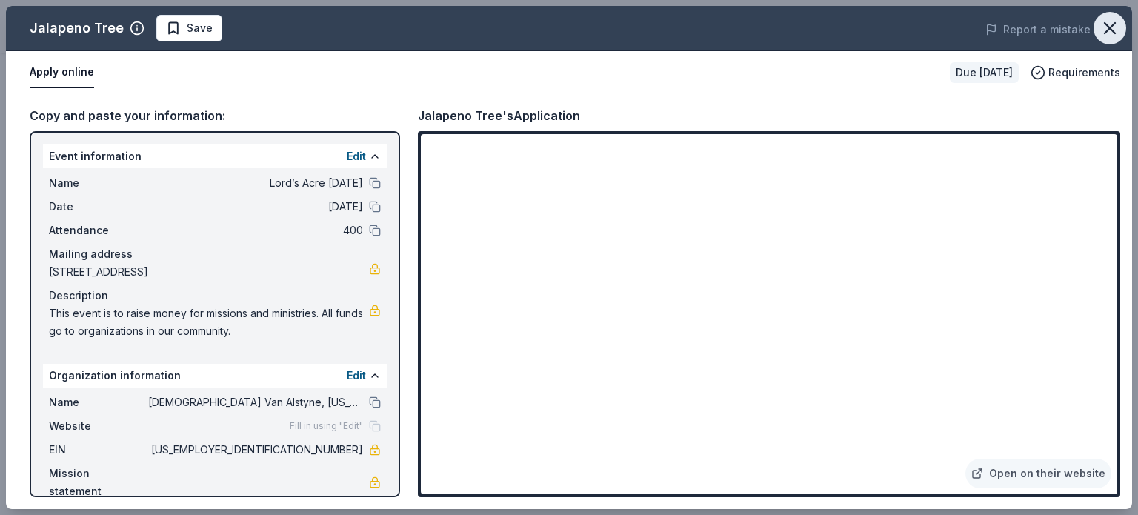
click at [1111, 31] on icon "button" at bounding box center [1109, 28] width 21 height 21
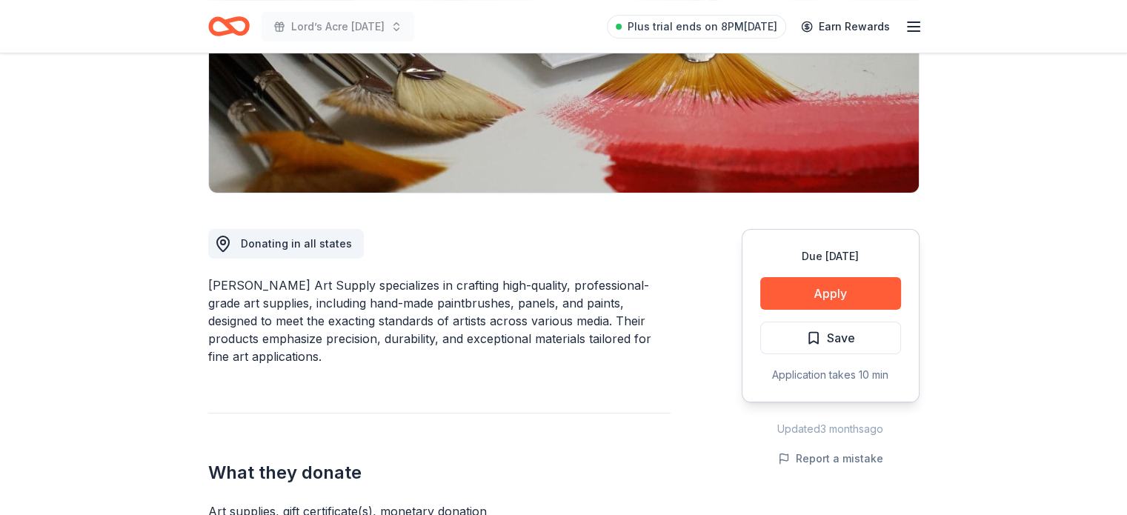
scroll to position [373, 0]
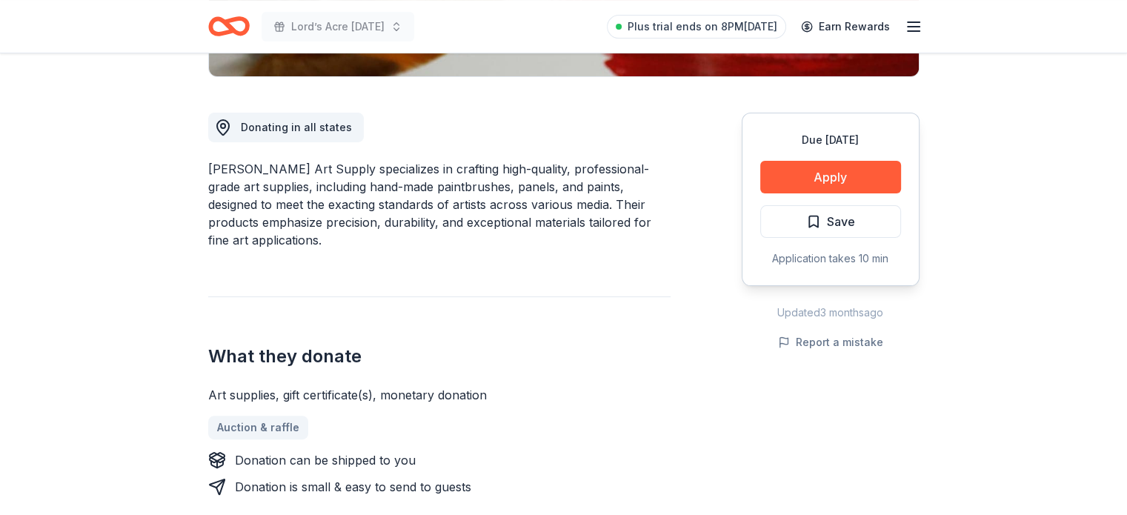
drag, startPoint x: 204, startPoint y: 167, endPoint x: 275, endPoint y: 172, distance: 70.5
drag, startPoint x: 307, startPoint y: 173, endPoint x: 210, endPoint y: 170, distance: 97.1
click at [210, 170] on div "[PERSON_NAME] Art Supply specializes in crafting high-quality, professional-gra…" at bounding box center [439, 204] width 462 height 89
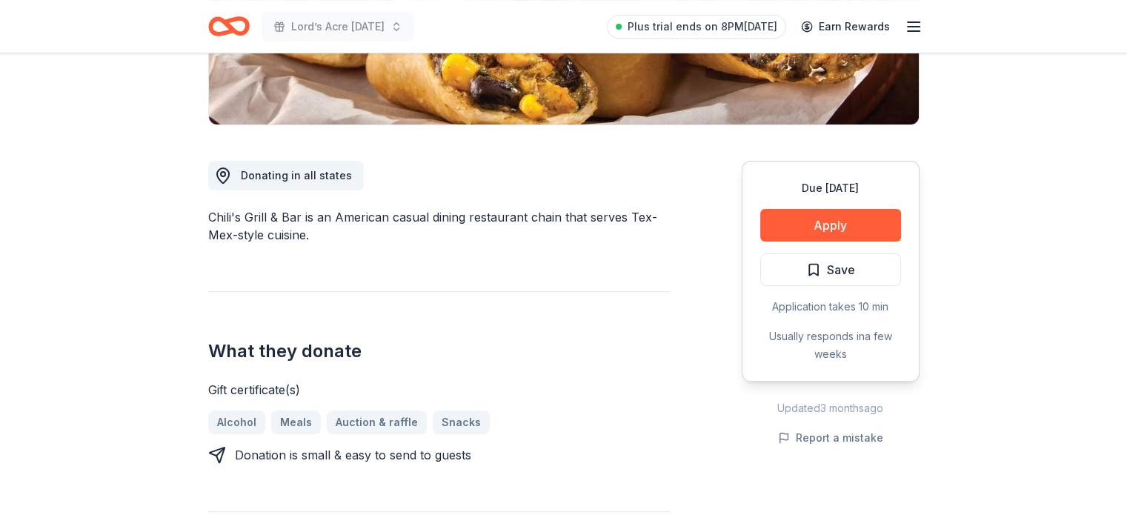
scroll to position [353, 0]
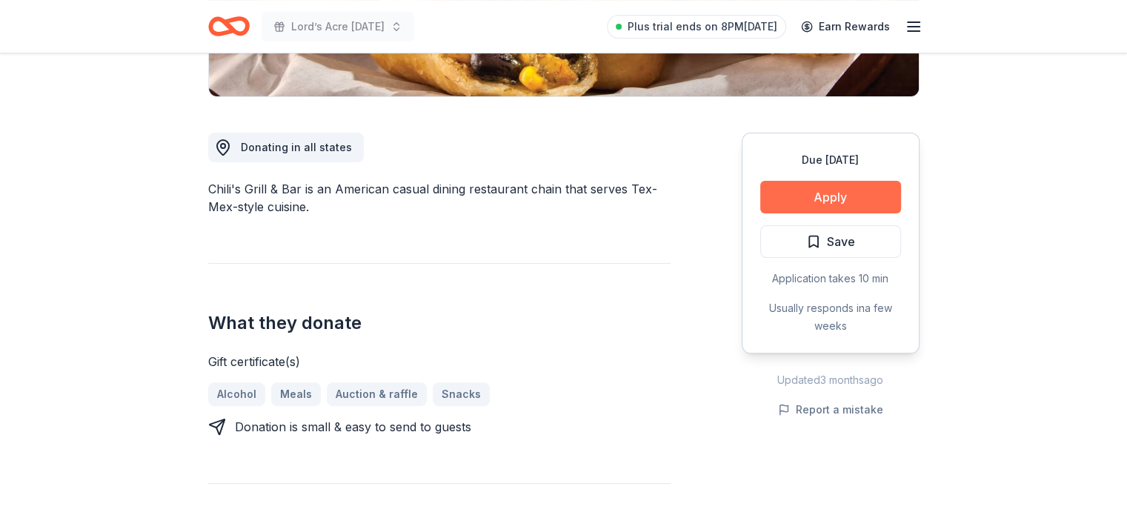
click at [844, 193] on button "Apply" at bounding box center [830, 197] width 141 height 33
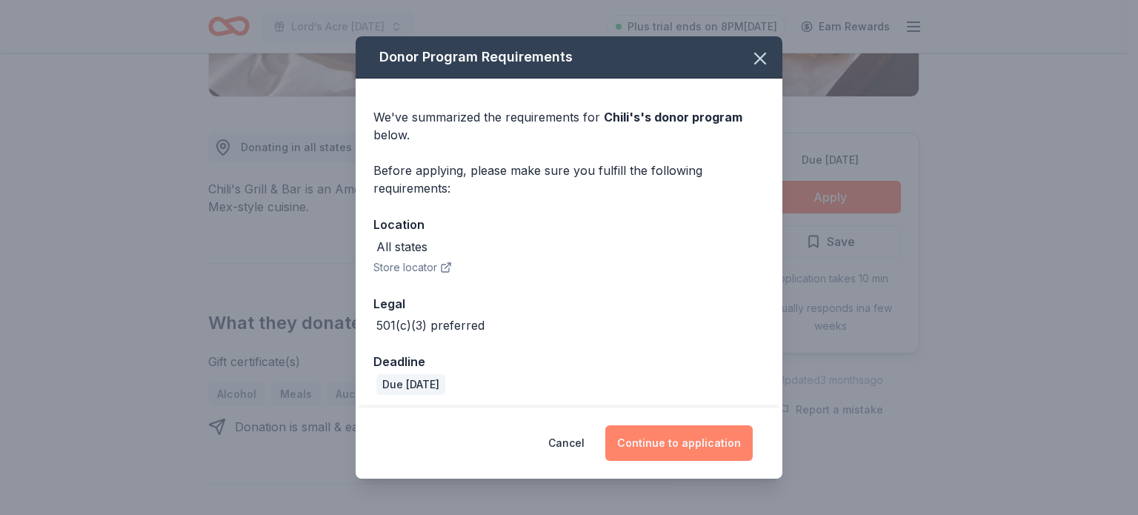
click at [702, 442] on button "Continue to application" at bounding box center [678, 443] width 147 height 36
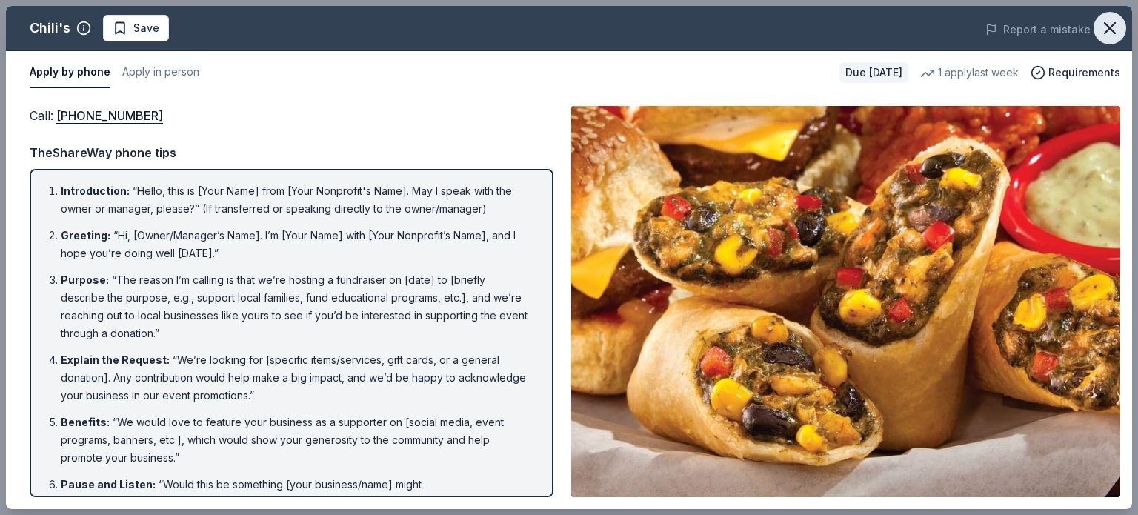
click at [1118, 20] on icon "button" at bounding box center [1109, 28] width 21 height 21
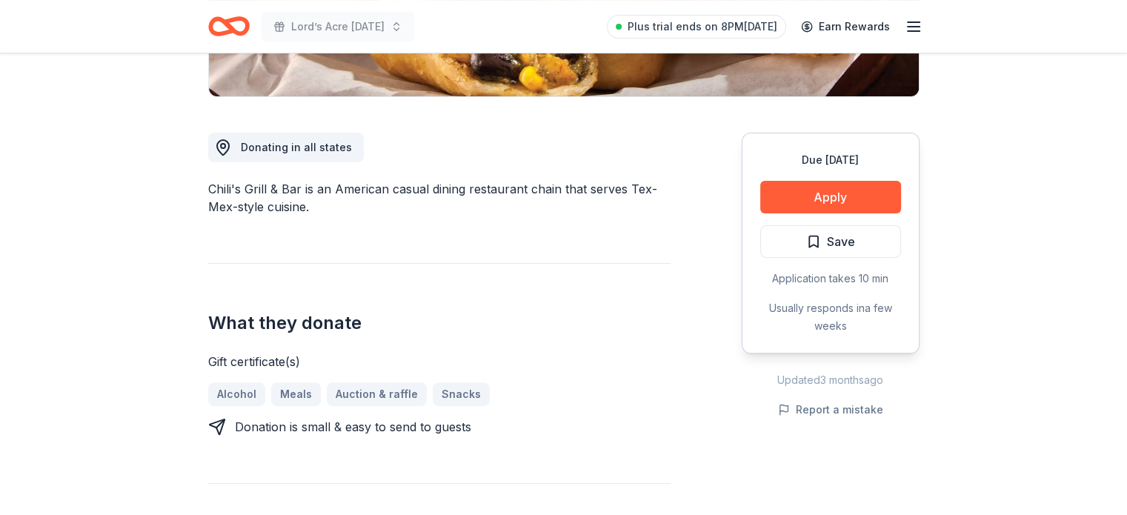
click at [911, 222] on div "Due in 35 days Apply Save Application takes 10 min Usually responds in a few we…" at bounding box center [831, 243] width 178 height 221
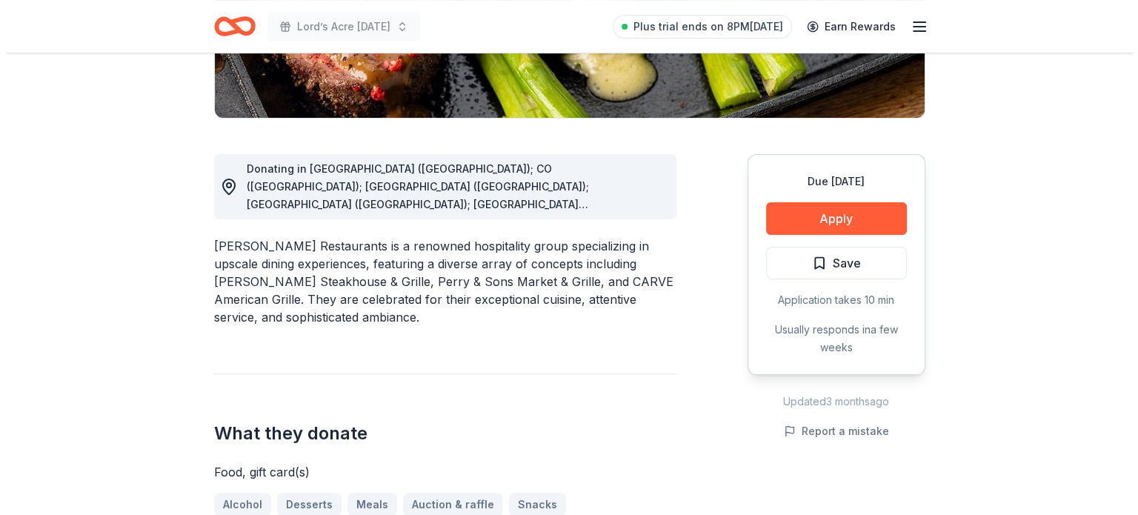
scroll to position [344, 0]
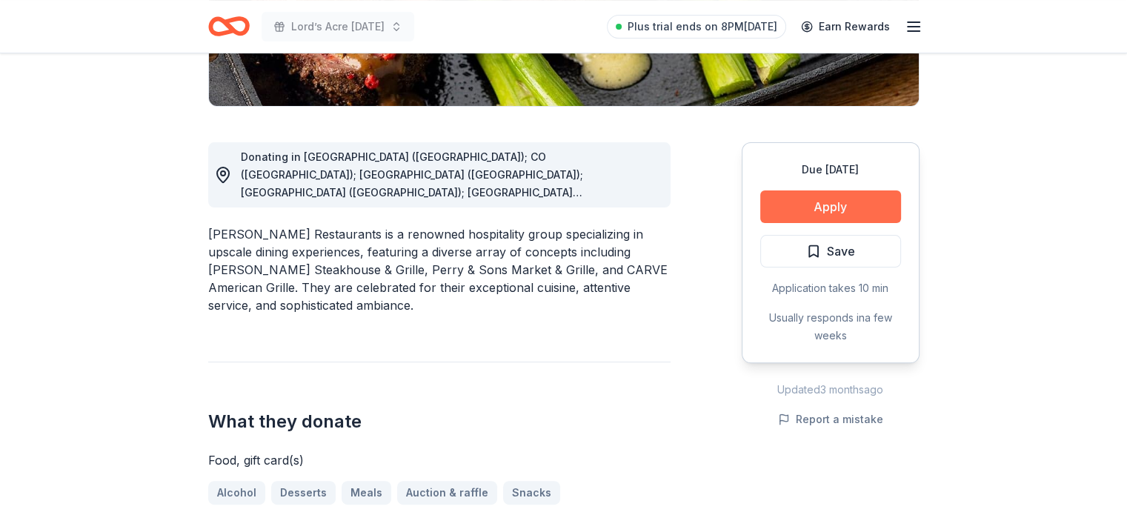
click at [871, 207] on button "Apply" at bounding box center [830, 206] width 141 height 33
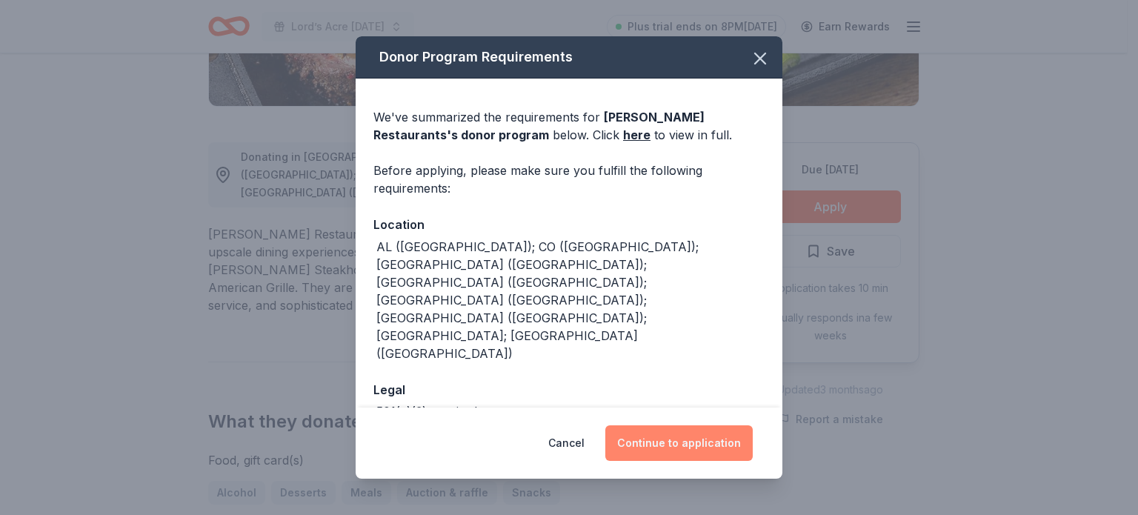
click at [690, 439] on button "Continue to application" at bounding box center [678, 443] width 147 height 36
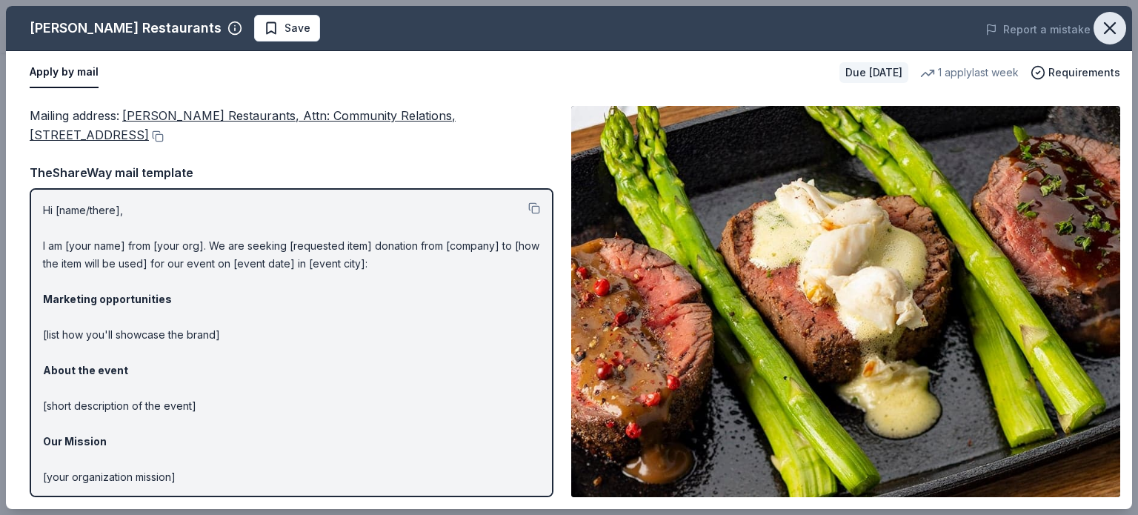
click at [1114, 26] on icon "button" at bounding box center [1109, 28] width 21 height 21
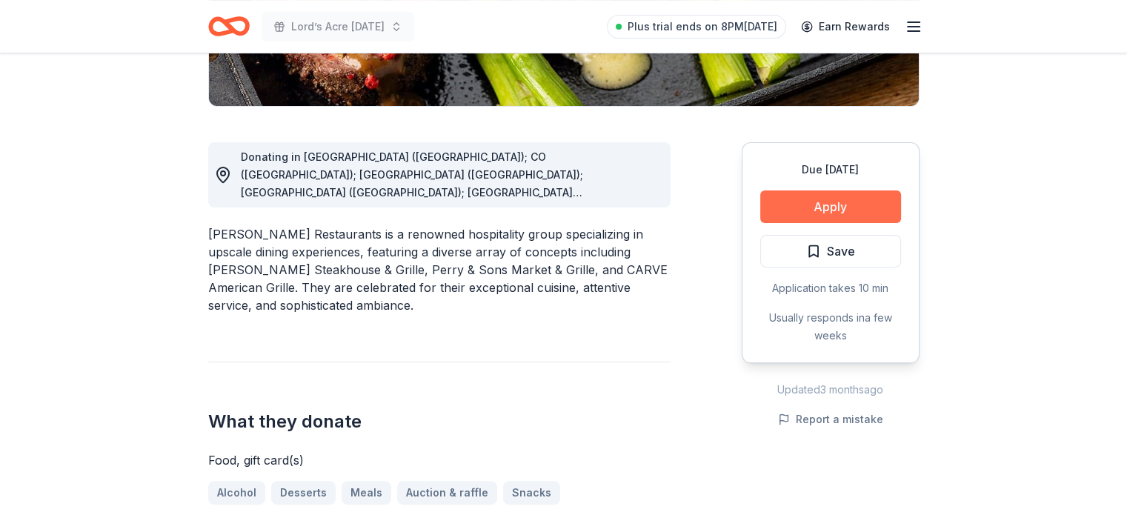
click at [878, 207] on button "Apply" at bounding box center [830, 206] width 141 height 33
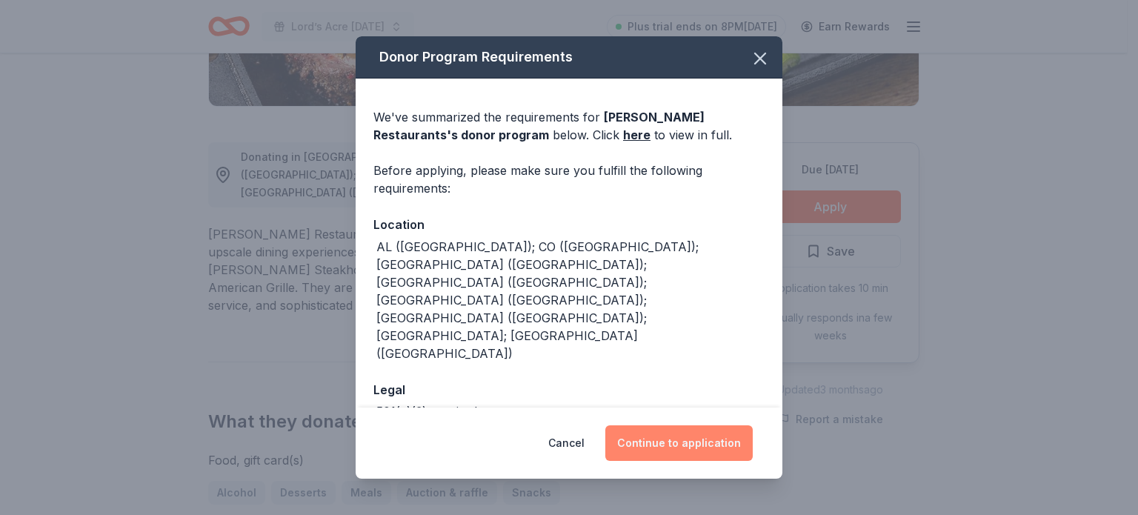
click at [705, 438] on button "Continue to application" at bounding box center [678, 443] width 147 height 36
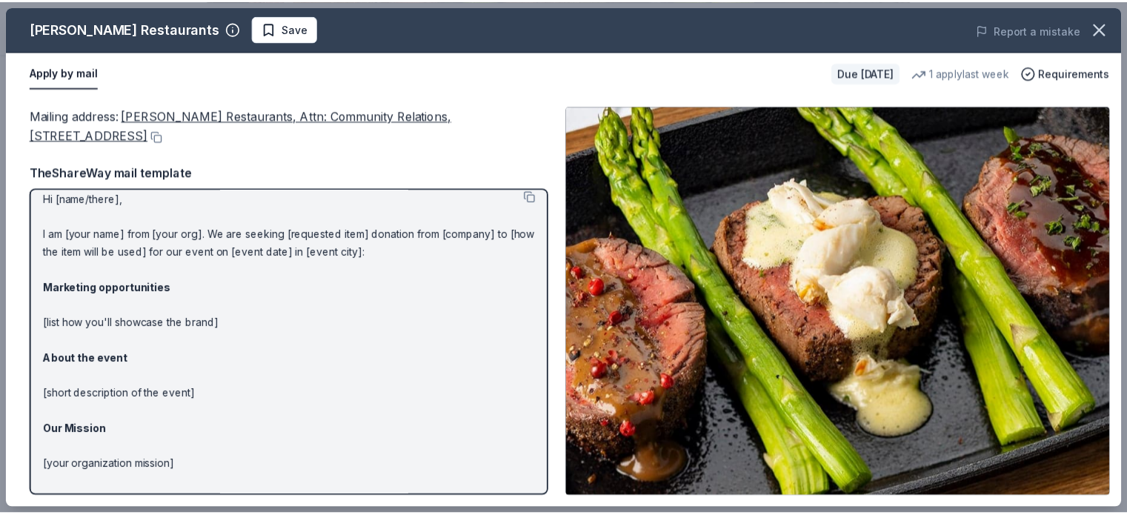
scroll to position [0, 0]
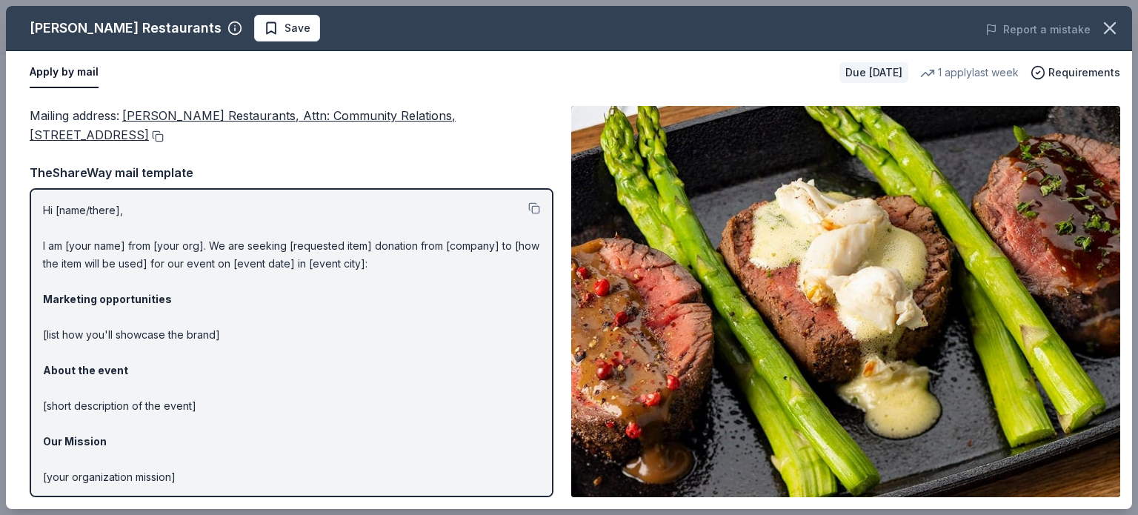
click at [164, 137] on button at bounding box center [156, 136] width 15 height 12
click at [1111, 31] on icon "button" at bounding box center [1109, 28] width 21 height 21
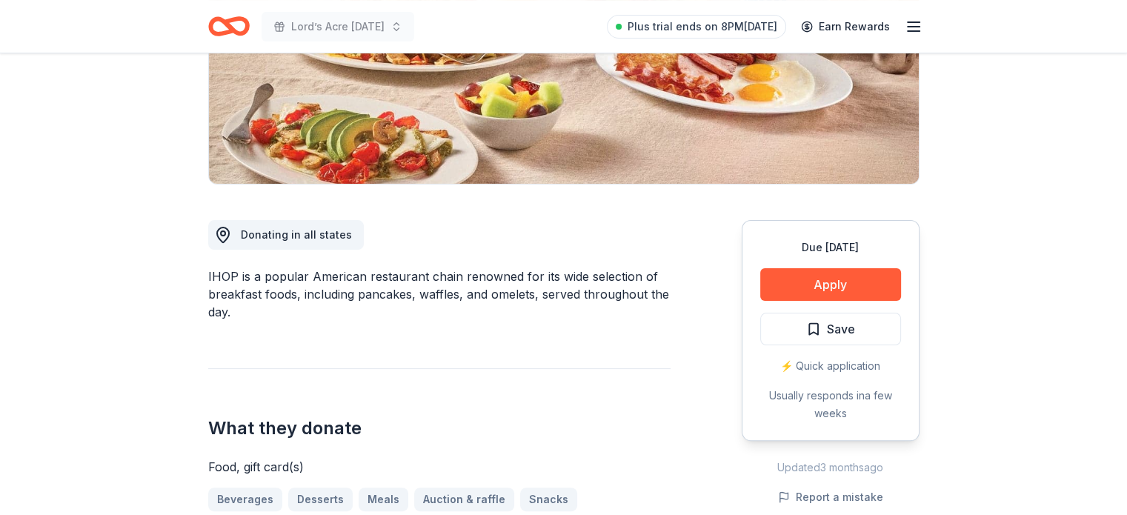
scroll to position [268, 0]
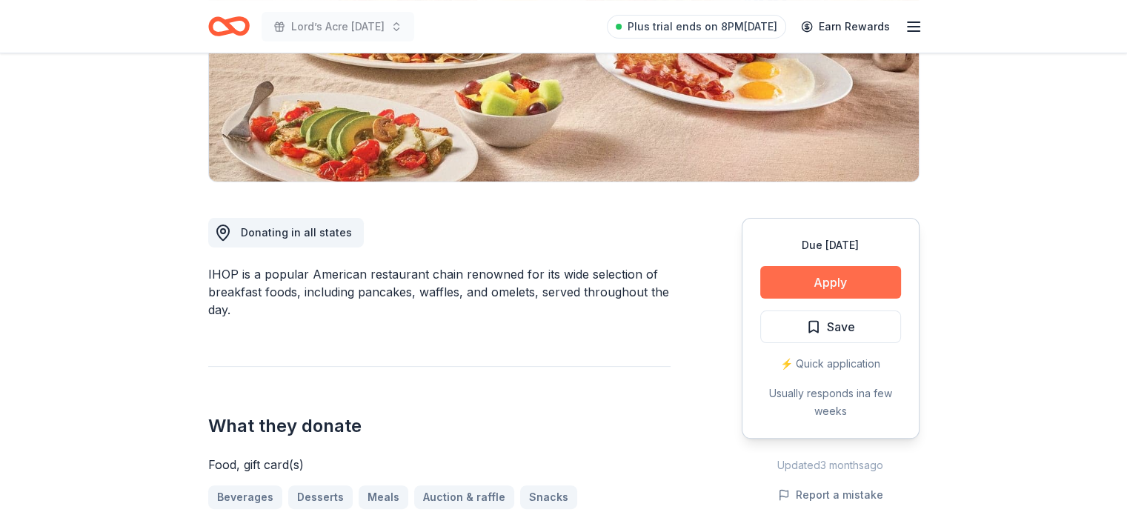
click at [853, 275] on button "Apply" at bounding box center [830, 282] width 141 height 33
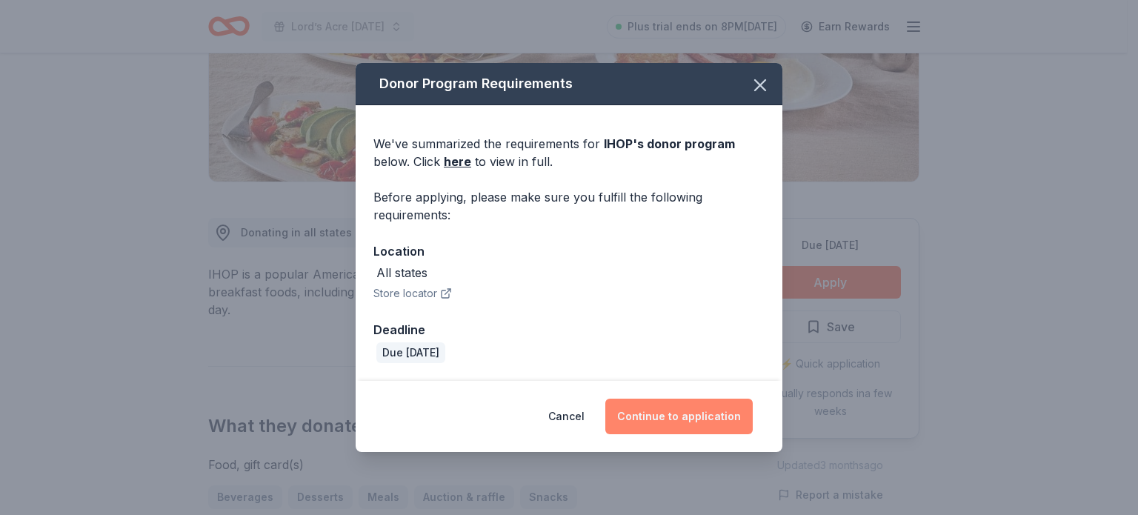
click at [701, 415] on button "Continue to application" at bounding box center [678, 417] width 147 height 36
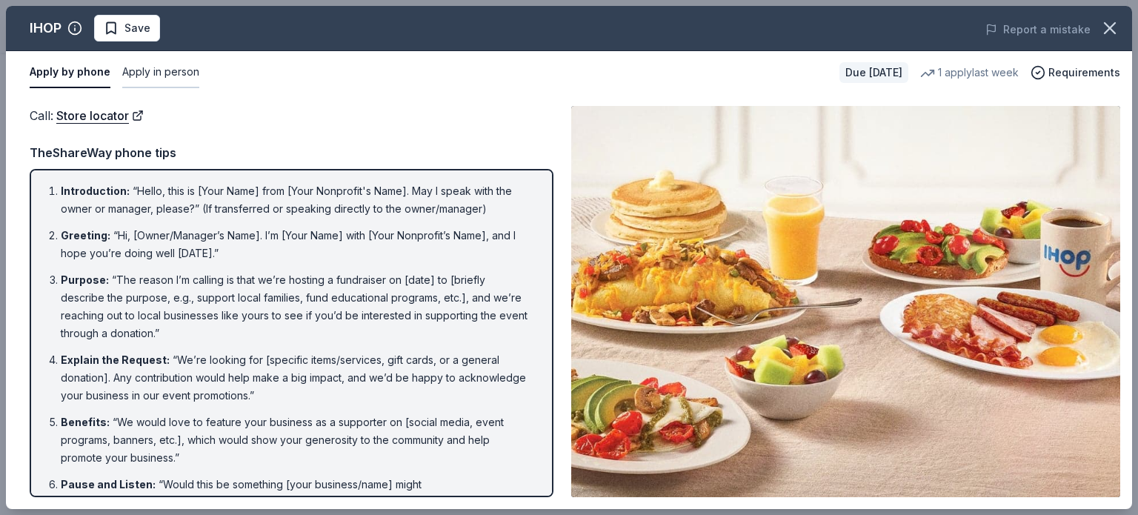
click at [167, 63] on button "Apply in person" at bounding box center [160, 72] width 77 height 31
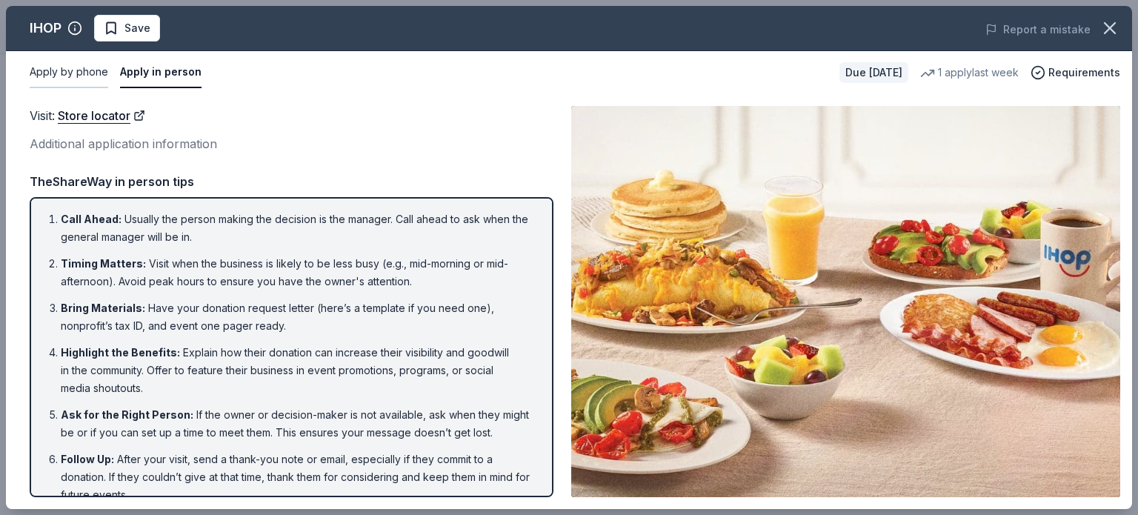
click at [80, 71] on button "Apply by phone" at bounding box center [69, 72] width 79 height 31
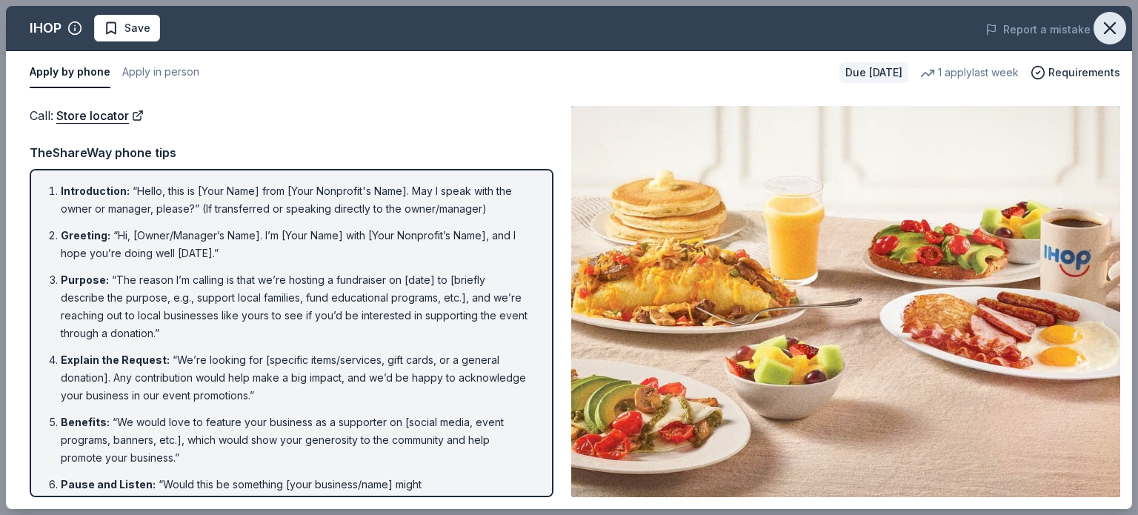
click at [1112, 23] on icon "button" at bounding box center [1109, 28] width 21 height 21
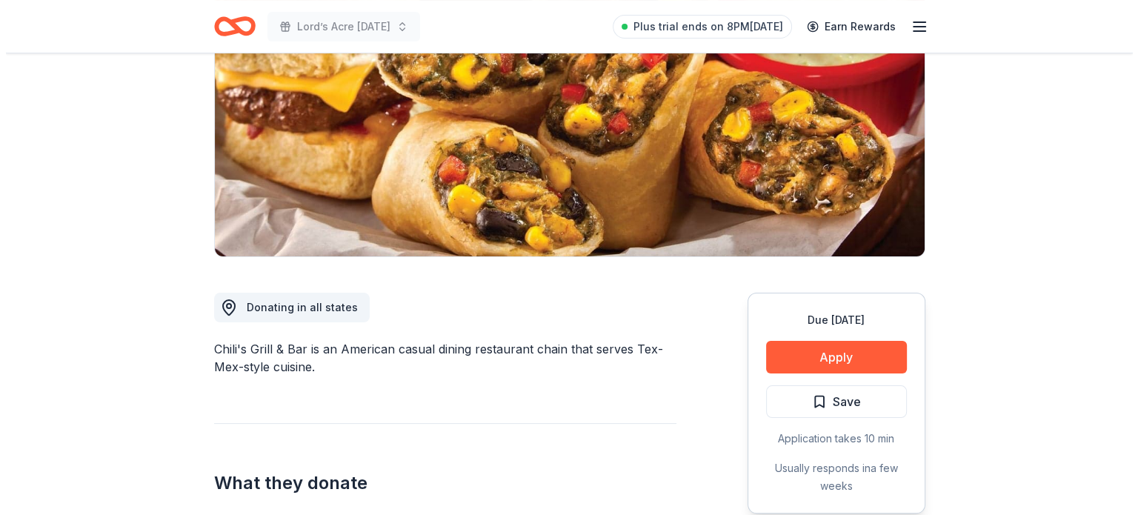
scroll to position [222, 0]
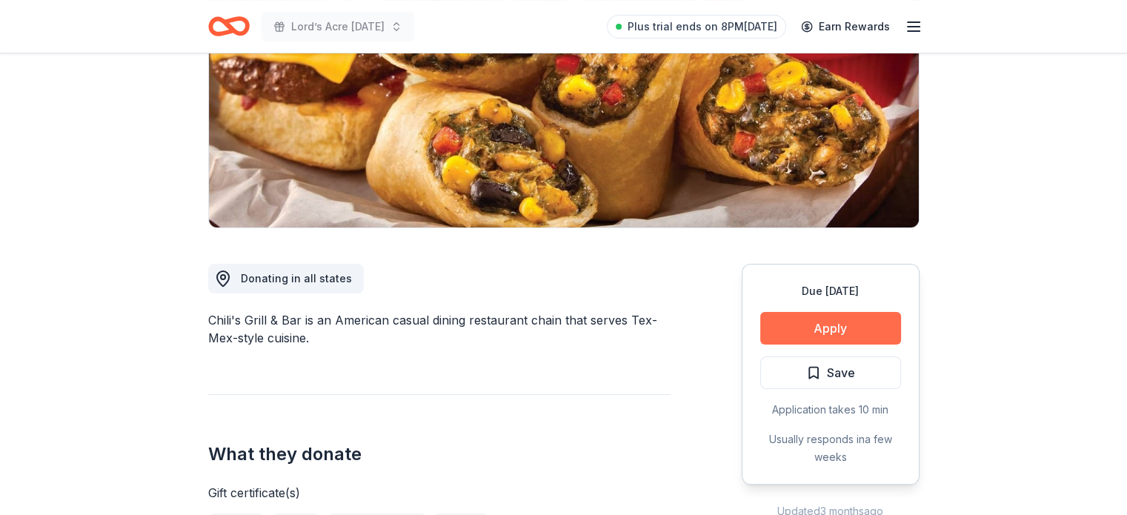
click at [842, 329] on button "Apply" at bounding box center [830, 328] width 141 height 33
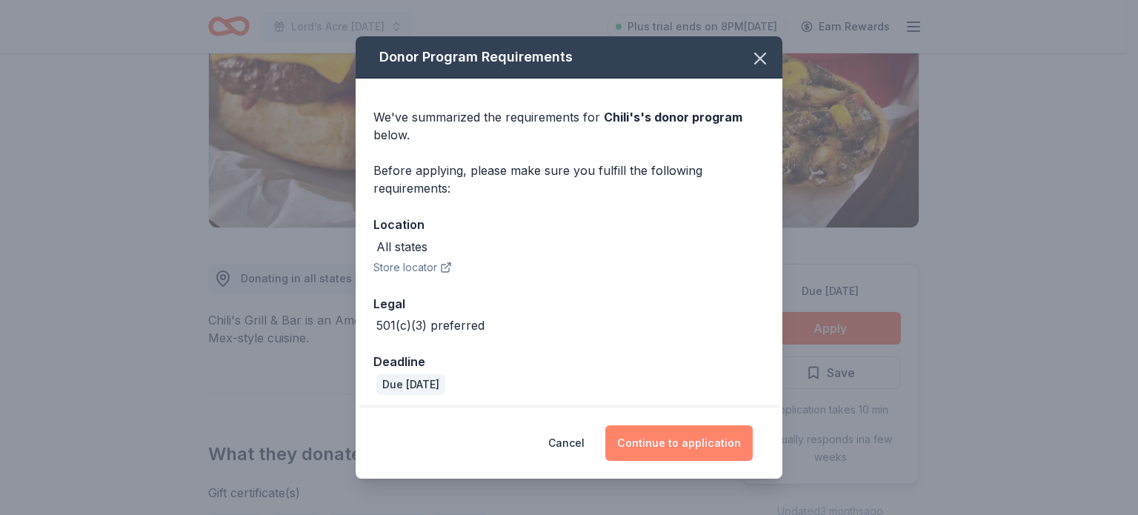
click at [689, 443] on button "Continue to application" at bounding box center [678, 443] width 147 height 36
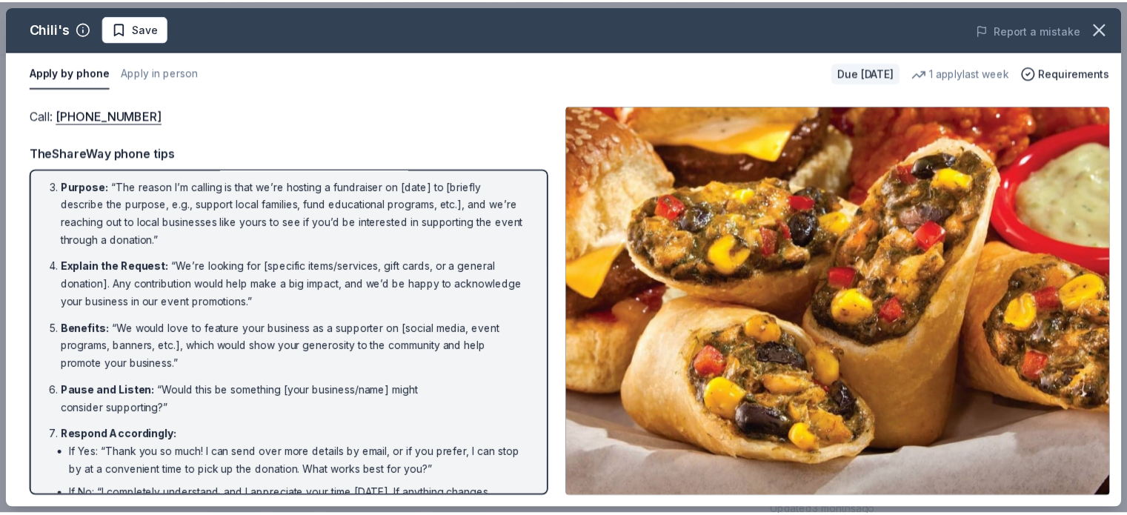
scroll to position [0, 0]
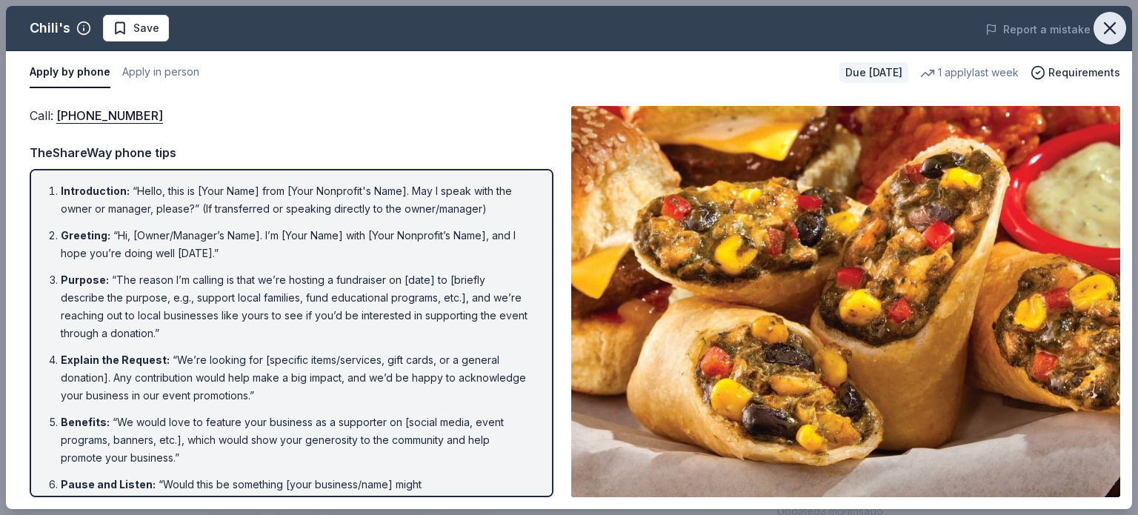
click at [1119, 27] on icon "button" at bounding box center [1109, 28] width 21 height 21
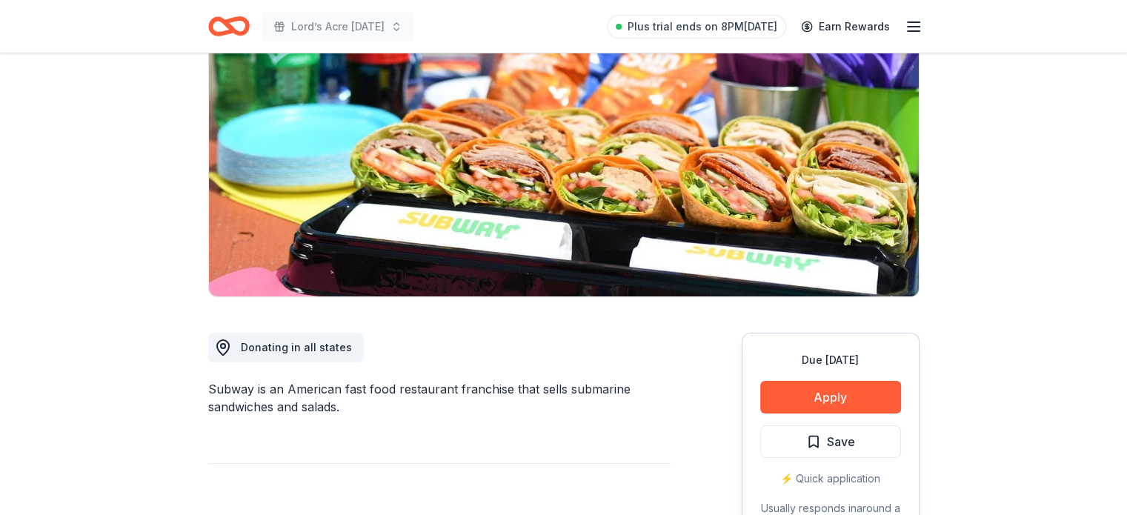
scroll to position [259, 0]
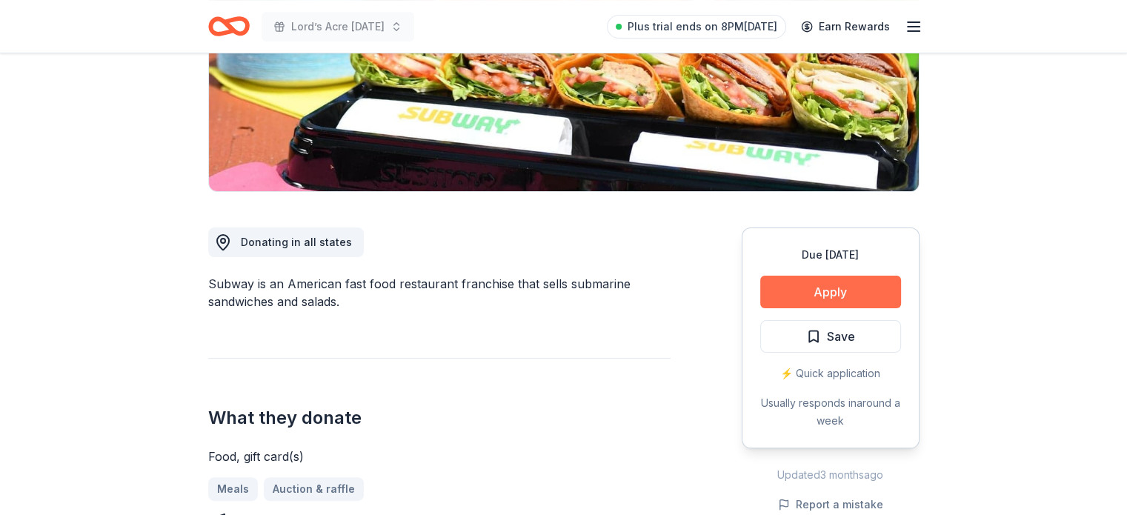
click at [870, 284] on button "Apply" at bounding box center [830, 292] width 141 height 33
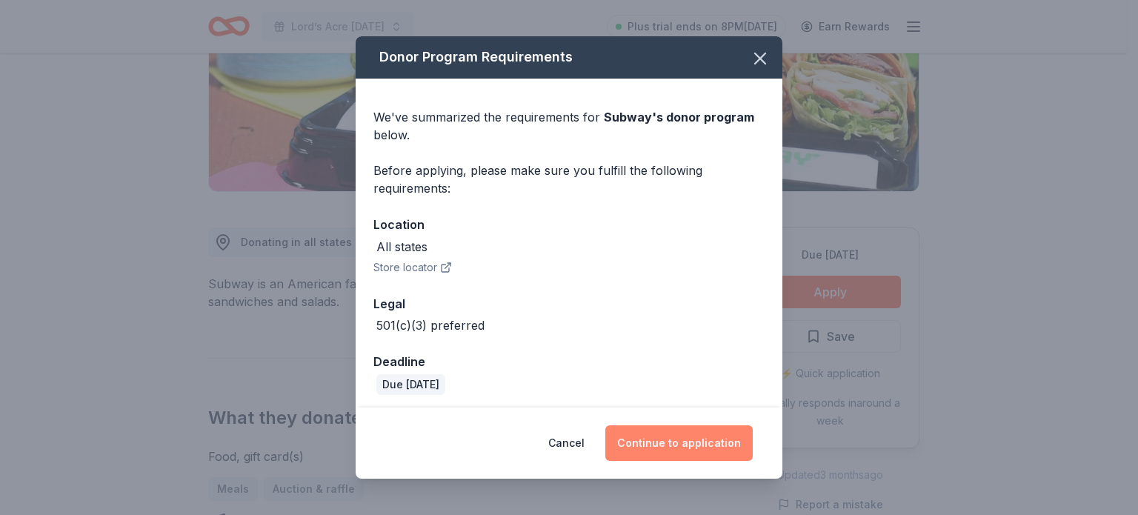
click at [705, 432] on button "Continue to application" at bounding box center [678, 443] width 147 height 36
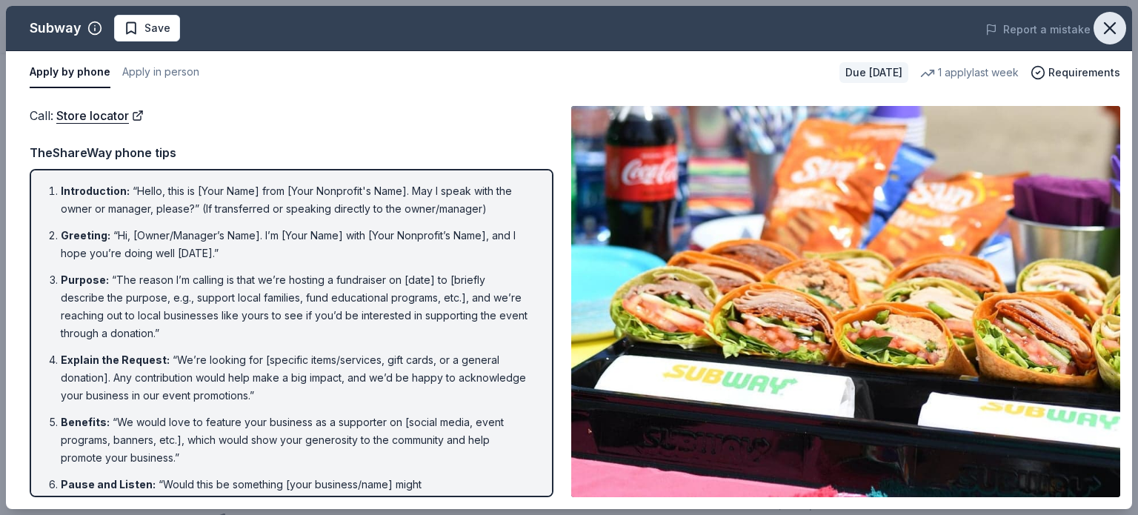
click at [1110, 27] on icon "button" at bounding box center [1110, 28] width 10 height 10
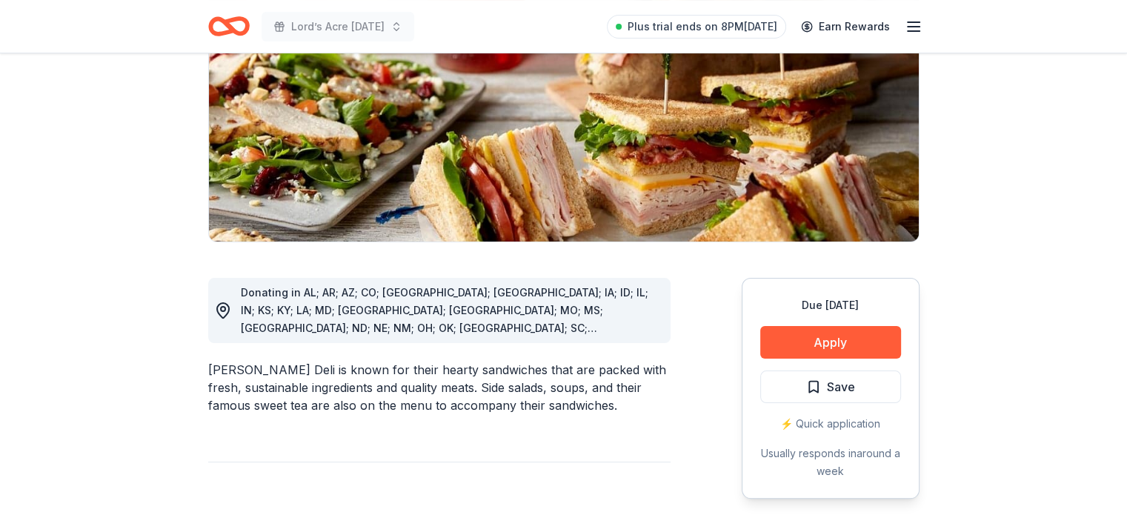
scroll to position [210, 0]
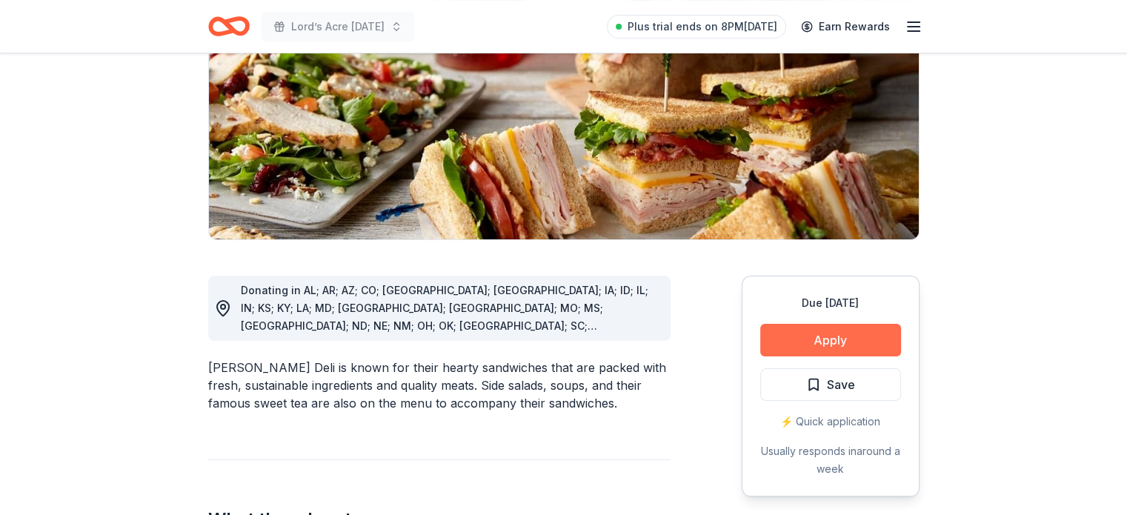
click at [790, 341] on button "Apply" at bounding box center [830, 340] width 141 height 33
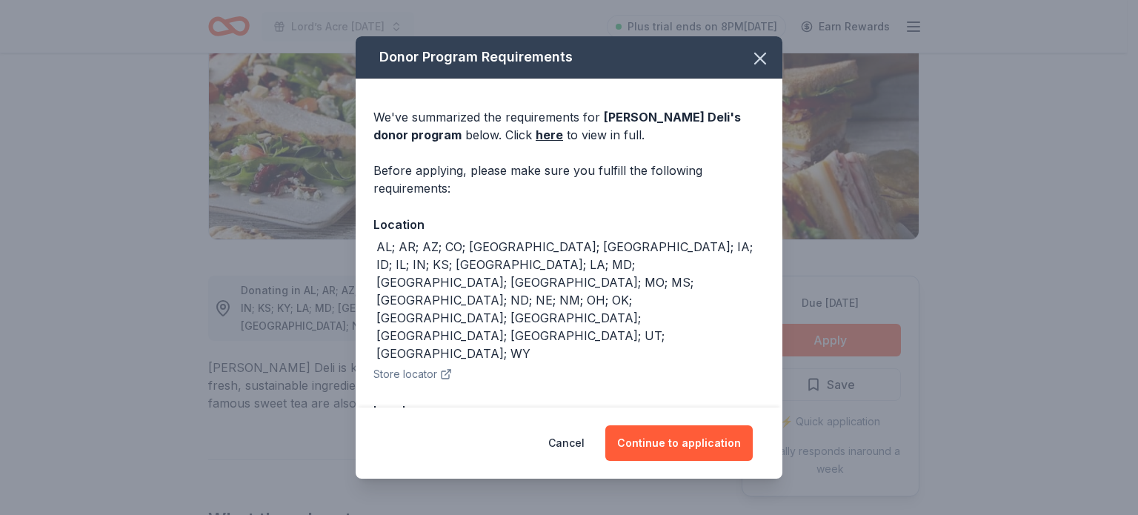
click at [682, 462] on div "Cancel Continue to application" at bounding box center [569, 442] width 427 height 71
click at [699, 440] on button "Continue to application" at bounding box center [678, 443] width 147 height 36
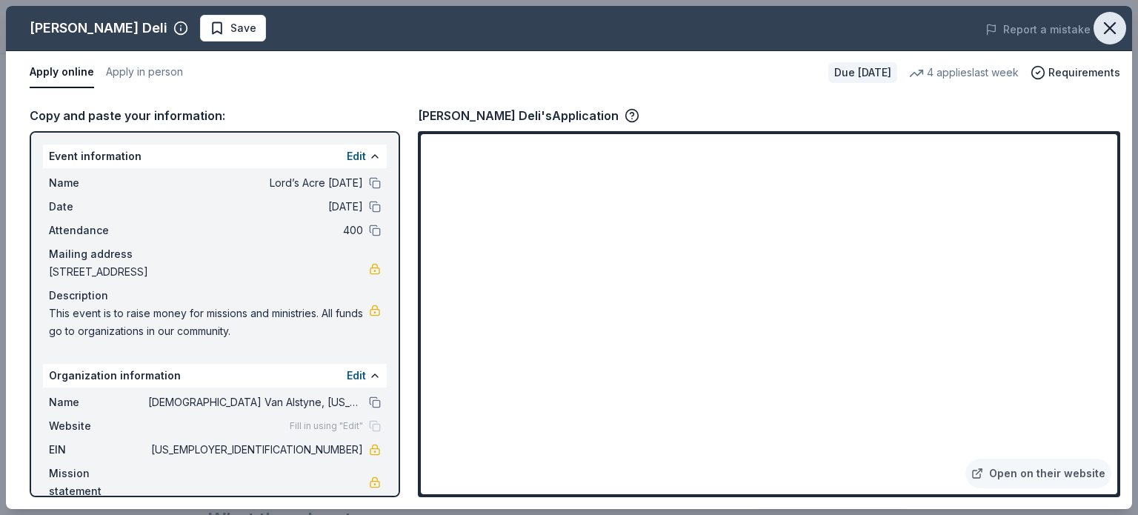
click at [1114, 28] on icon "button" at bounding box center [1109, 28] width 21 height 21
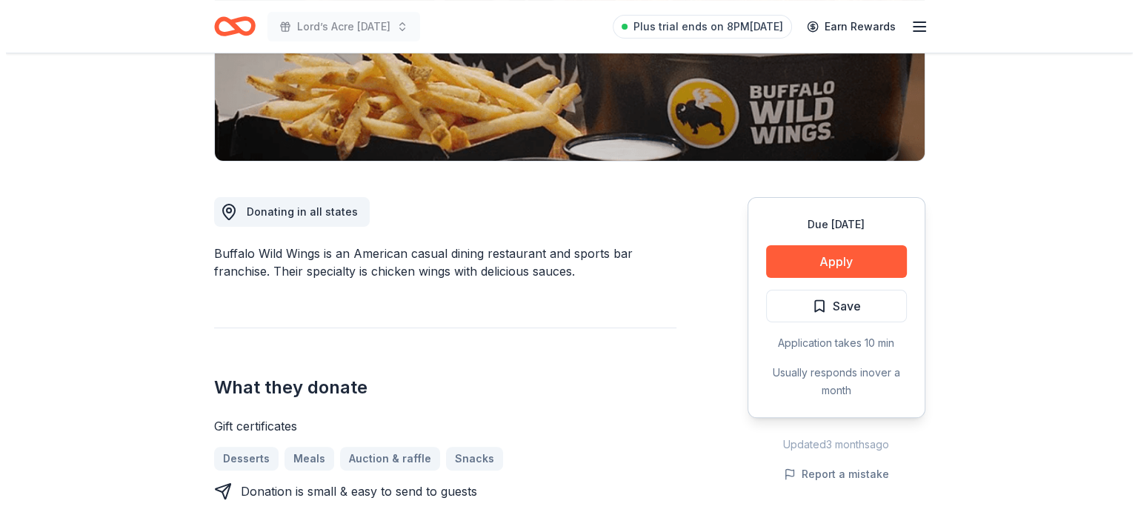
scroll to position [294, 0]
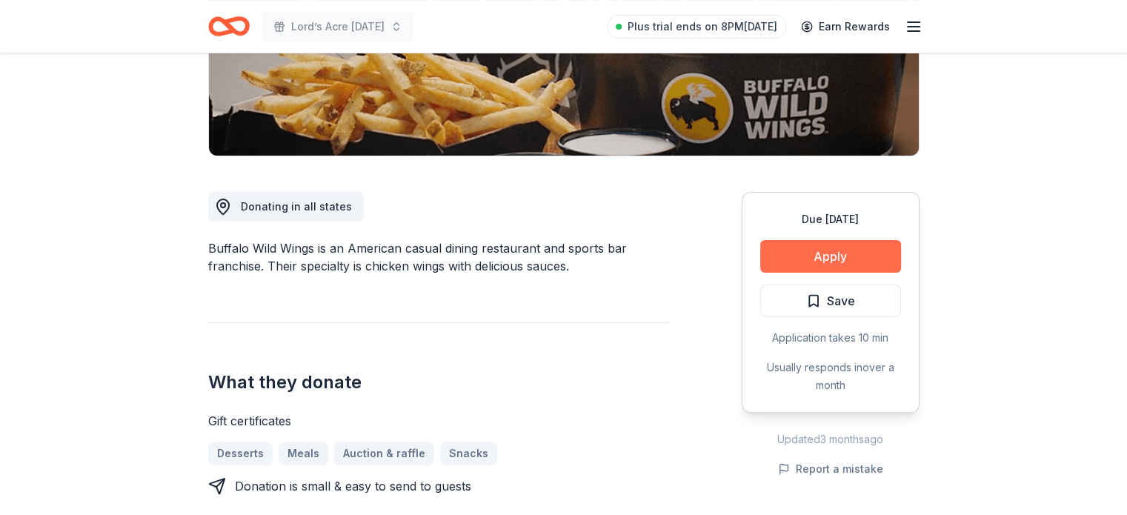
click at [836, 262] on button "Apply" at bounding box center [830, 256] width 141 height 33
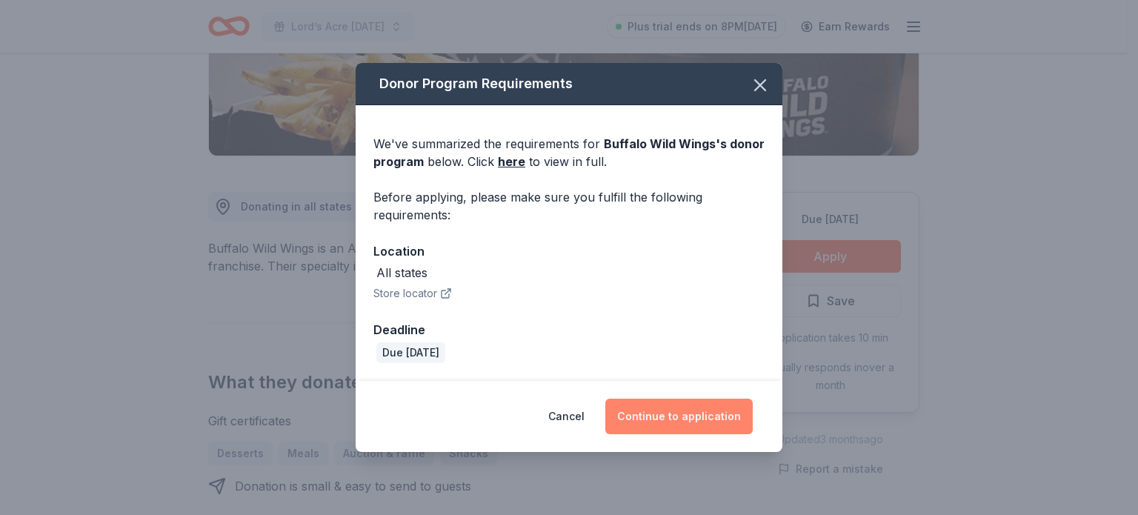
click at [727, 422] on button "Continue to application" at bounding box center [678, 417] width 147 height 36
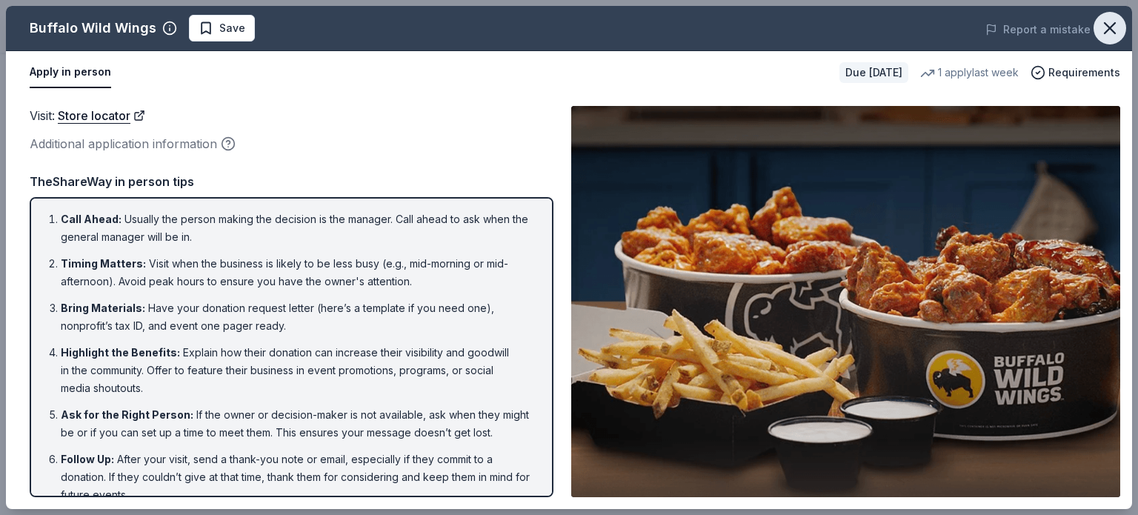
click at [1112, 34] on icon "button" at bounding box center [1109, 28] width 21 height 21
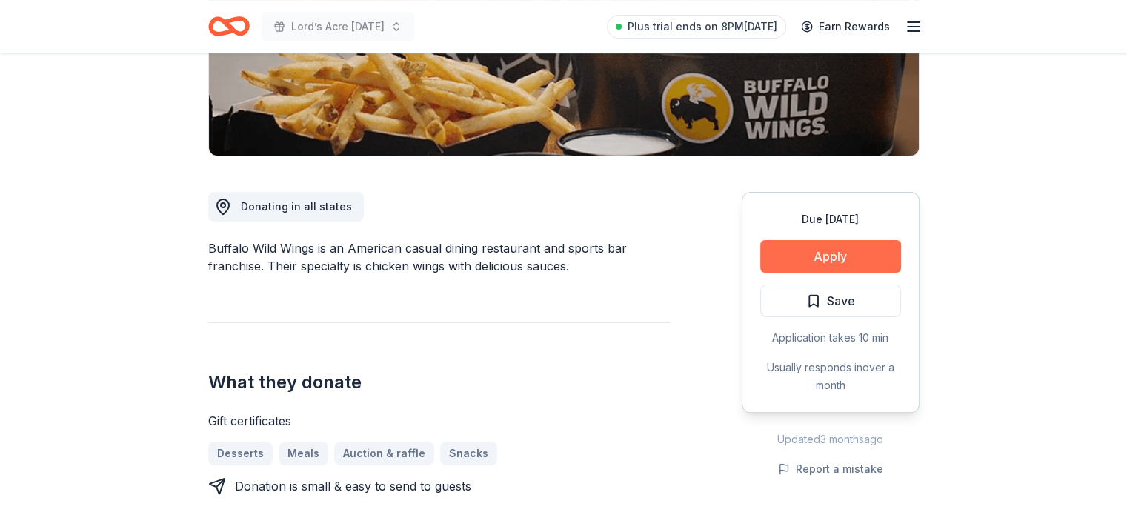
click at [895, 254] on button "Apply" at bounding box center [830, 256] width 141 height 33
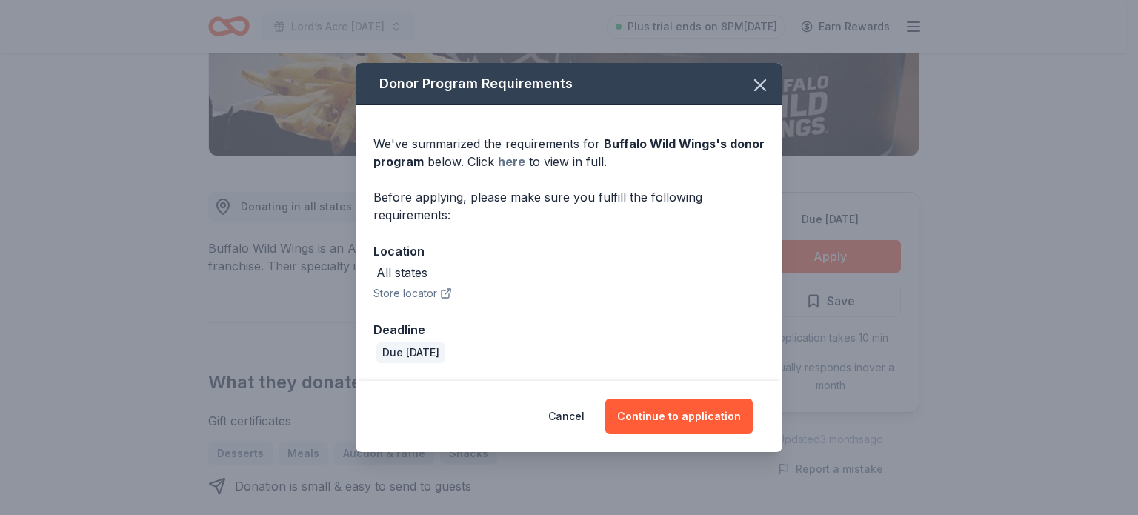
click at [513, 163] on link "here" at bounding box center [511, 162] width 27 height 18
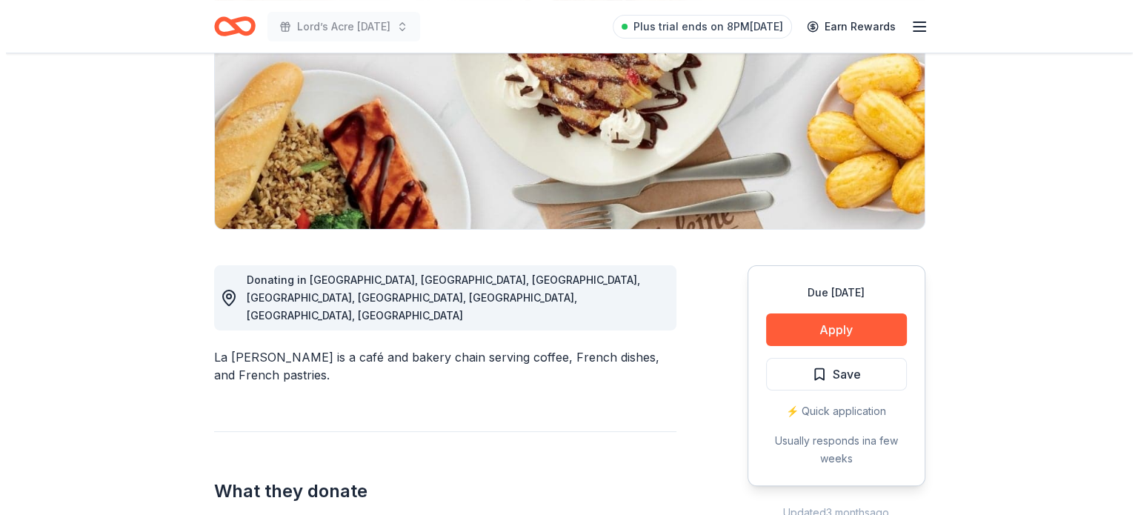
scroll to position [246, 0]
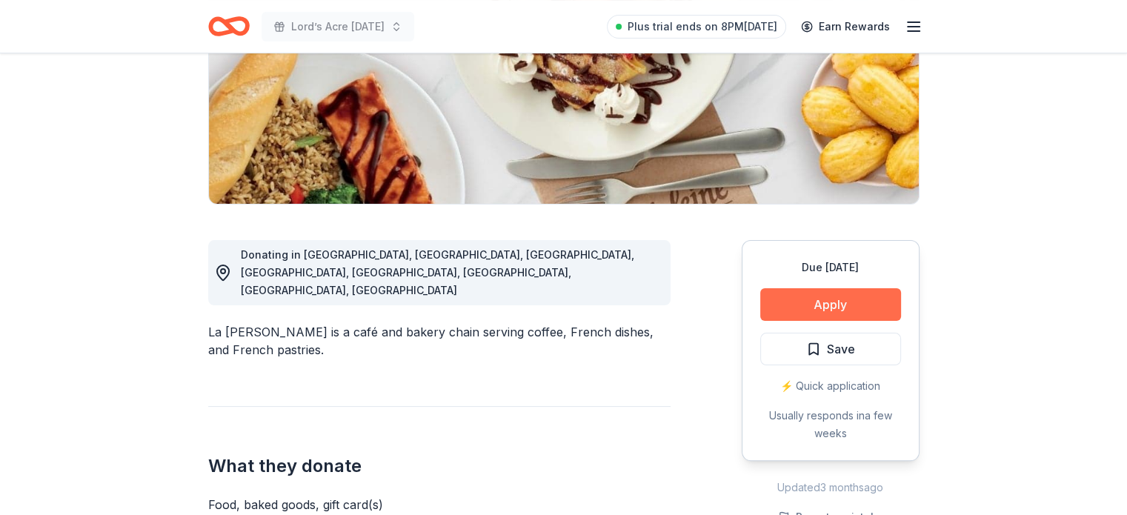
click at [855, 310] on button "Apply" at bounding box center [830, 304] width 141 height 33
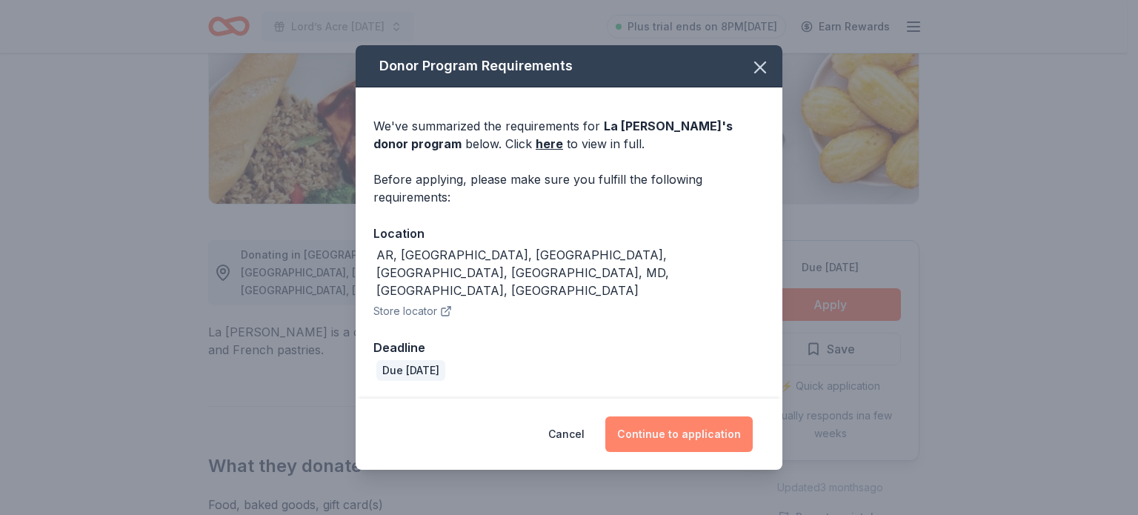
click at [721, 421] on button "Continue to application" at bounding box center [678, 434] width 147 height 36
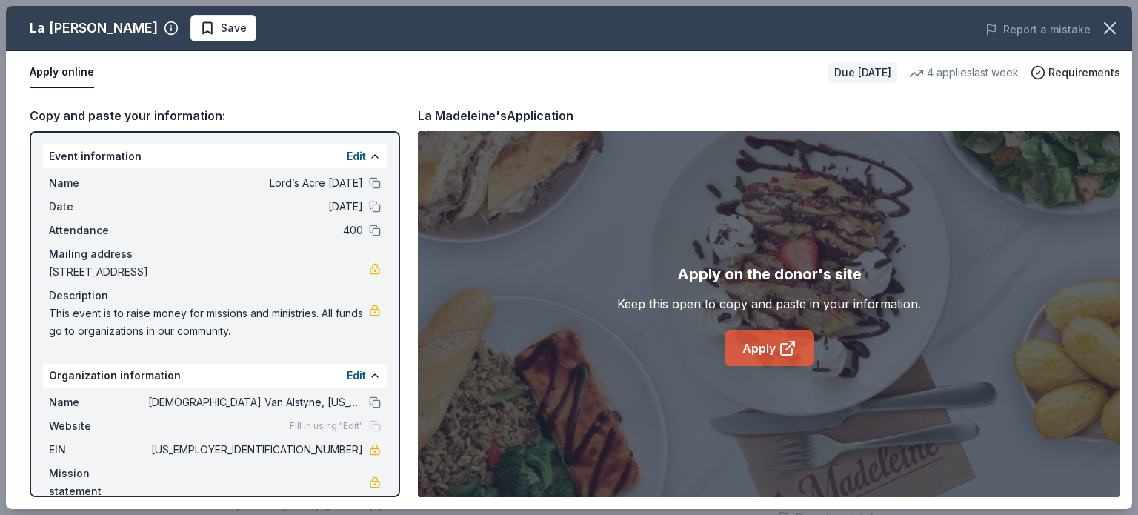
click at [762, 348] on link "Apply" at bounding box center [770, 348] width 90 height 36
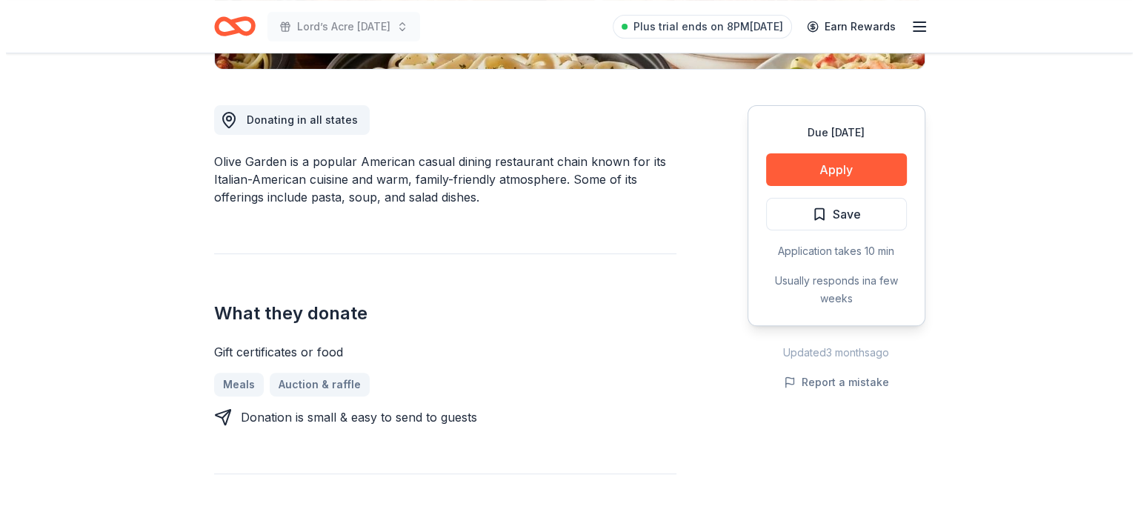
scroll to position [451, 0]
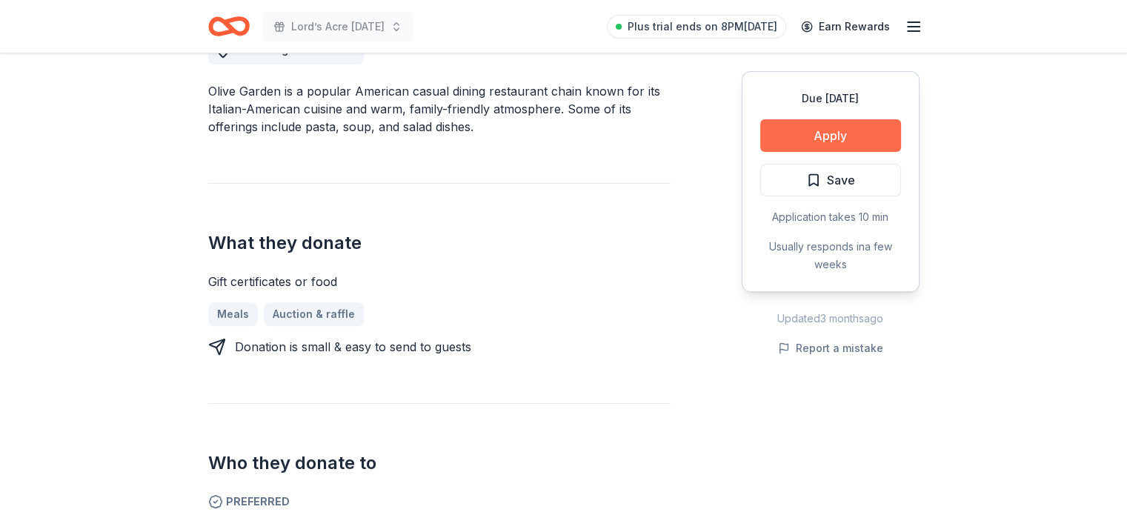
click at [855, 136] on button "Apply" at bounding box center [830, 135] width 141 height 33
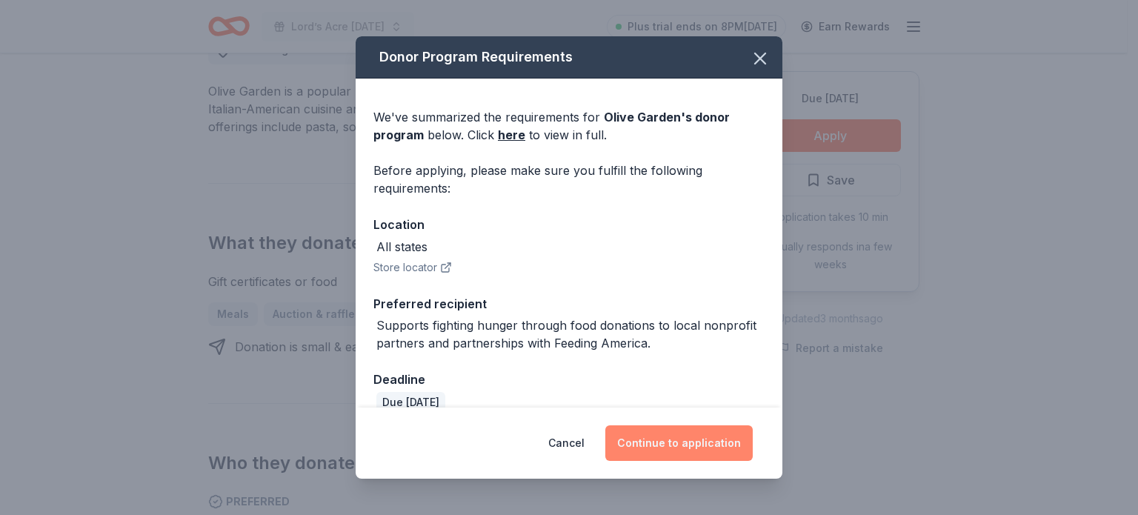
click at [676, 446] on button "Continue to application" at bounding box center [678, 443] width 147 height 36
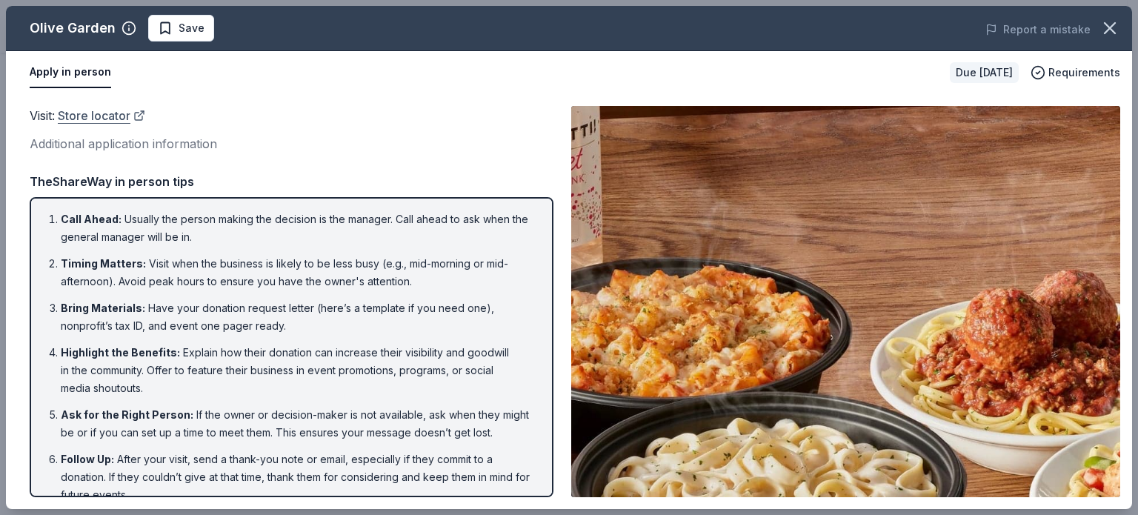
click at [103, 115] on link "Store locator" at bounding box center [101, 115] width 87 height 19
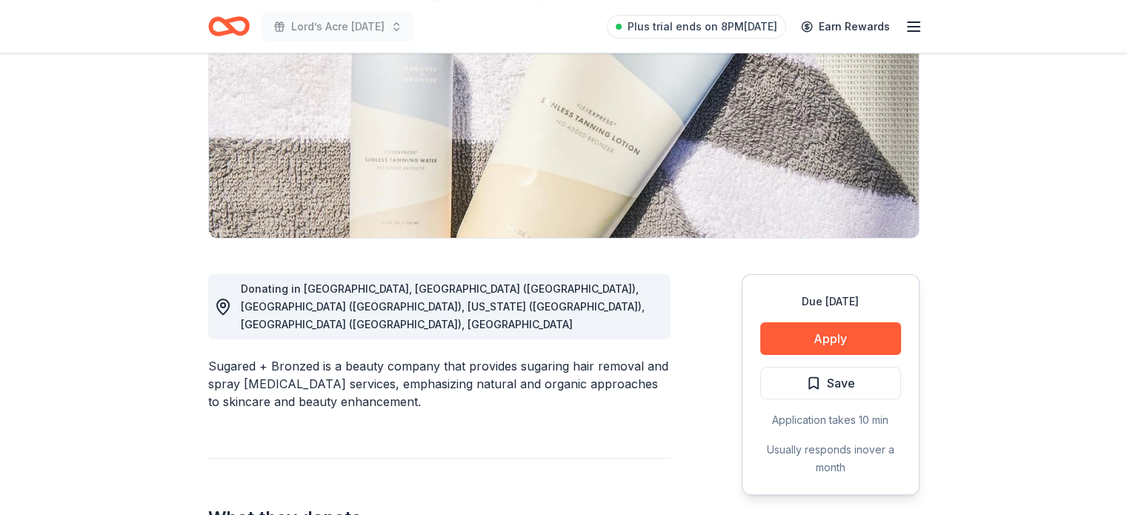
scroll to position [240, 0]
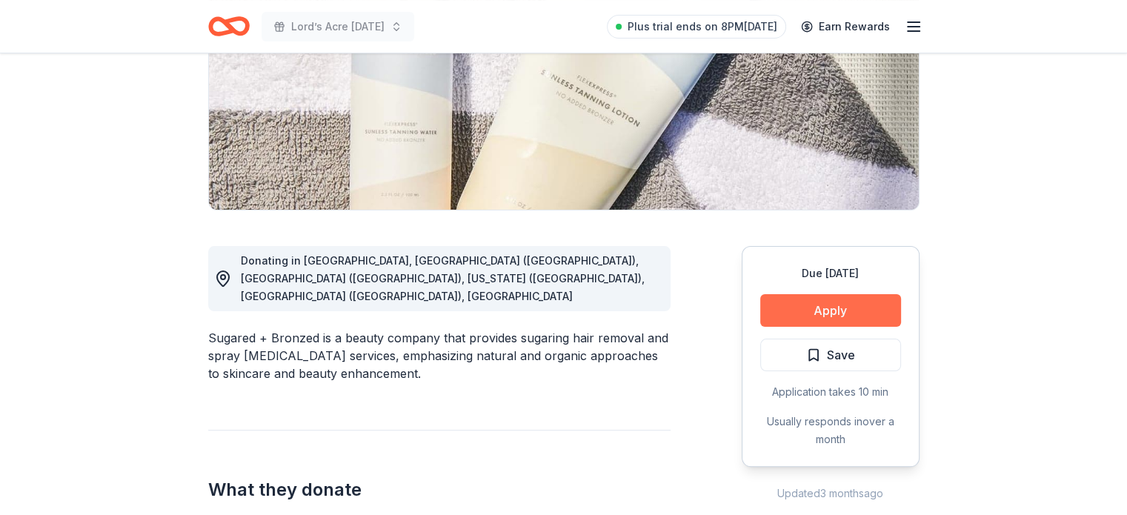
click at [878, 307] on button "Apply" at bounding box center [830, 310] width 141 height 33
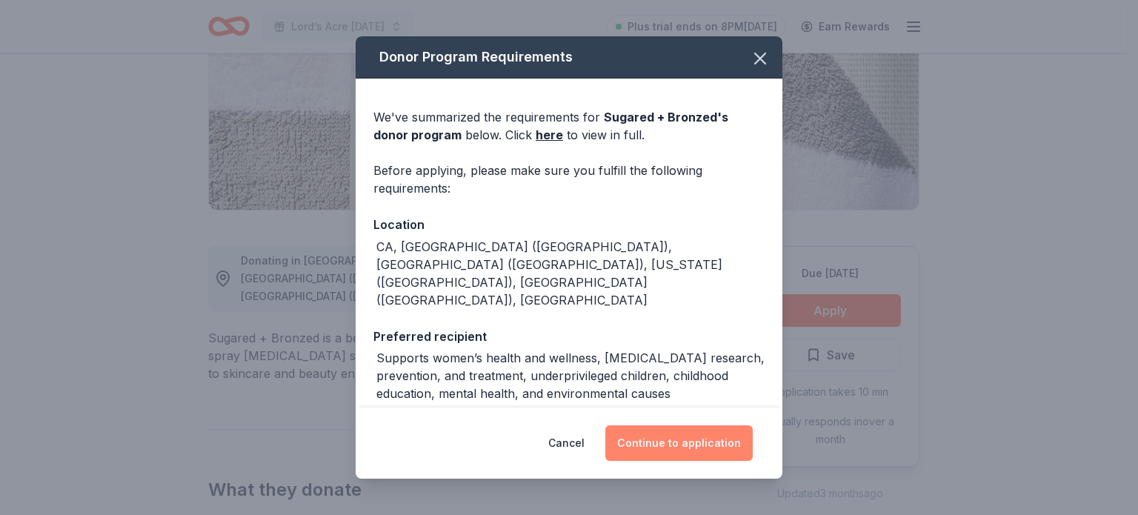
click at [723, 441] on button "Continue to application" at bounding box center [678, 443] width 147 height 36
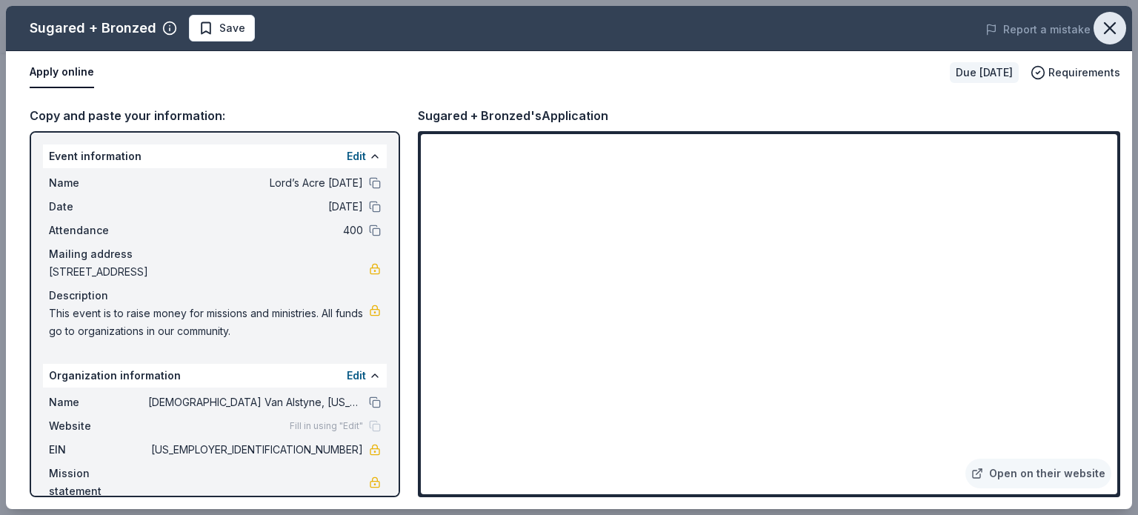
click at [1116, 27] on icon "button" at bounding box center [1109, 28] width 21 height 21
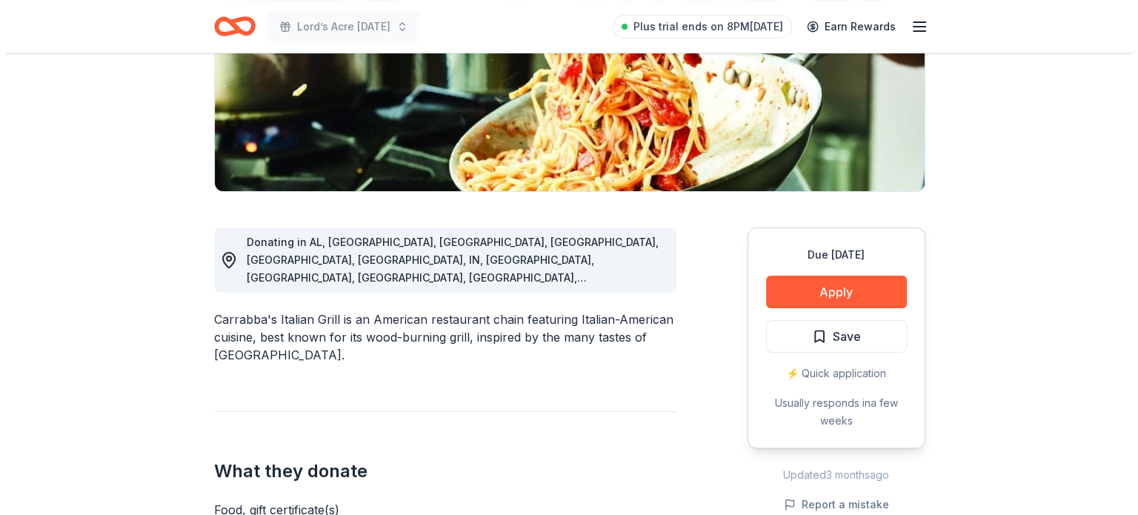
scroll to position [279, 0]
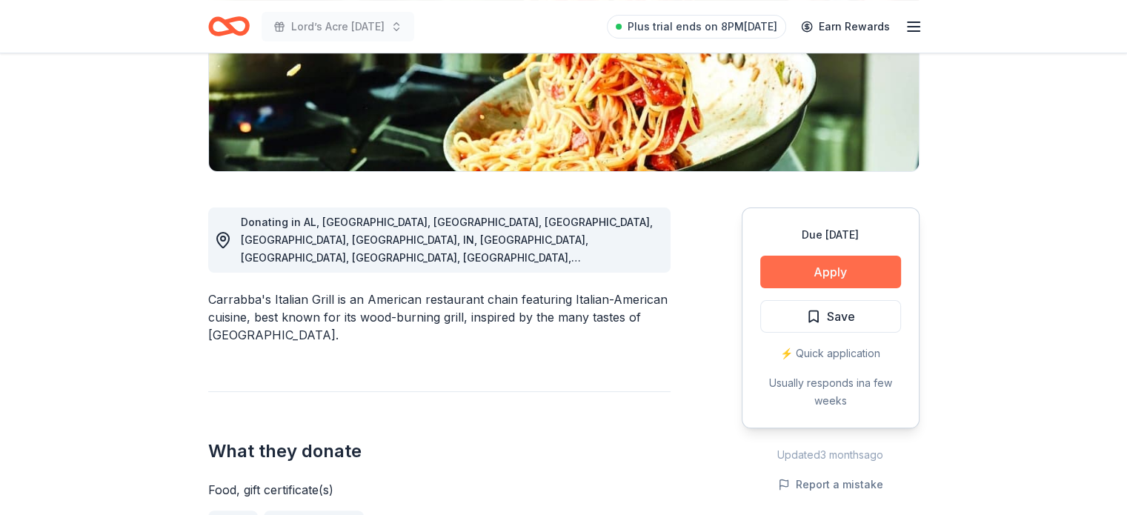
click at [852, 267] on button "Apply" at bounding box center [830, 272] width 141 height 33
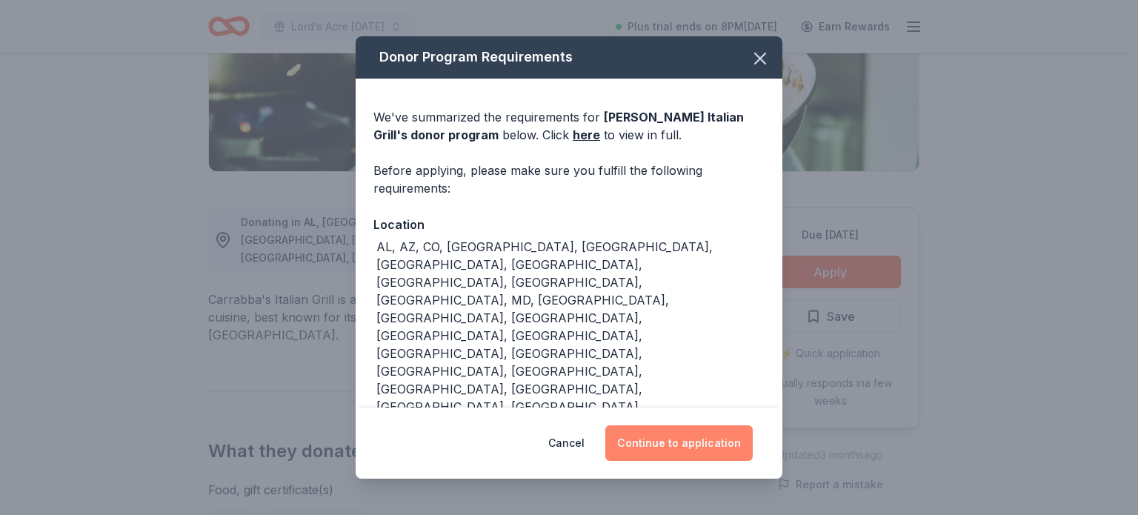
click at [701, 425] on button "Continue to application" at bounding box center [678, 443] width 147 height 36
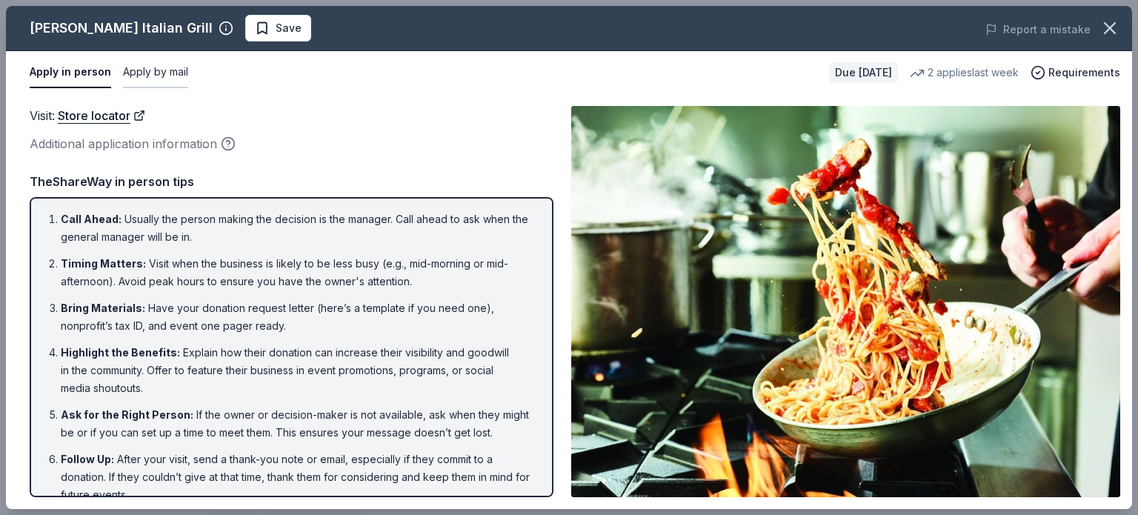
click at [164, 79] on button "Apply by mail" at bounding box center [155, 72] width 65 height 31
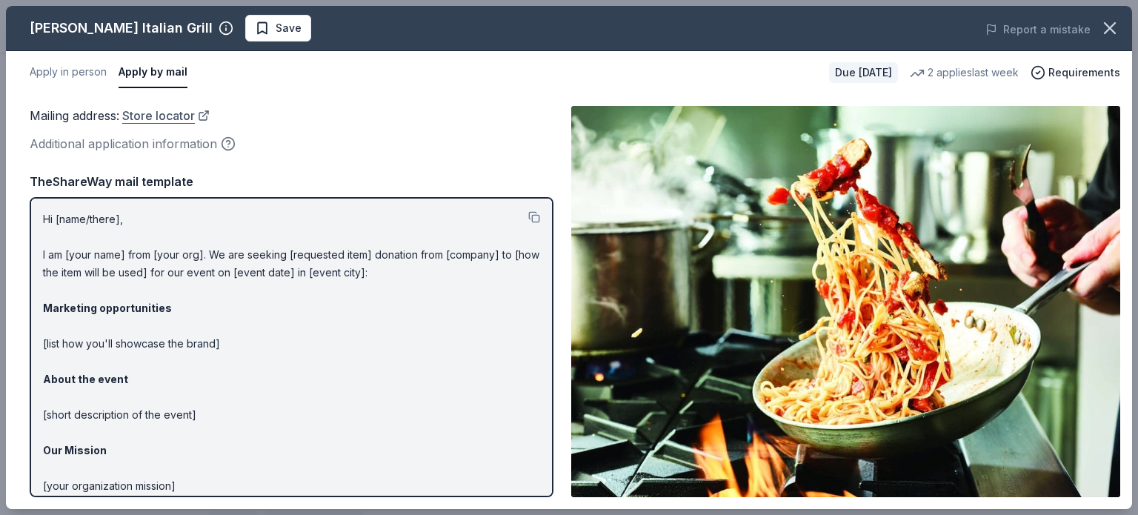
click at [154, 113] on link "Store locator" at bounding box center [165, 115] width 87 height 19
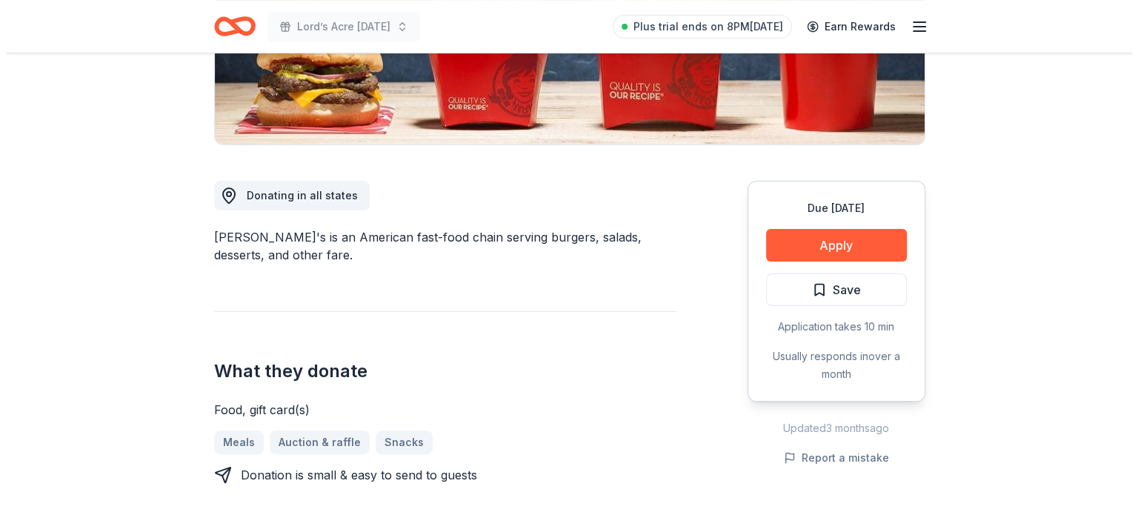
scroll to position [310, 0]
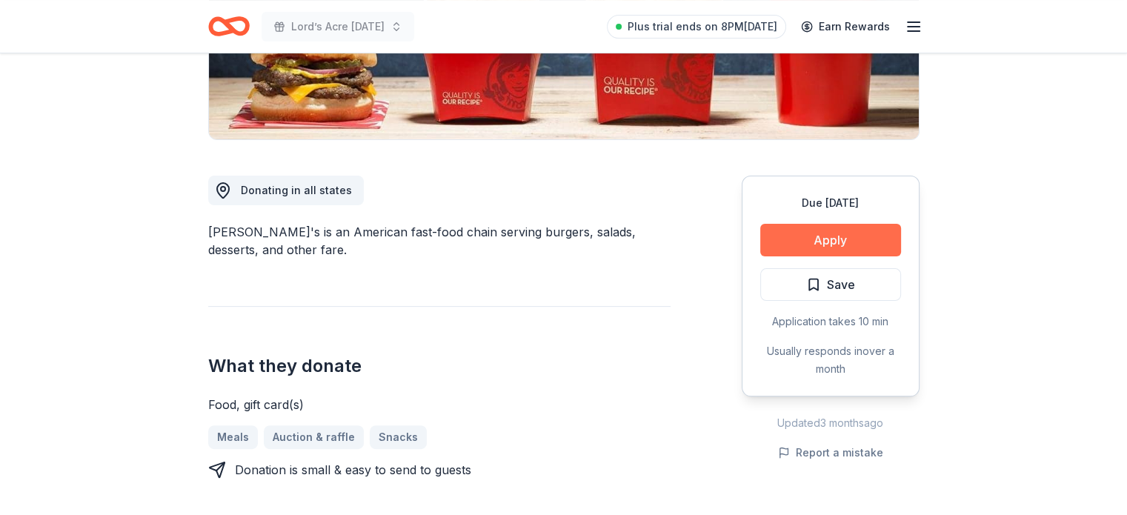
click at [845, 233] on button "Apply" at bounding box center [830, 240] width 141 height 33
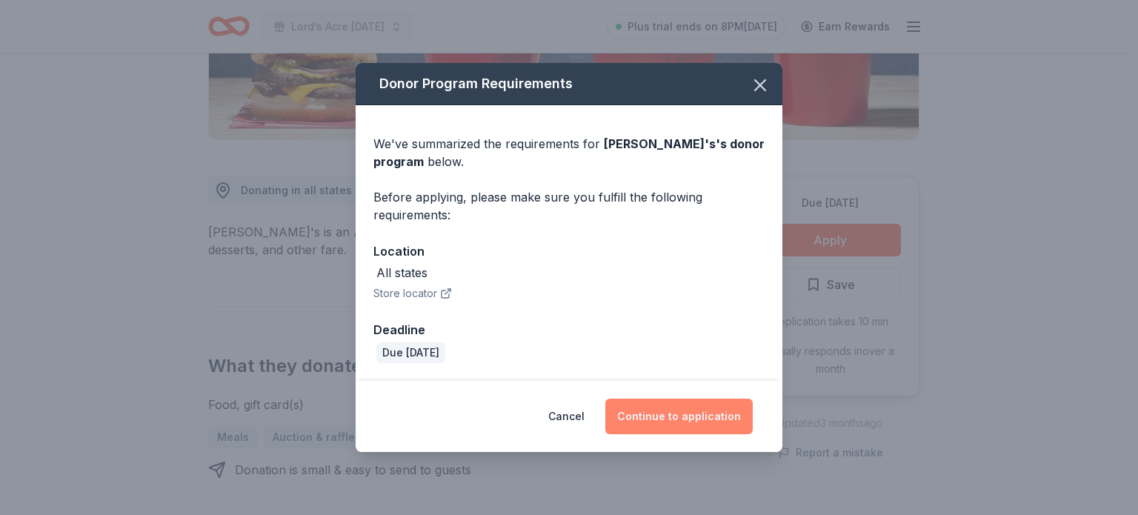
click at [720, 413] on button "Continue to application" at bounding box center [678, 417] width 147 height 36
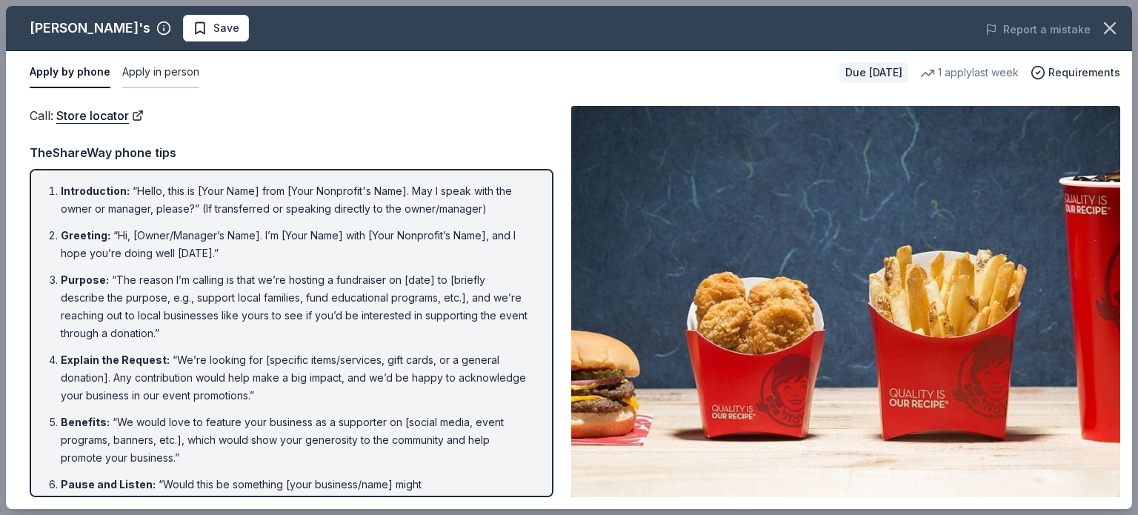
click at [159, 70] on button "Apply in person" at bounding box center [160, 72] width 77 height 31
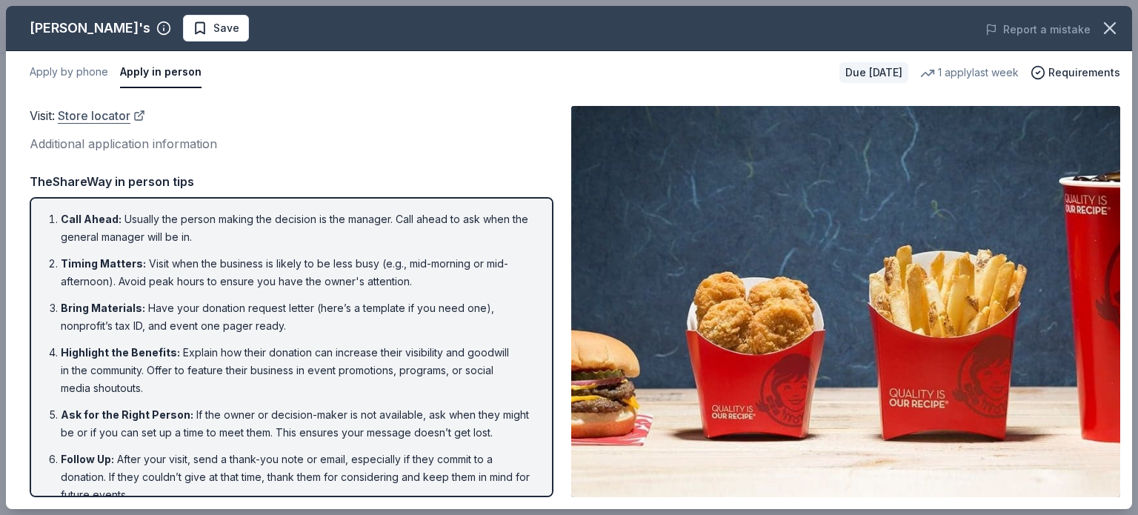
click at [119, 118] on link "Store locator" at bounding box center [101, 115] width 87 height 19
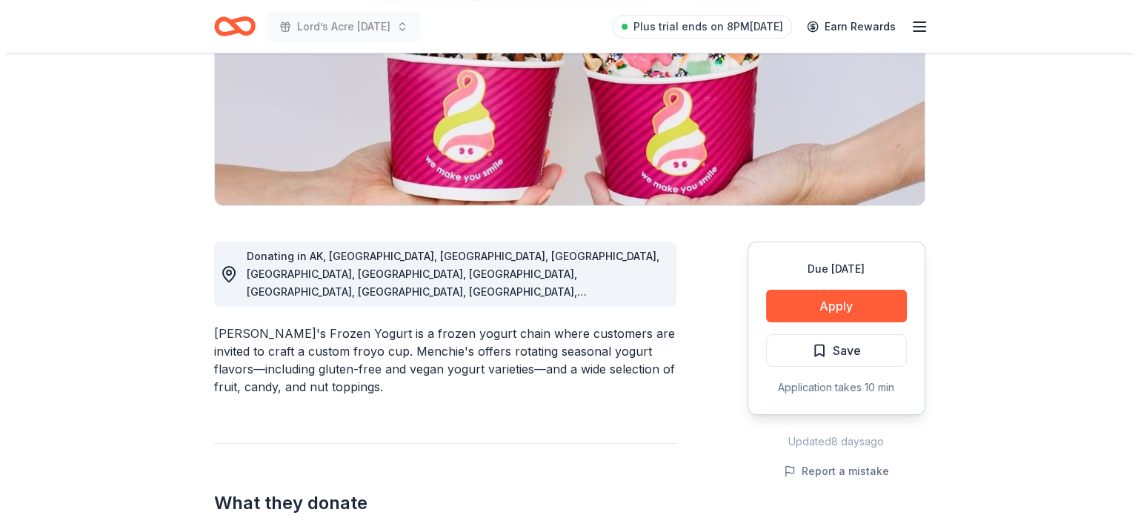
scroll to position [287, 0]
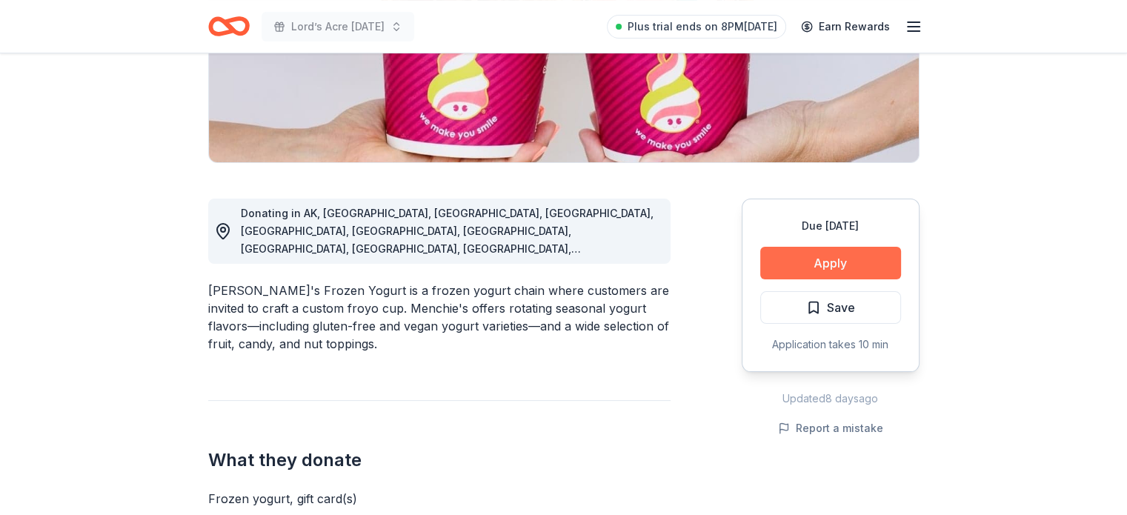
click at [845, 272] on button "Apply" at bounding box center [830, 263] width 141 height 33
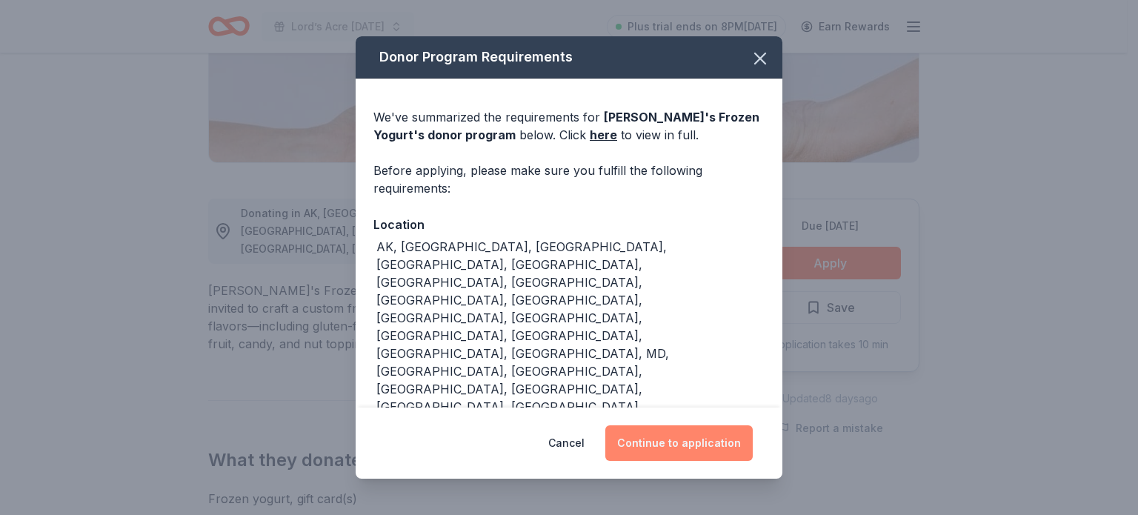
click at [672, 429] on button "Continue to application" at bounding box center [678, 443] width 147 height 36
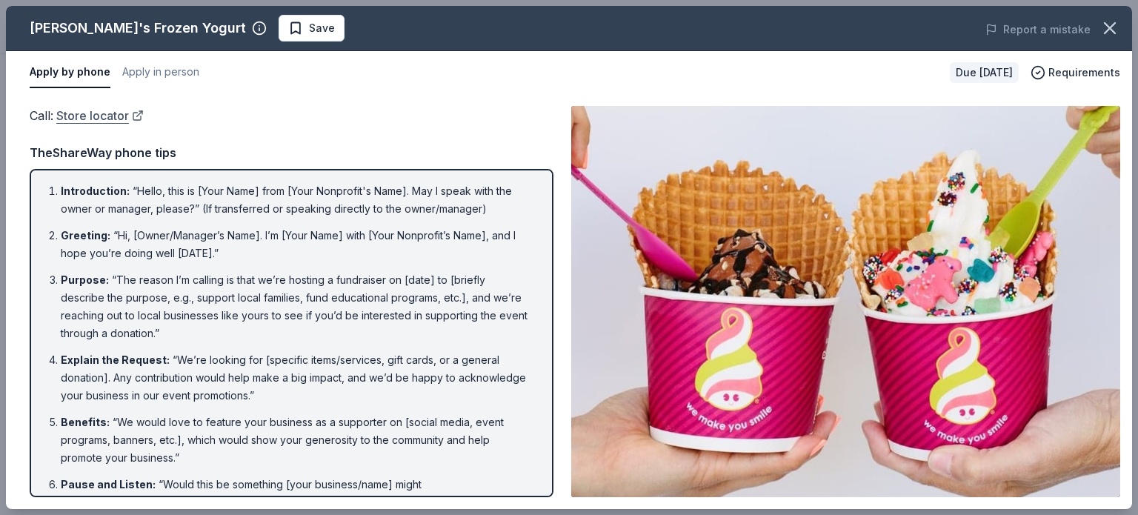
click at [107, 118] on link "Store locator" at bounding box center [99, 115] width 87 height 19
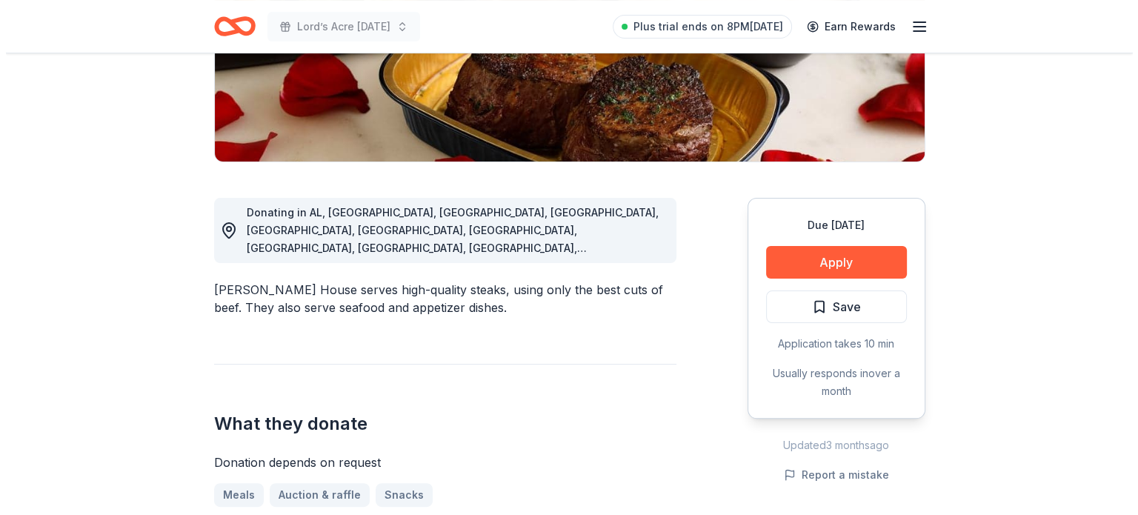
scroll to position [334, 0]
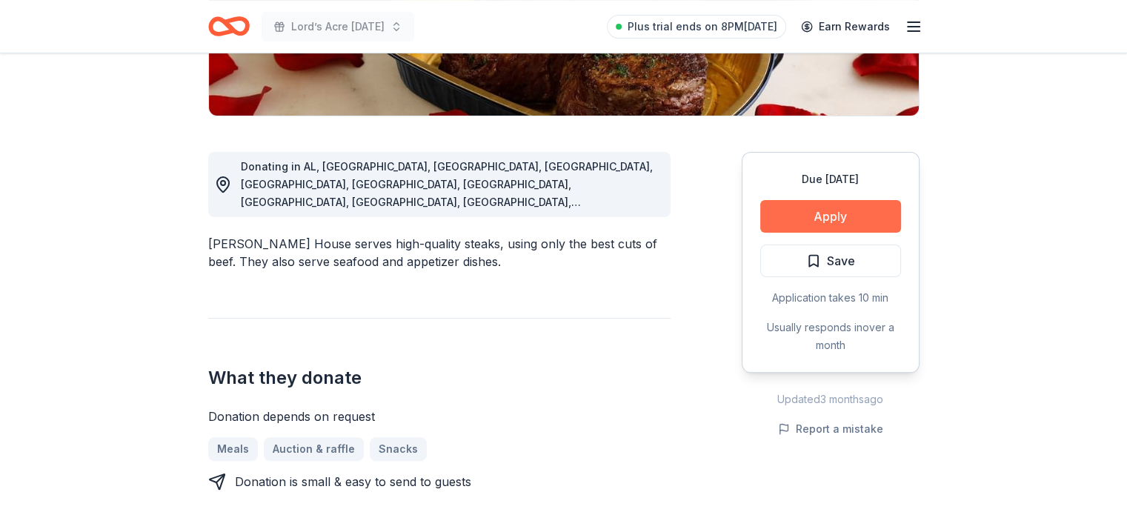
click at [826, 215] on button "Apply" at bounding box center [830, 216] width 141 height 33
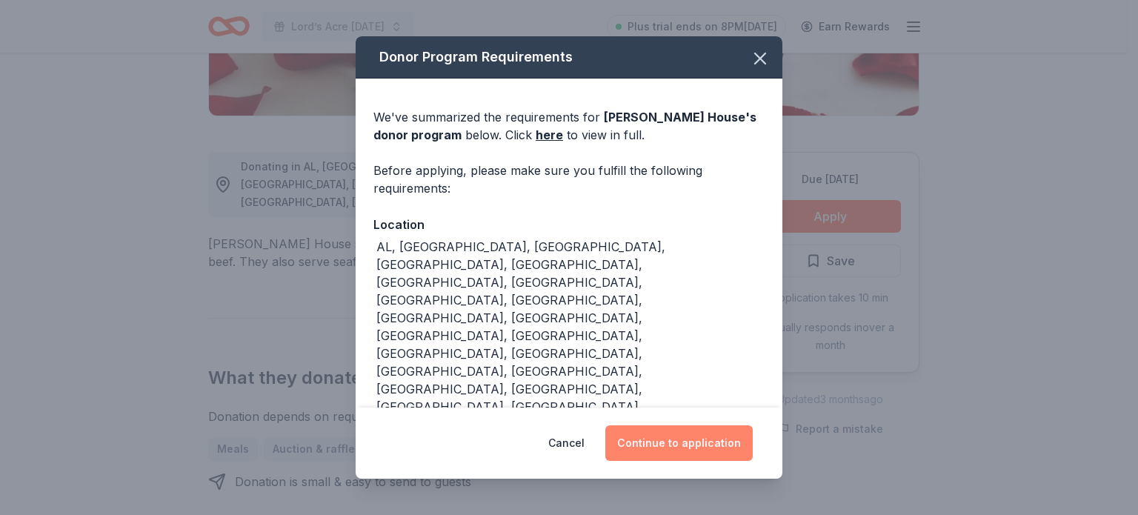
click at [726, 430] on button "Continue to application" at bounding box center [678, 443] width 147 height 36
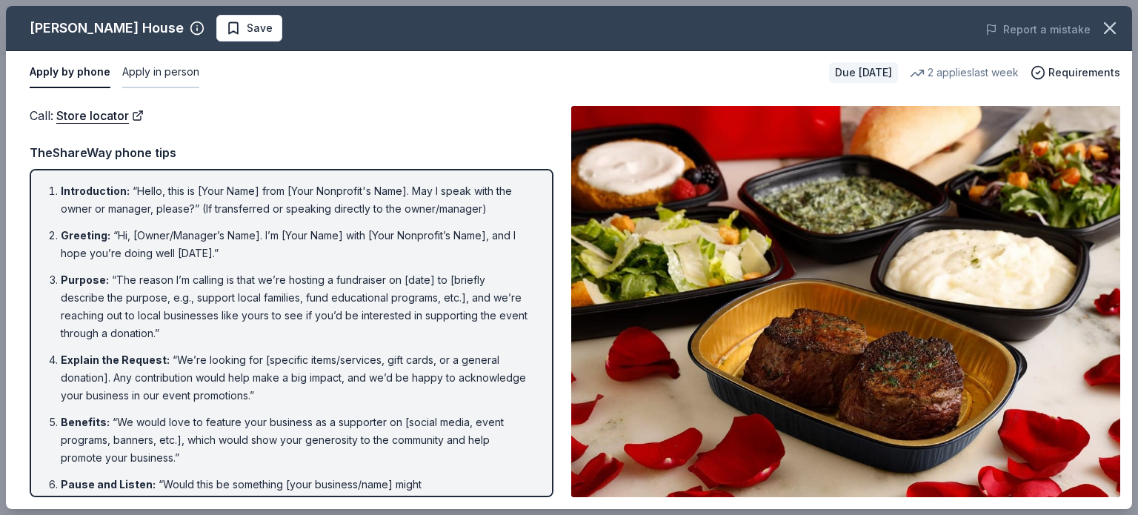
click at [172, 73] on button "Apply in person" at bounding box center [160, 72] width 77 height 31
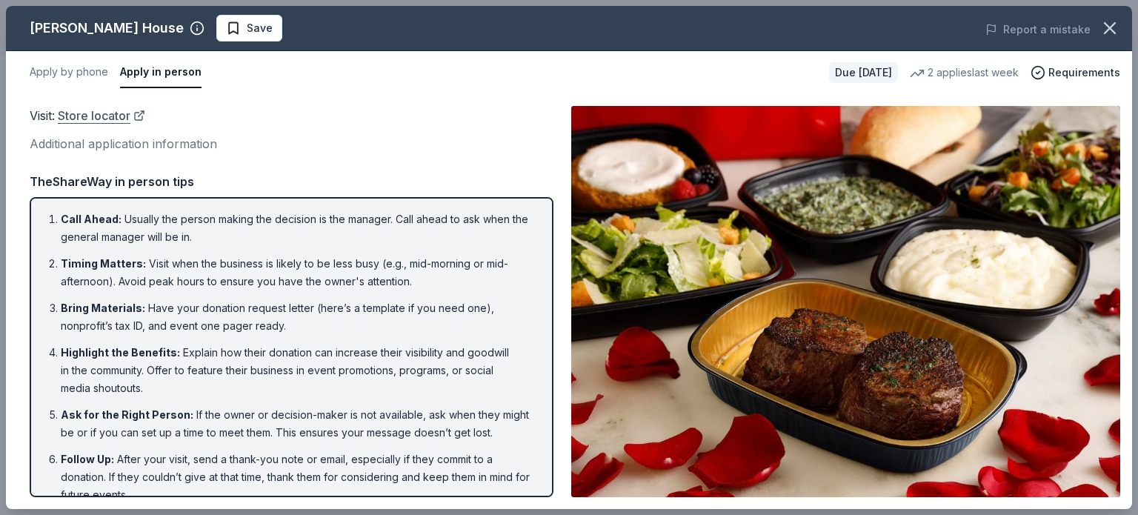
click at [84, 113] on link "Store locator" at bounding box center [101, 115] width 87 height 19
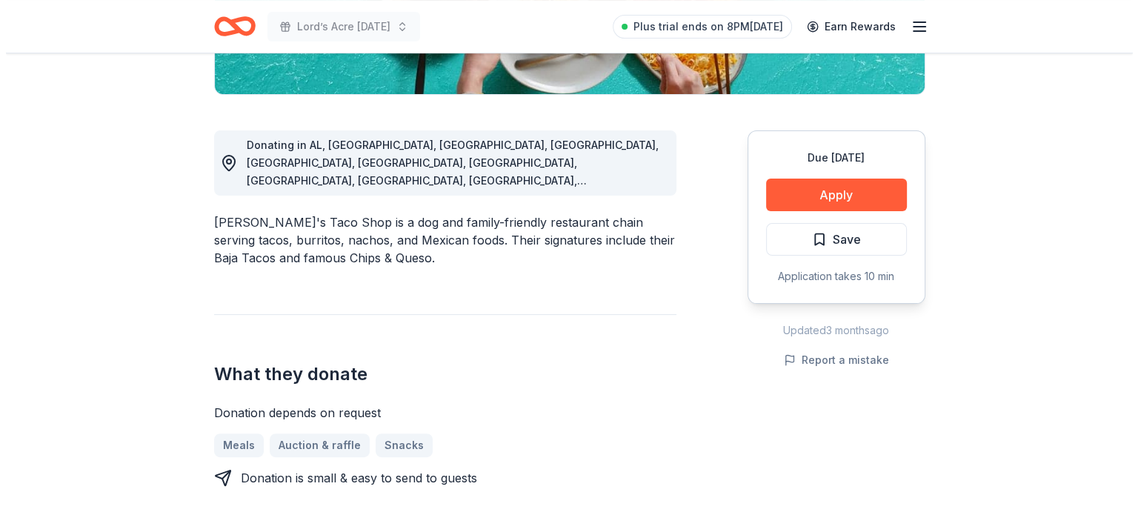
scroll to position [370, 0]
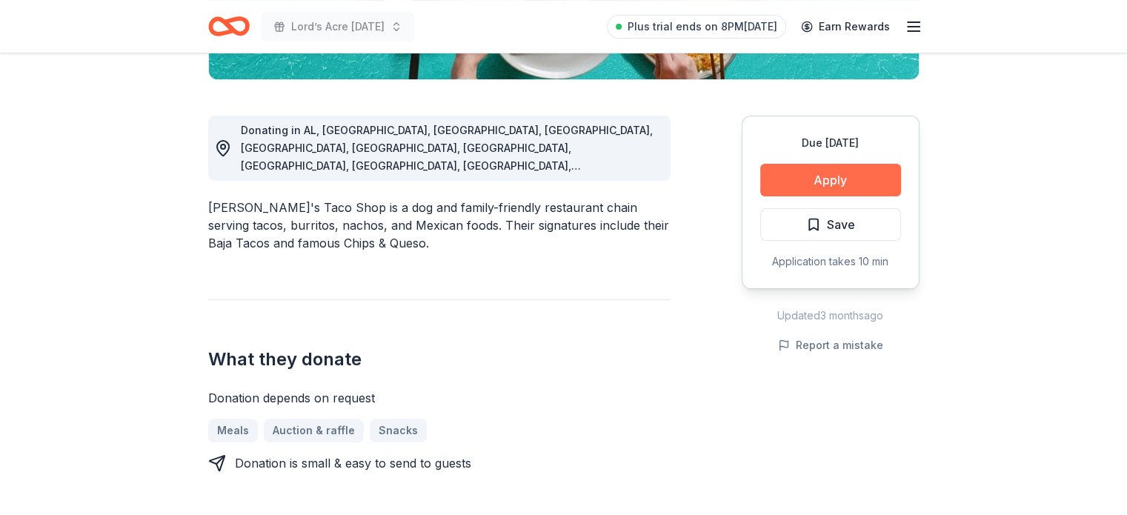
click at [835, 168] on button "Apply" at bounding box center [830, 180] width 141 height 33
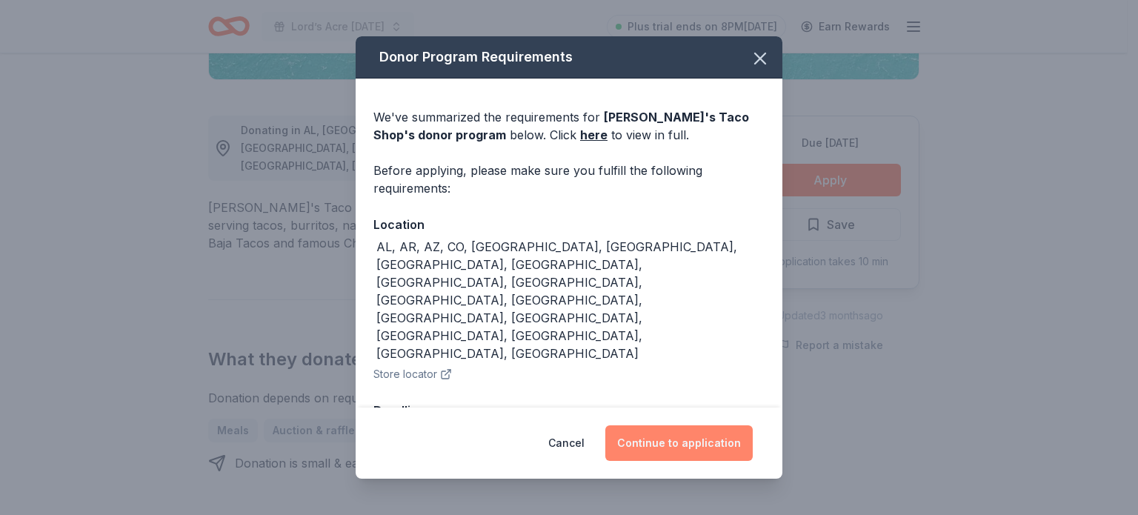
click at [685, 425] on button "Continue to application" at bounding box center [678, 443] width 147 height 36
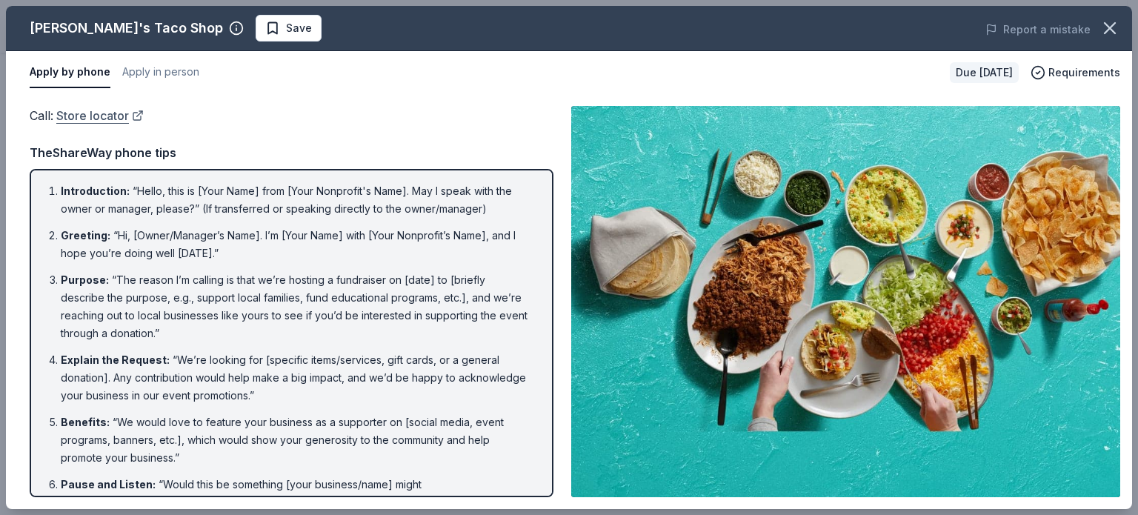
click at [113, 116] on link "Store locator" at bounding box center [99, 115] width 87 height 19
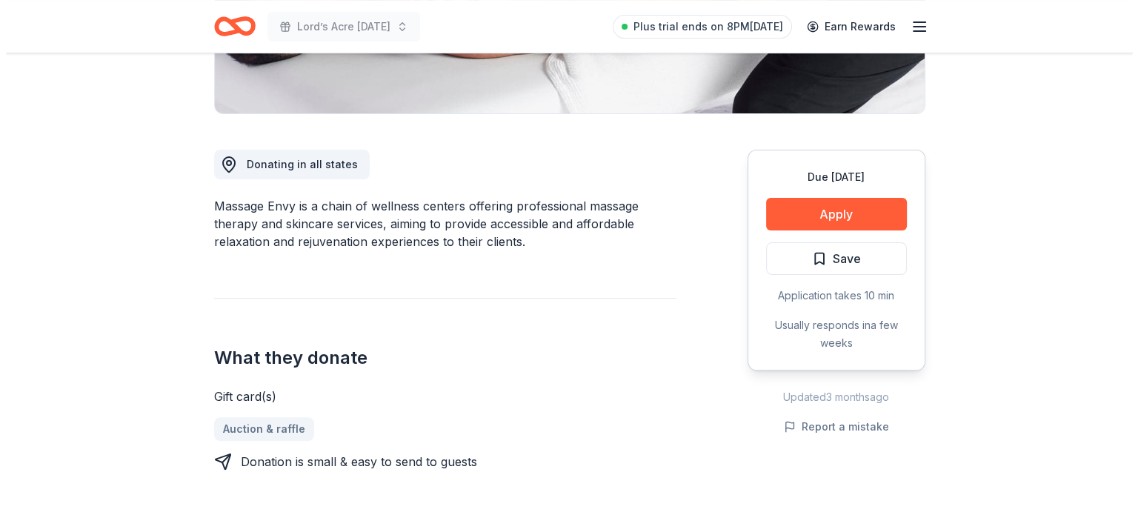
scroll to position [347, 0]
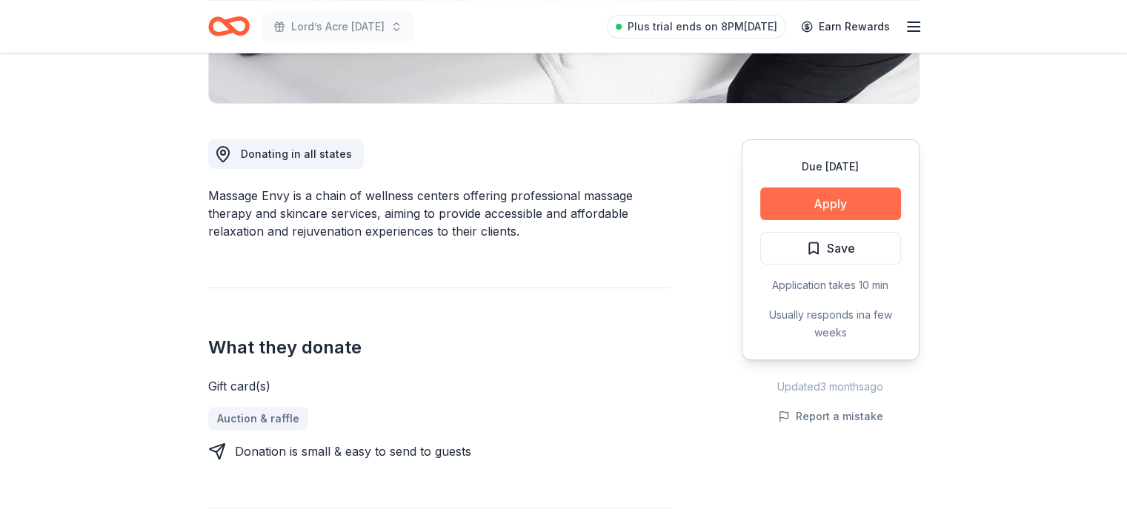
click at [830, 207] on button "Apply" at bounding box center [830, 203] width 141 height 33
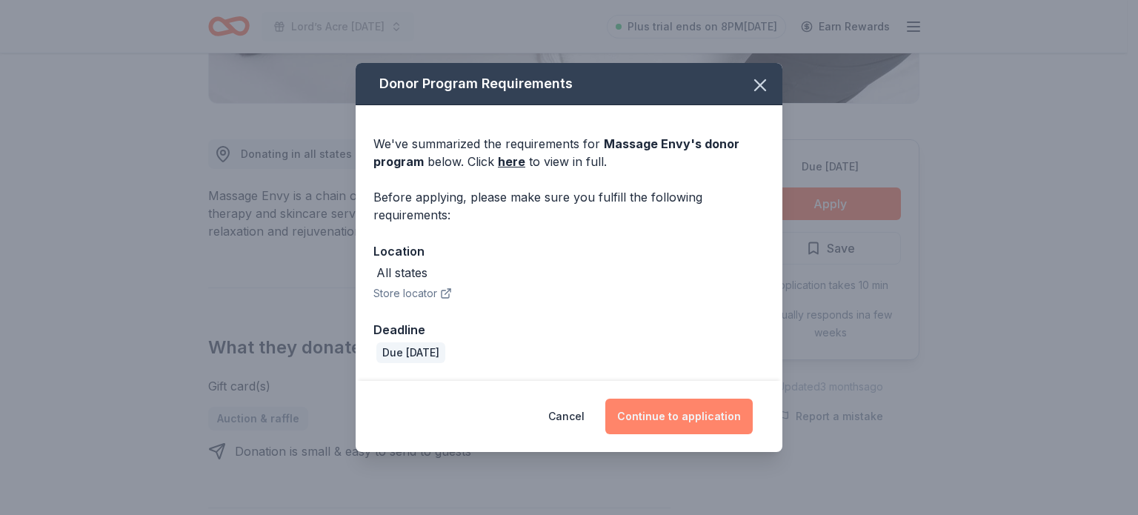
click at [698, 414] on button "Continue to application" at bounding box center [678, 417] width 147 height 36
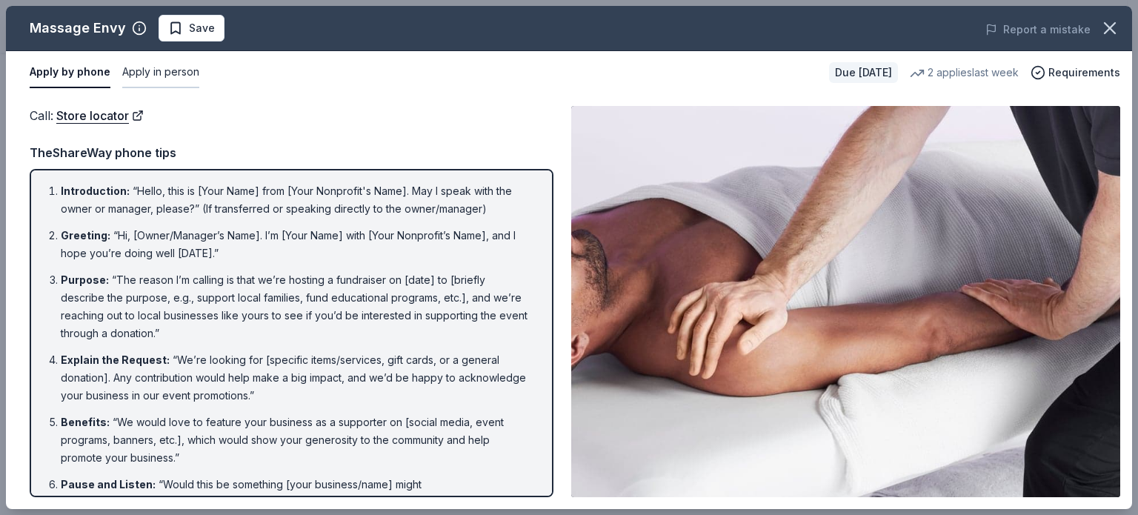
click at [159, 70] on button "Apply in person" at bounding box center [160, 72] width 77 height 31
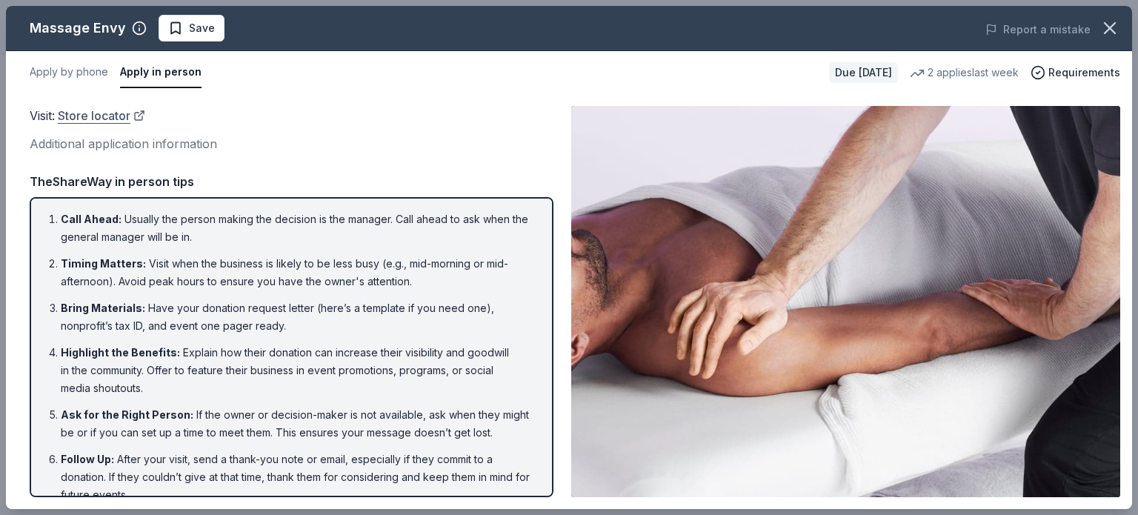
click at [112, 113] on link "Store locator" at bounding box center [101, 115] width 87 height 19
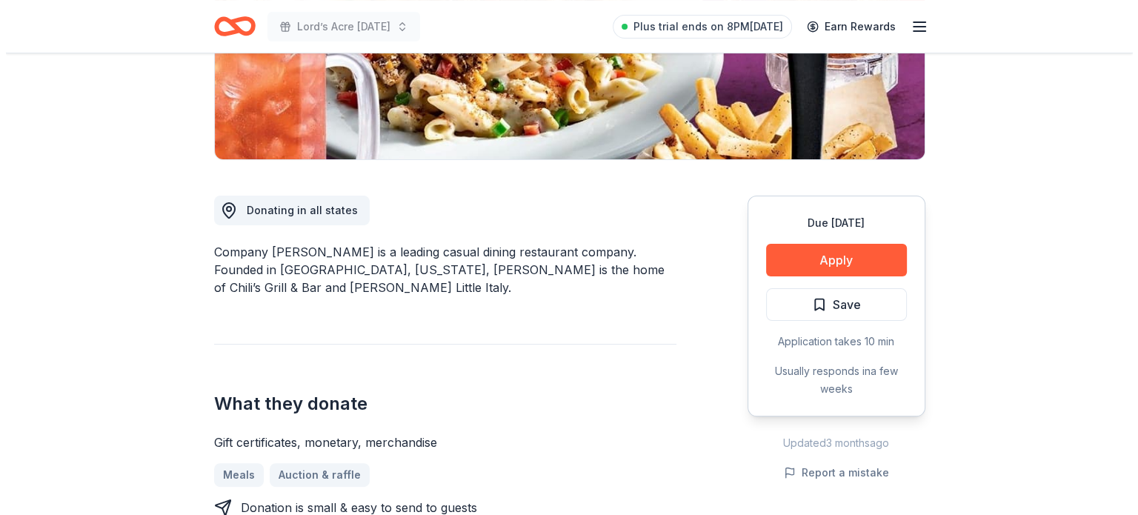
scroll to position [296, 0]
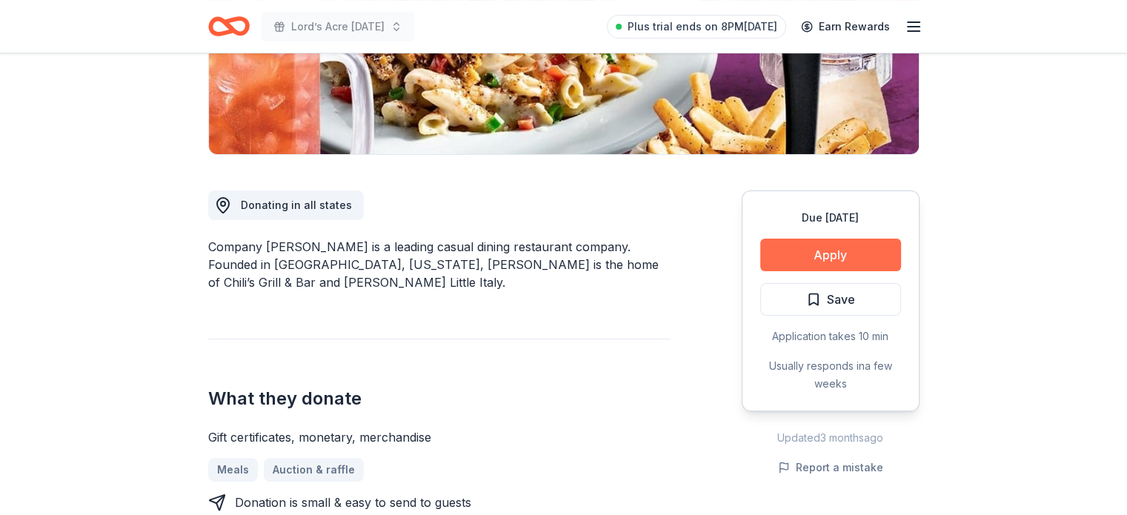
click at [882, 257] on button "Apply" at bounding box center [830, 255] width 141 height 33
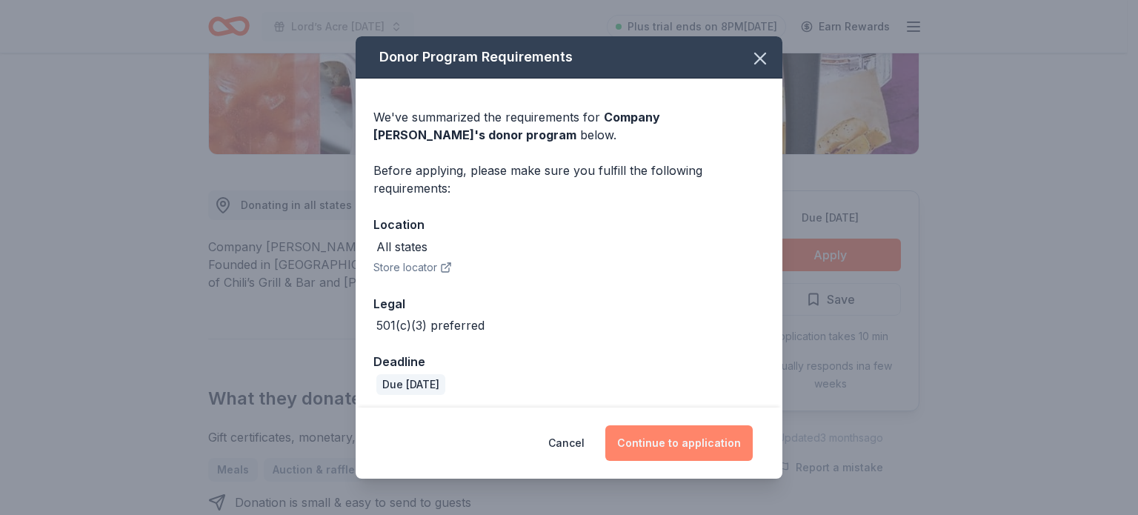
click at [690, 442] on button "Continue to application" at bounding box center [678, 443] width 147 height 36
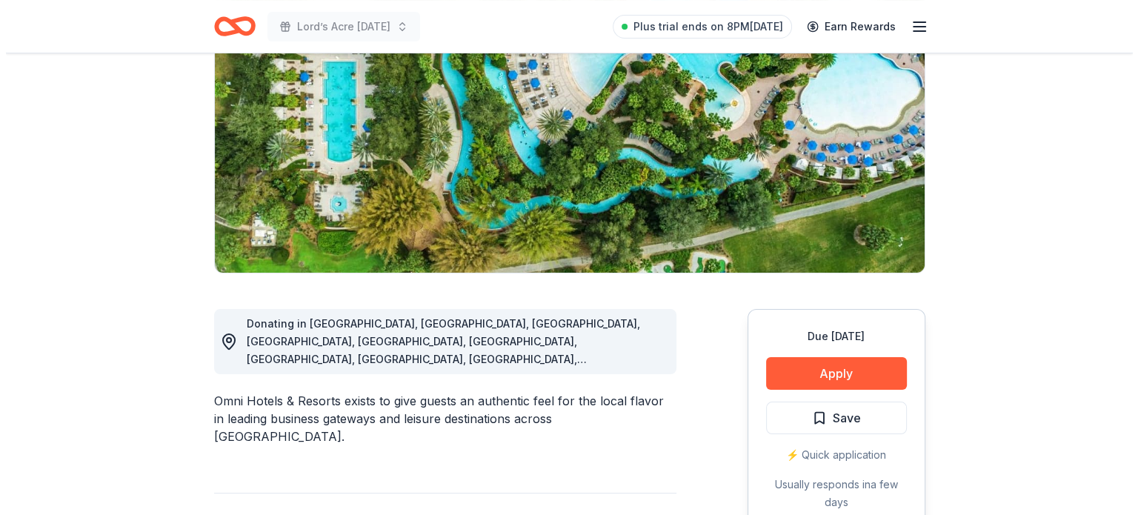
scroll to position [209, 0]
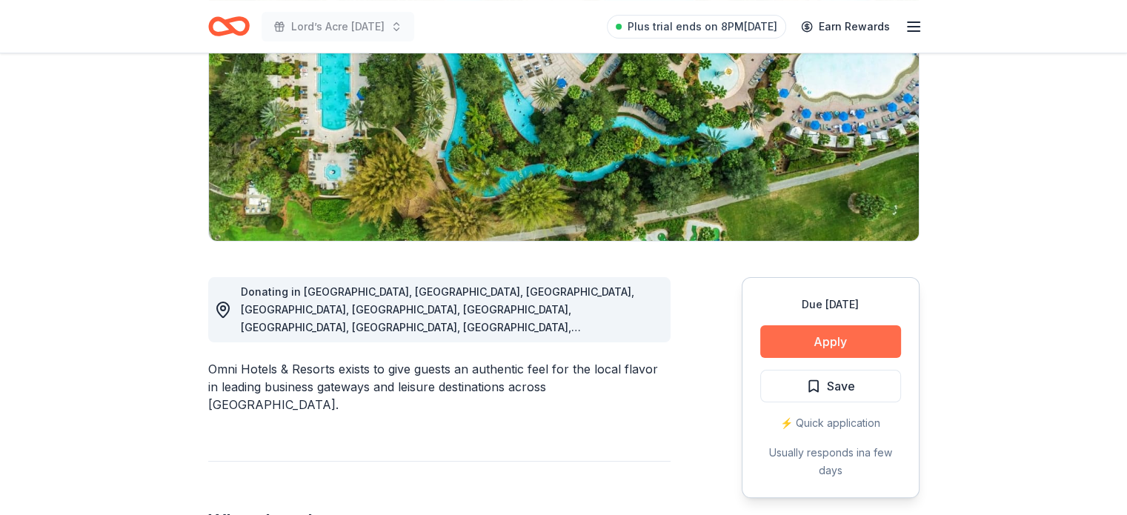
click at [871, 343] on button "Apply" at bounding box center [830, 341] width 141 height 33
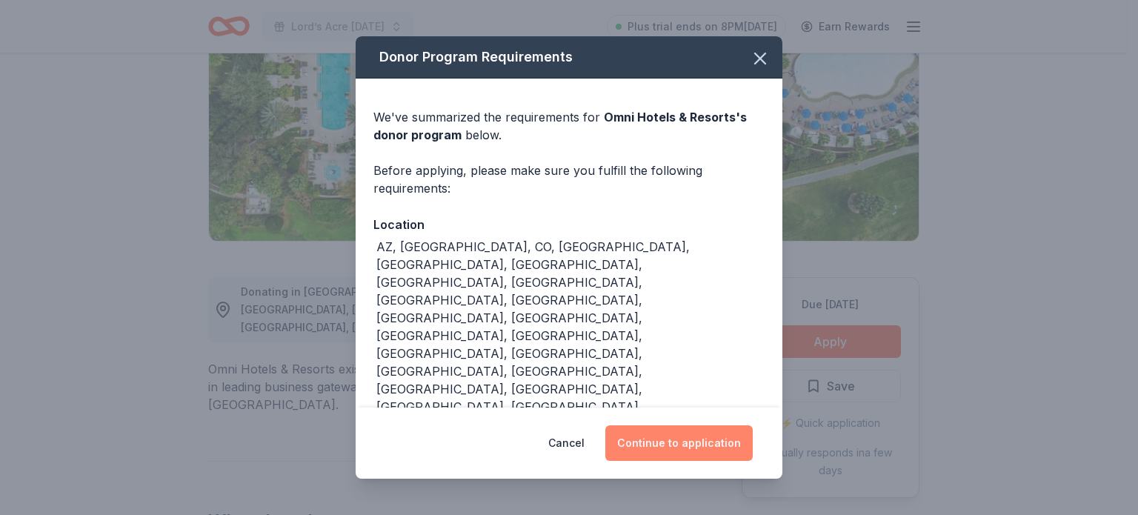
click at [705, 435] on button "Continue to application" at bounding box center [678, 443] width 147 height 36
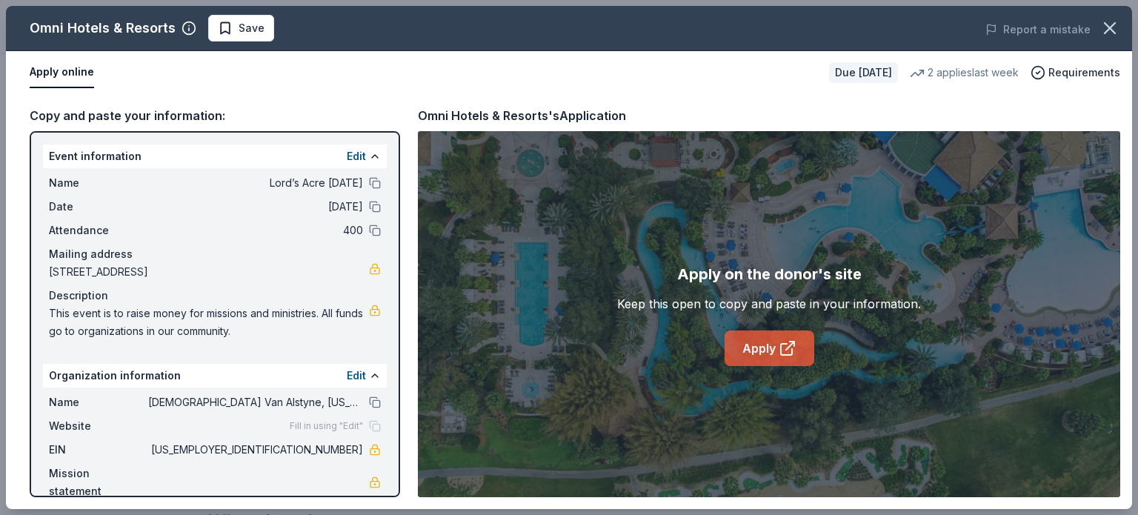
click at [774, 352] on link "Apply" at bounding box center [770, 348] width 90 height 36
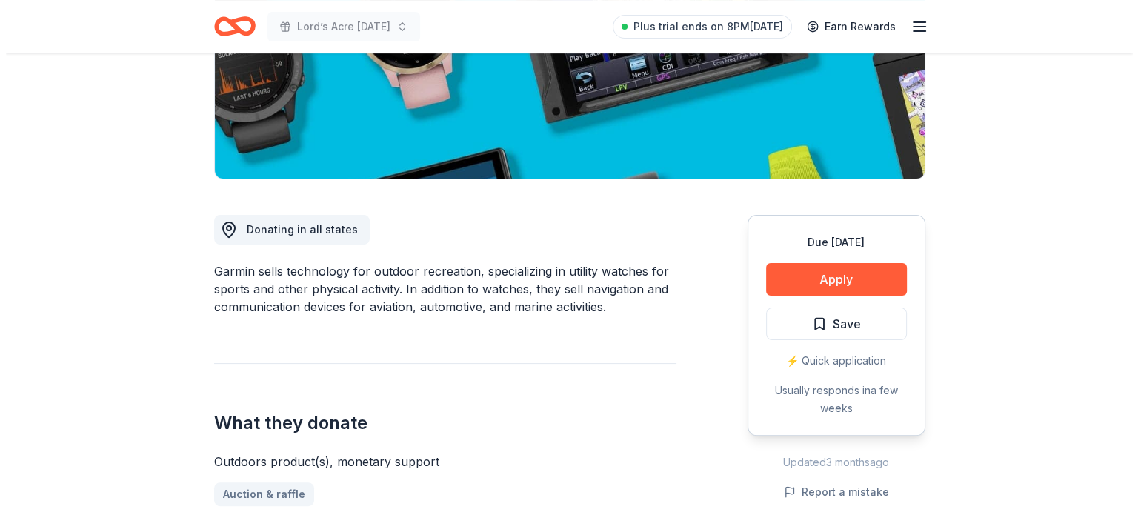
scroll to position [279, 0]
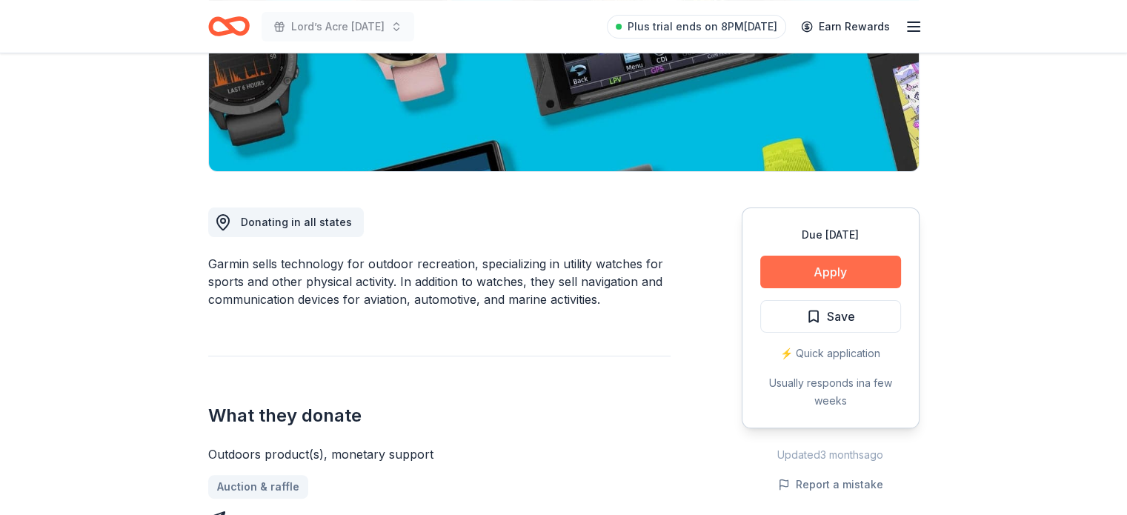
click at [825, 269] on button "Apply" at bounding box center [830, 272] width 141 height 33
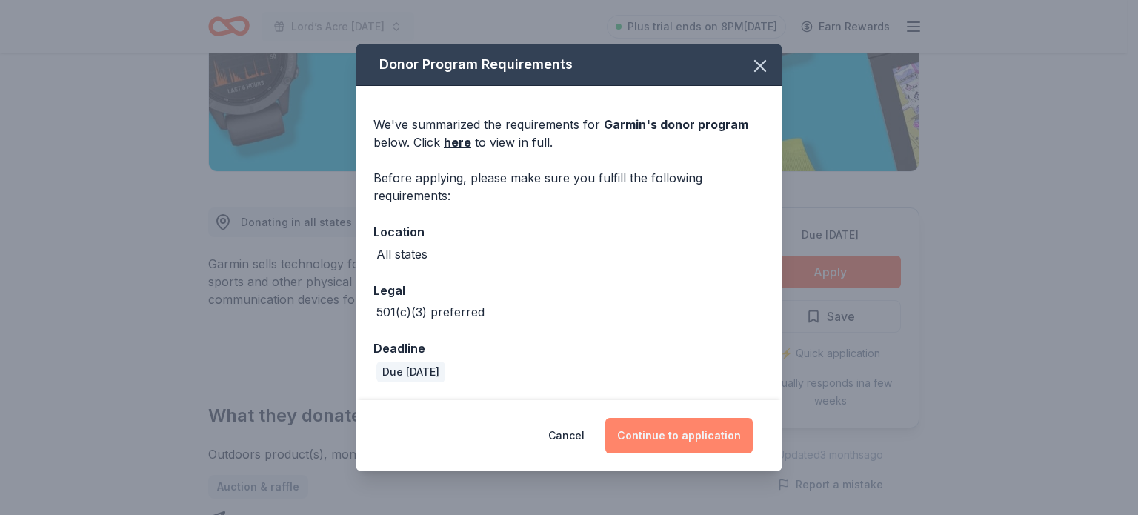
click at [705, 439] on button "Continue to application" at bounding box center [678, 436] width 147 height 36
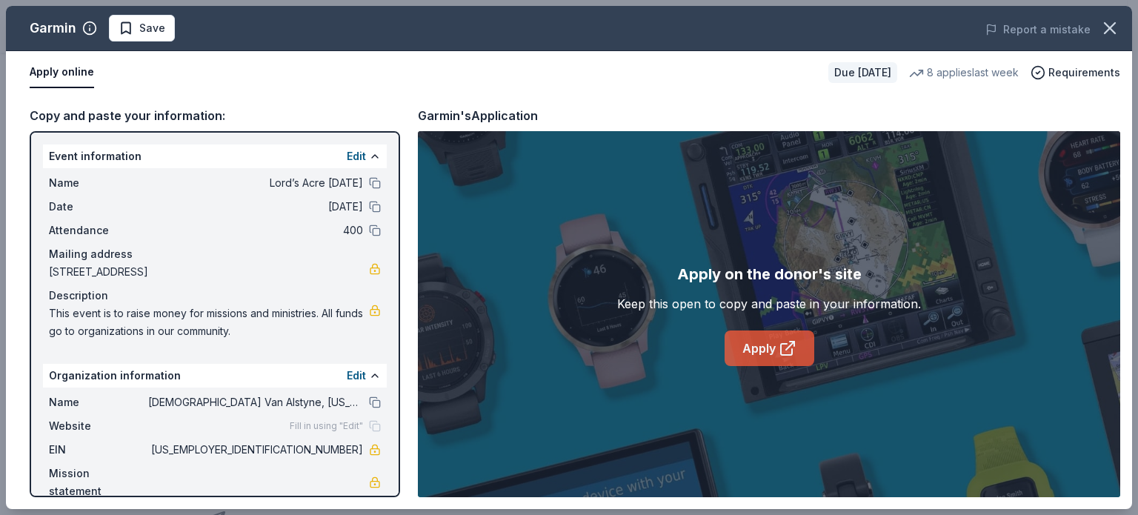
click at [774, 345] on link "Apply" at bounding box center [770, 348] width 90 height 36
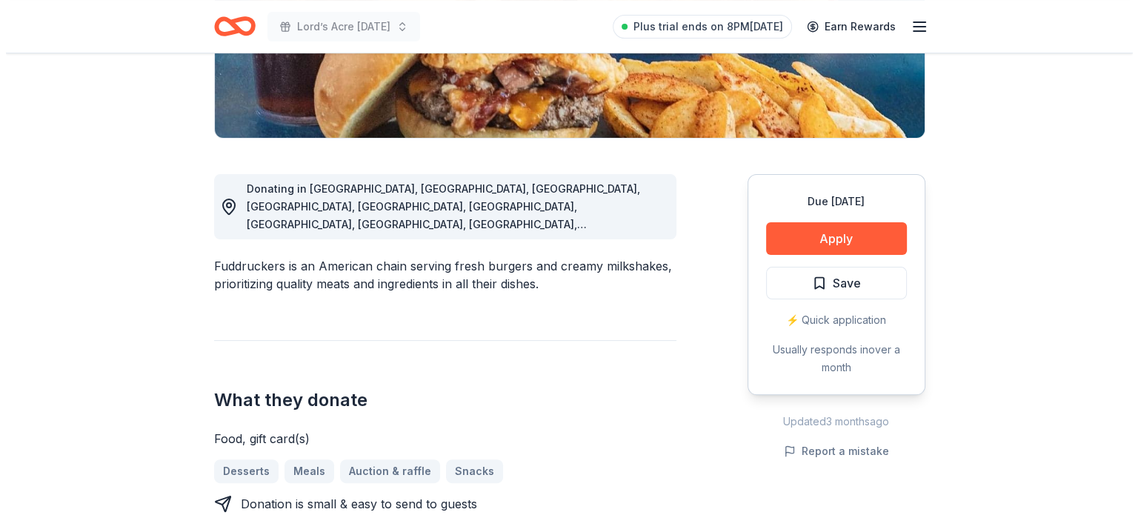
scroll to position [344, 0]
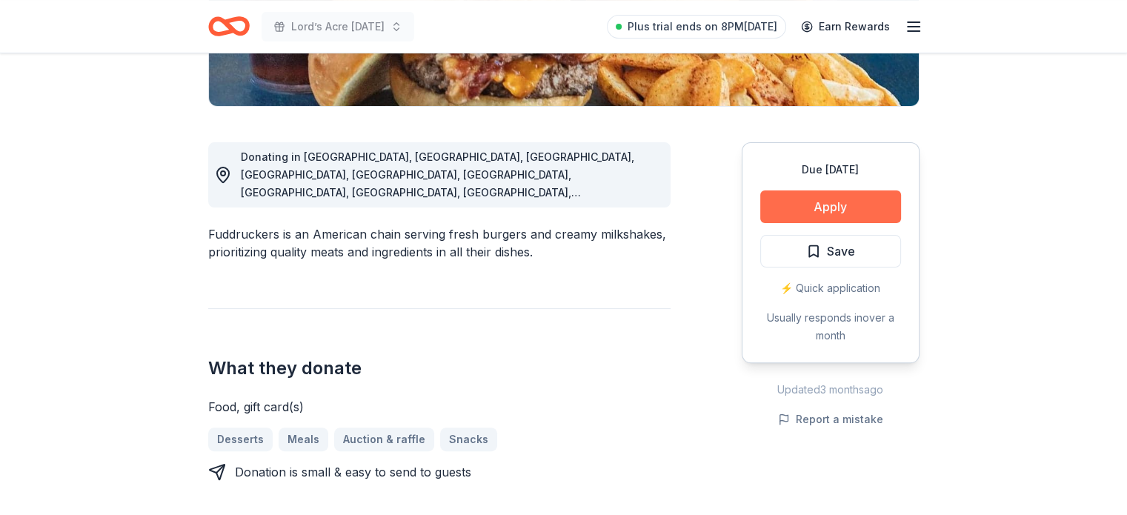
click at [842, 216] on button "Apply" at bounding box center [830, 206] width 141 height 33
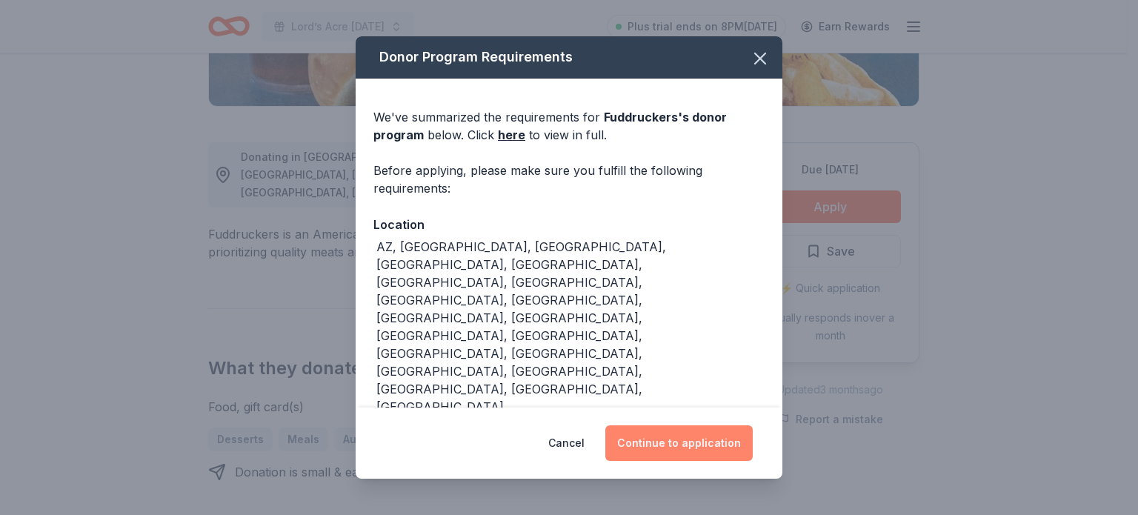
click at [696, 439] on button "Continue to application" at bounding box center [678, 443] width 147 height 36
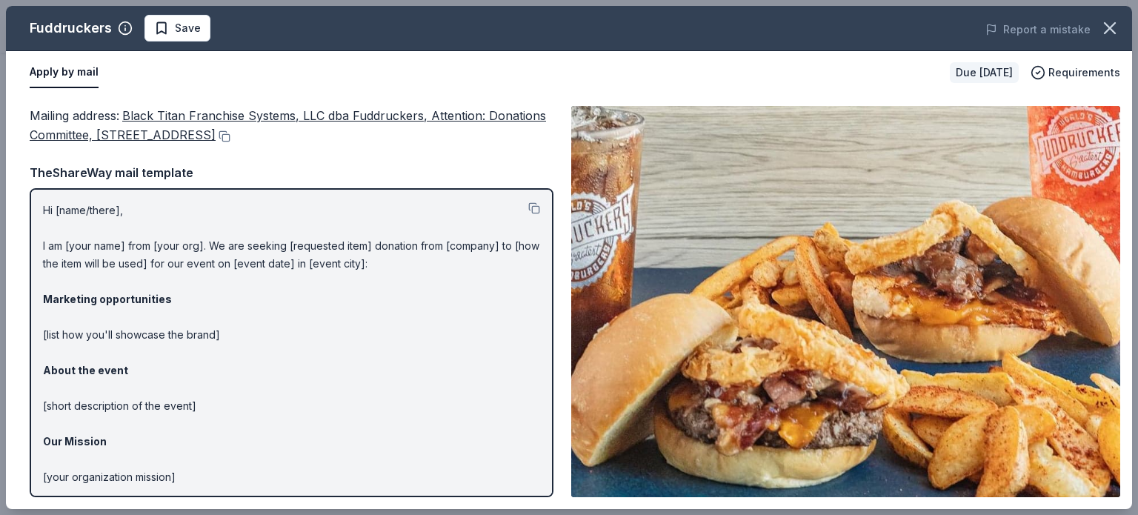
drag, startPoint x: 122, startPoint y: 116, endPoint x: 347, endPoint y: 148, distance: 227.6
click at [347, 148] on div "Mailing address : Black Titan Franchise Systems, LLC dba Fuddruckers, Attention…" at bounding box center [292, 301] width 524 height 391
click at [230, 136] on button at bounding box center [223, 136] width 15 height 12
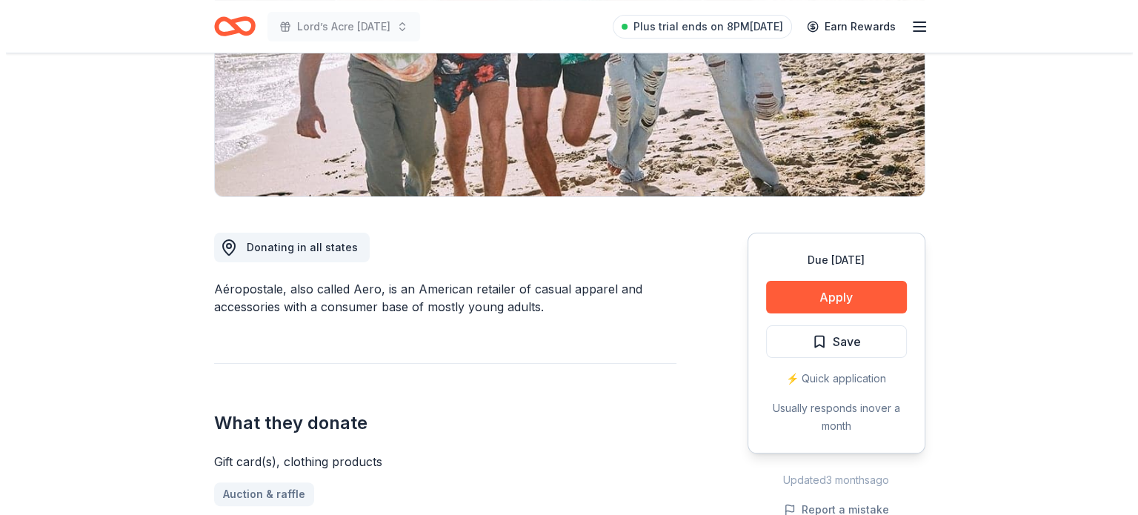
scroll to position [319, 0]
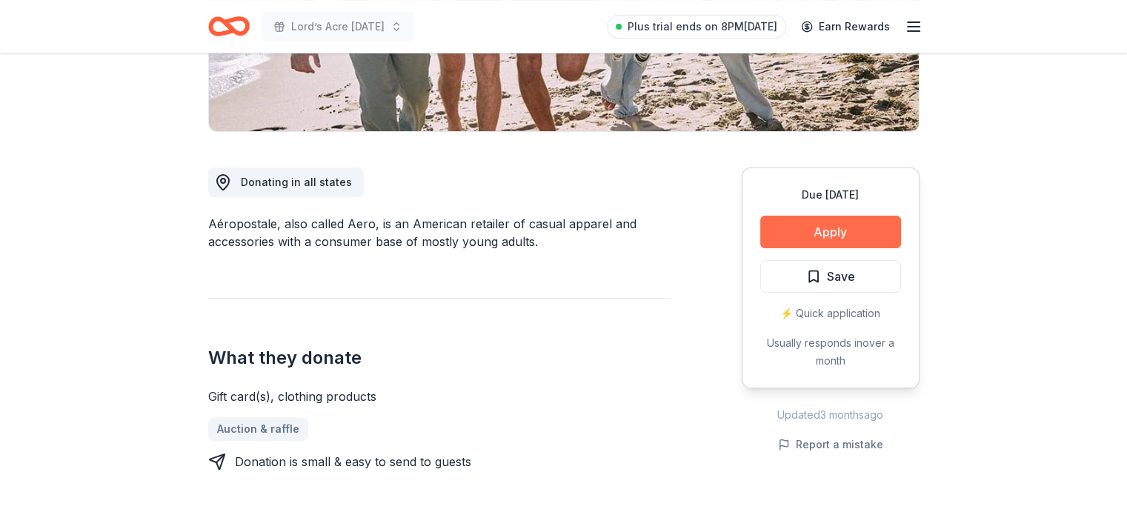
click at [857, 239] on button "Apply" at bounding box center [830, 232] width 141 height 33
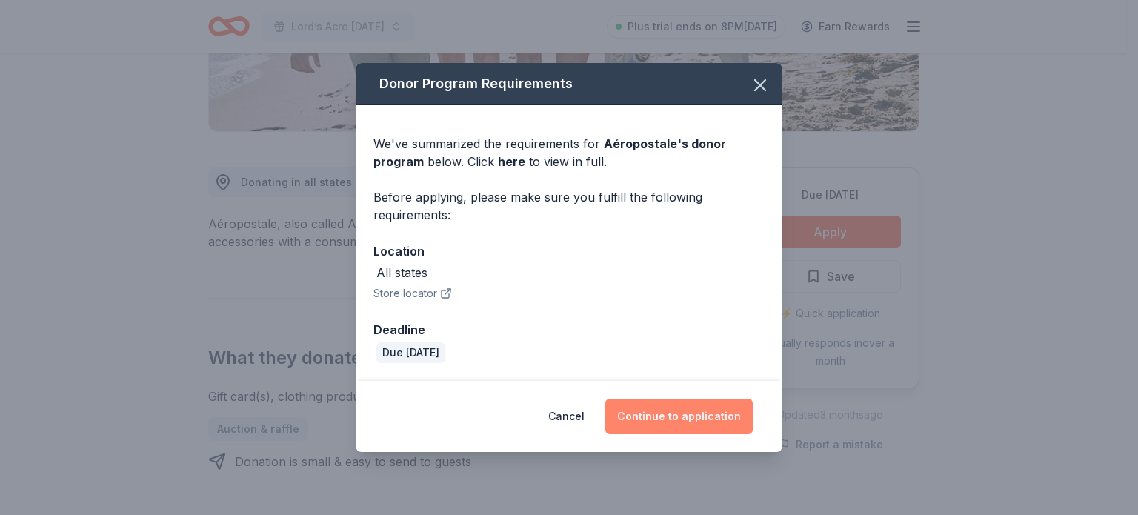
click at [714, 413] on button "Continue to application" at bounding box center [678, 417] width 147 height 36
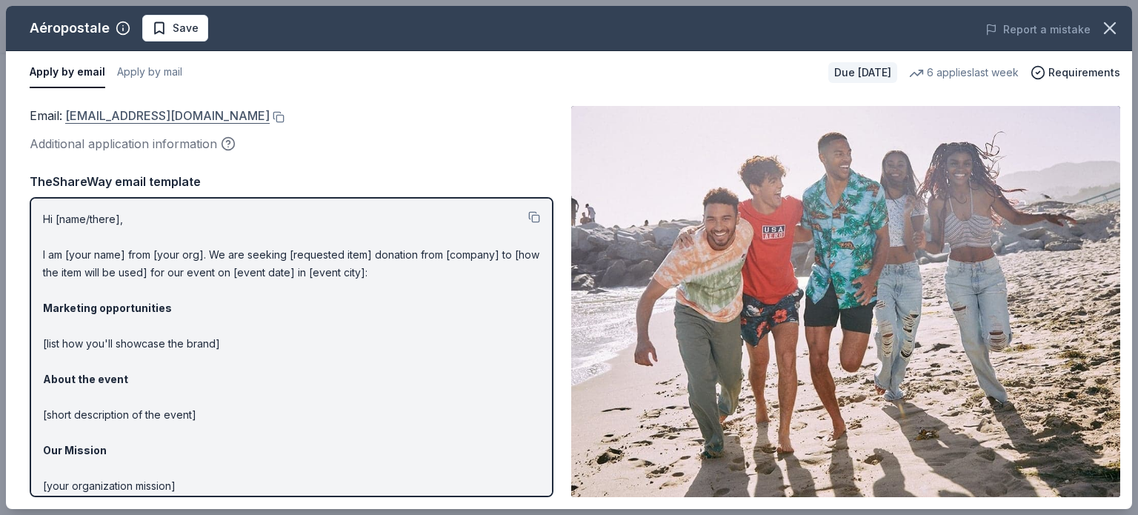
drag, startPoint x: 64, startPoint y: 113, endPoint x: 200, endPoint y: 122, distance: 135.9
click at [200, 122] on span "Email : charitabledonations@aeropostale.com" at bounding box center [150, 115] width 240 height 15
click at [284, 113] on button at bounding box center [277, 117] width 15 height 12
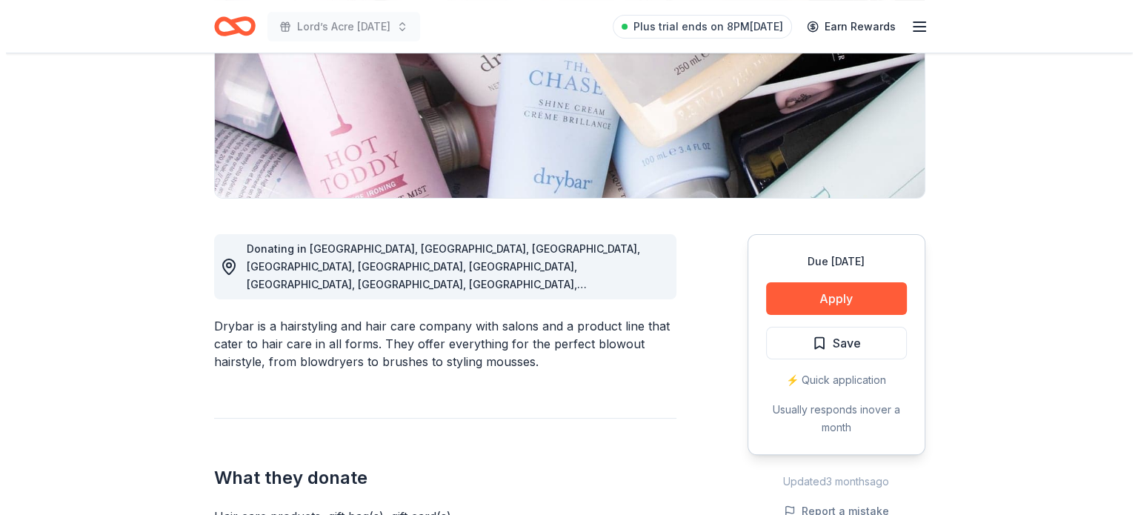
scroll to position [279, 0]
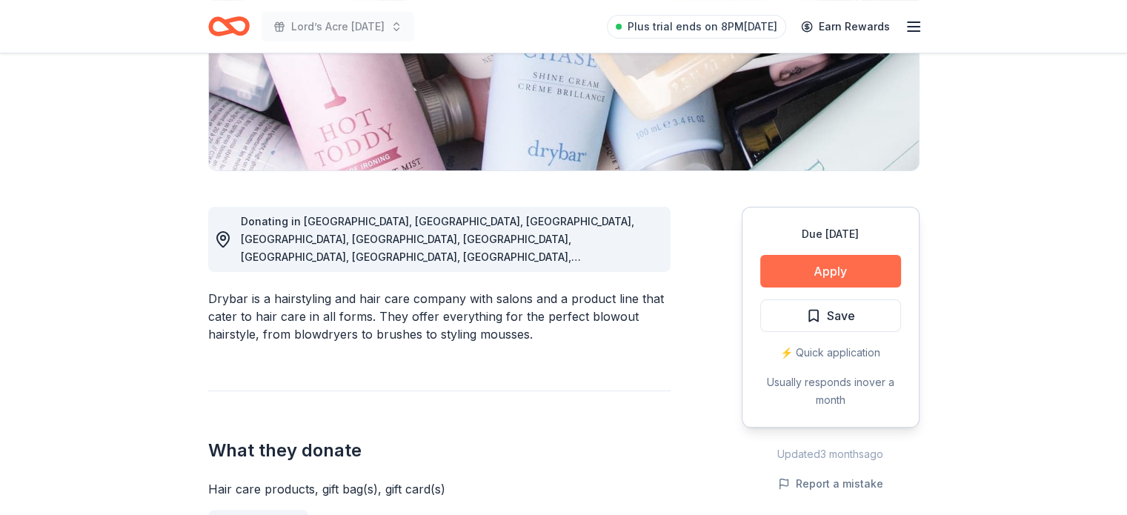
click at [843, 275] on button "Apply" at bounding box center [830, 271] width 141 height 33
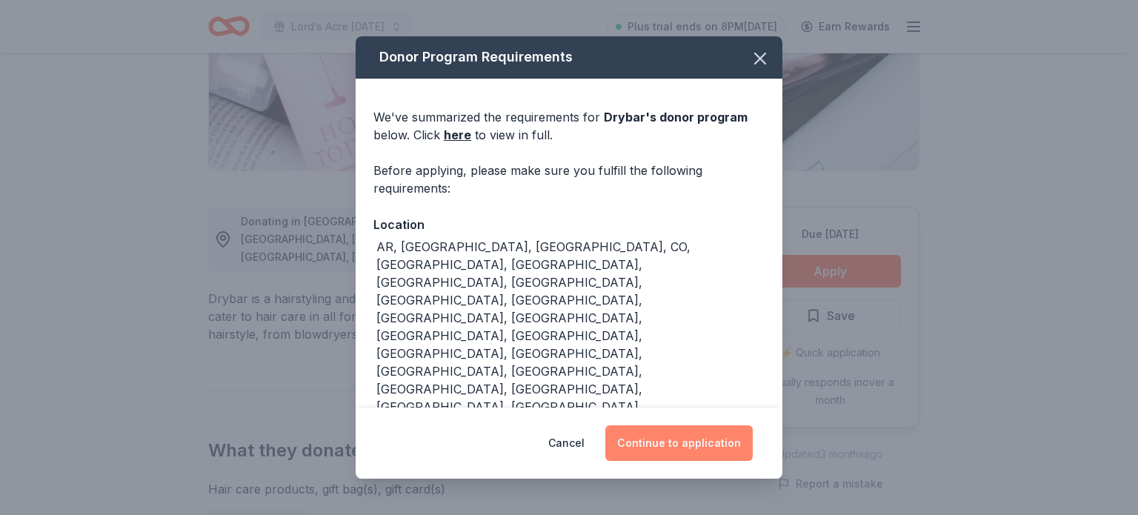
click at [700, 444] on button "Continue to application" at bounding box center [678, 443] width 147 height 36
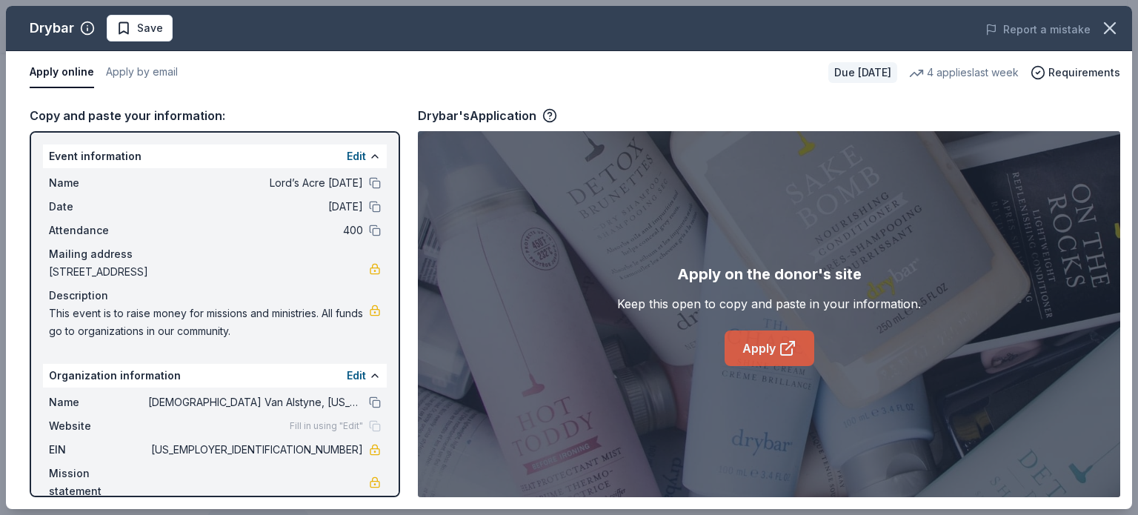
click at [762, 357] on link "Apply" at bounding box center [770, 348] width 90 height 36
